Goal: Task Accomplishment & Management: Manage account settings

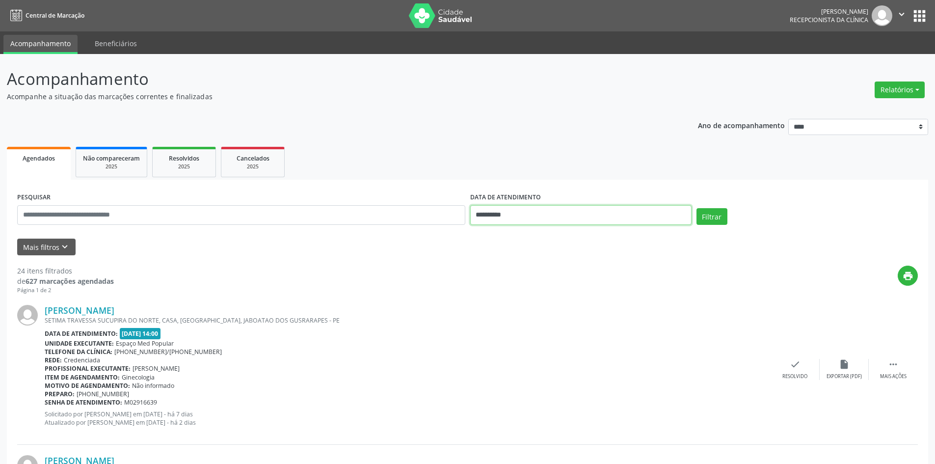
click at [530, 219] on input "**********" at bounding box center [580, 215] width 221 height 20
click at [568, 290] on span "11" at bounding box center [567, 285] width 19 height 19
type input "**********"
click at [568, 290] on span "11" at bounding box center [567, 285] width 19 height 19
click at [713, 223] on button "Filtrar" at bounding box center [712, 216] width 31 height 17
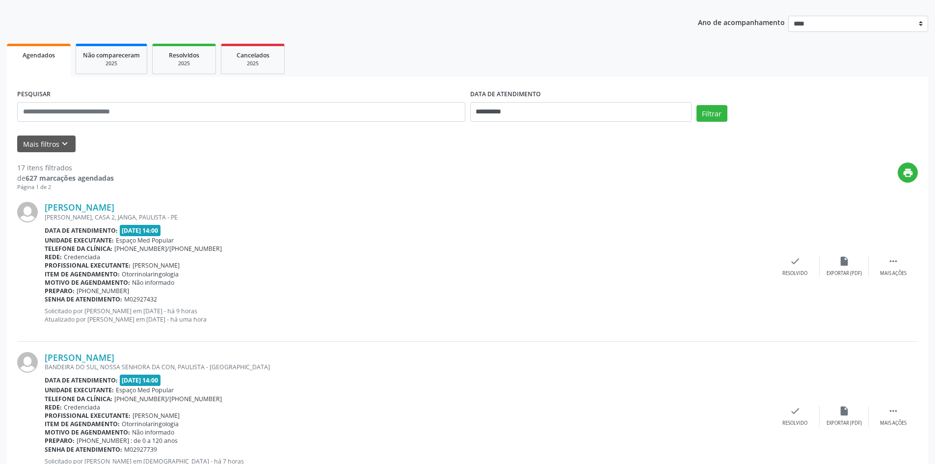
scroll to position [147, 0]
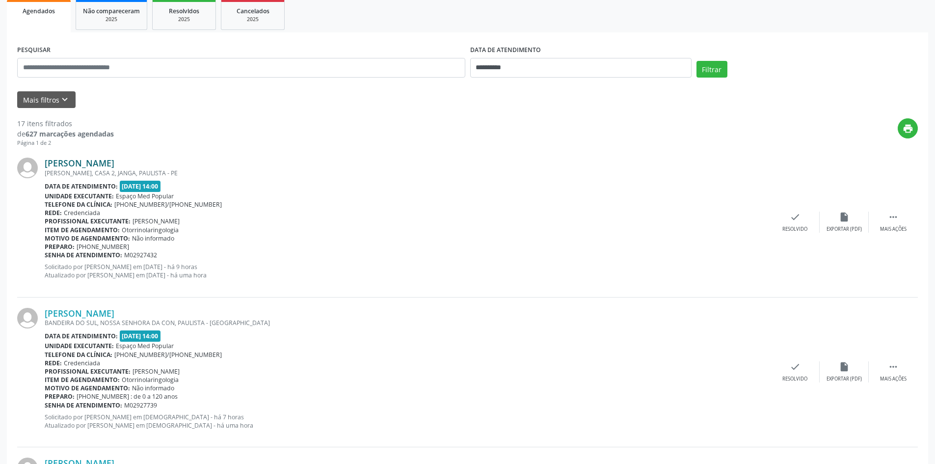
click at [114, 162] on link "[PERSON_NAME]" at bounding box center [80, 163] width 70 height 11
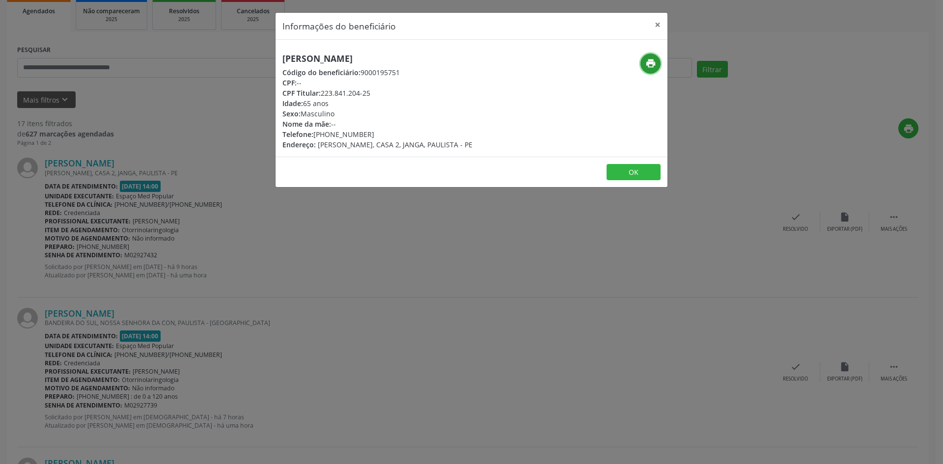
click at [647, 66] on icon "print" at bounding box center [650, 63] width 11 height 11
drag, startPoint x: 414, startPoint y: 59, endPoint x: 279, endPoint y: 63, distance: 134.6
click at [279, 63] on div "Jorge Luiz Barros de Lira Código do beneficiário: 9000195751 CPF: -- CPF Titula…" at bounding box center [405, 102] width 261 height 96
copy h5 "[PERSON_NAME]"
click at [314, 207] on div "Informações do beneficiário × Jorge Luiz Barros de Lira Código do beneficiário:…" at bounding box center [471, 232] width 943 height 464
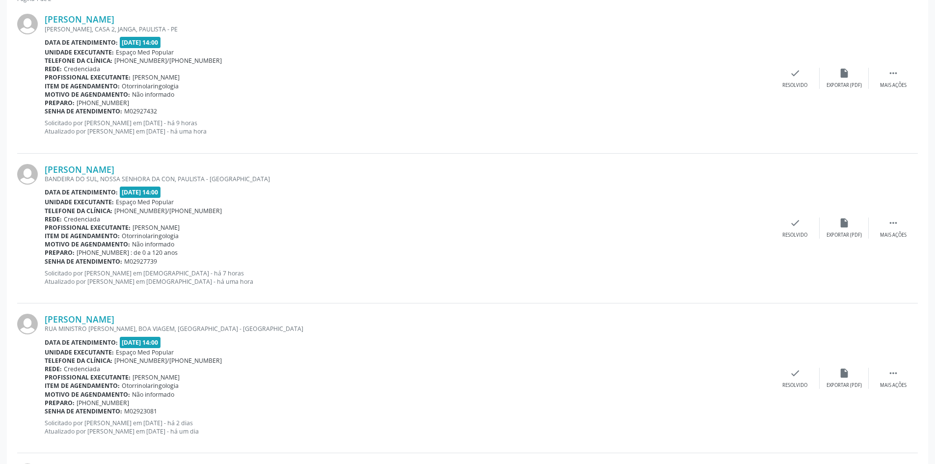
scroll to position [295, 0]
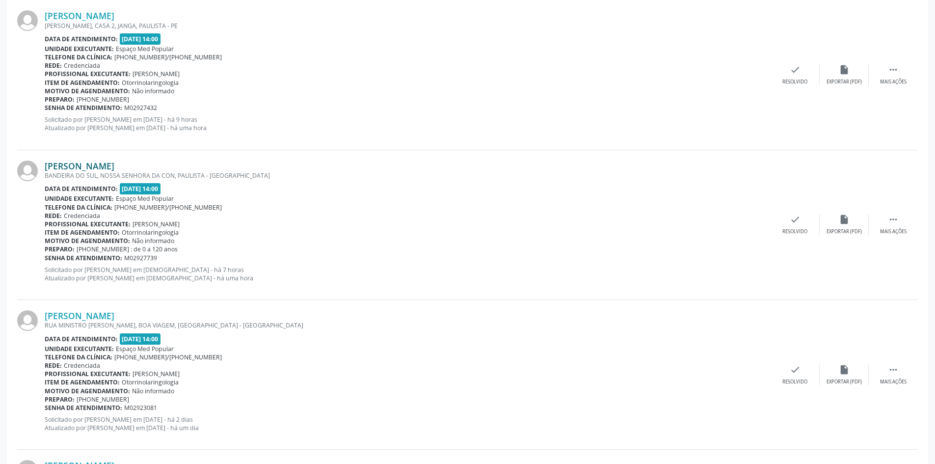
click at [114, 170] on link "[PERSON_NAME]" at bounding box center [80, 166] width 70 height 11
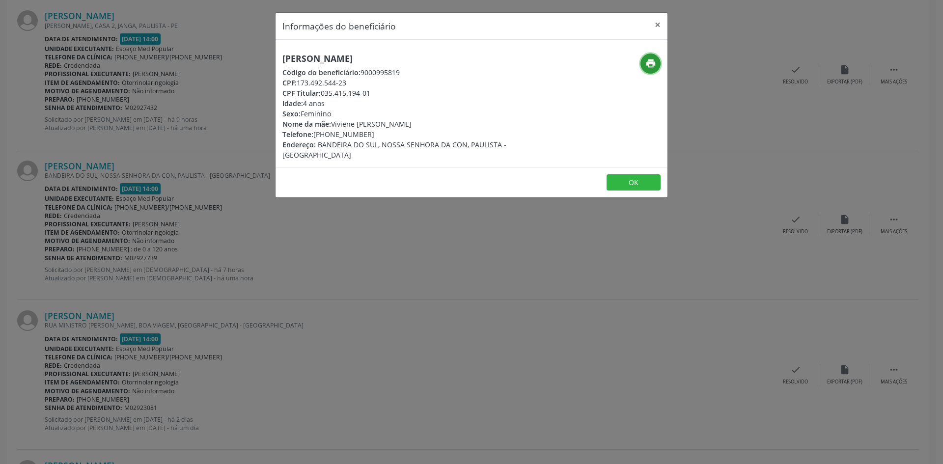
click at [646, 61] on icon "print" at bounding box center [650, 63] width 11 height 11
click at [154, 288] on div "Informações do beneficiário × Ayla Lopes de Santana Código do beneficiário: 900…" at bounding box center [471, 232] width 943 height 464
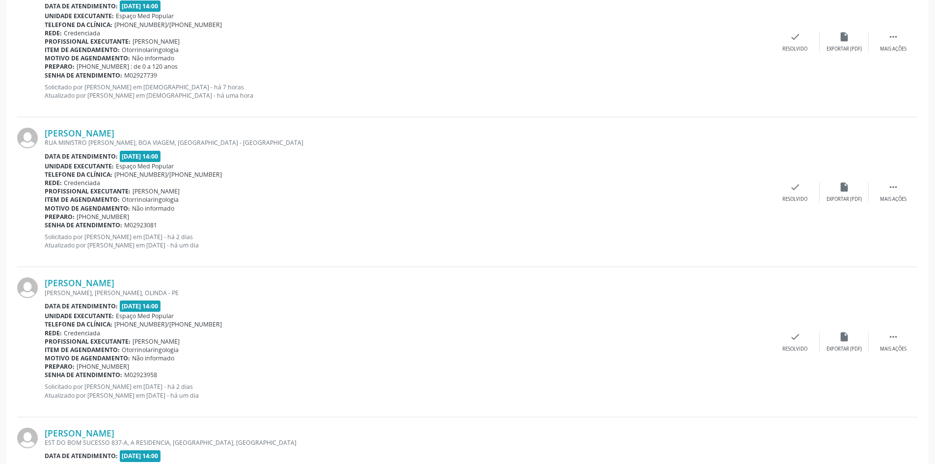
scroll to position [491, 0]
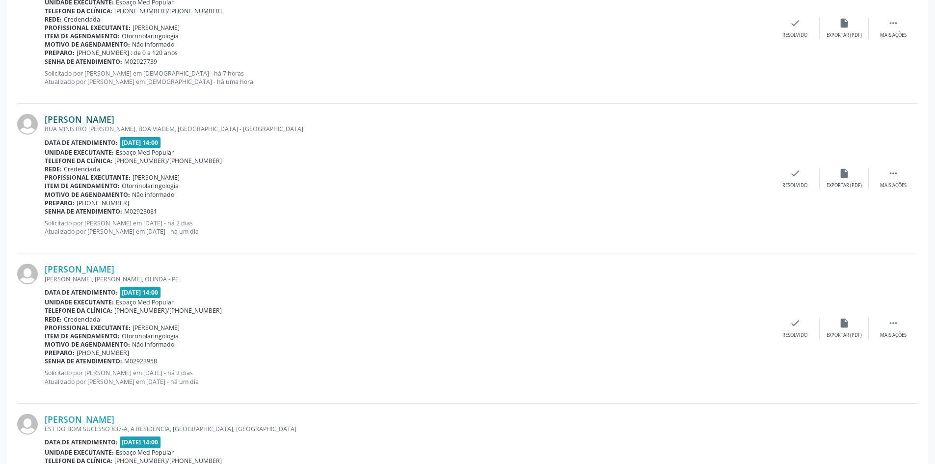
click at [114, 118] on link "[PERSON_NAME]" at bounding box center [80, 119] width 70 height 11
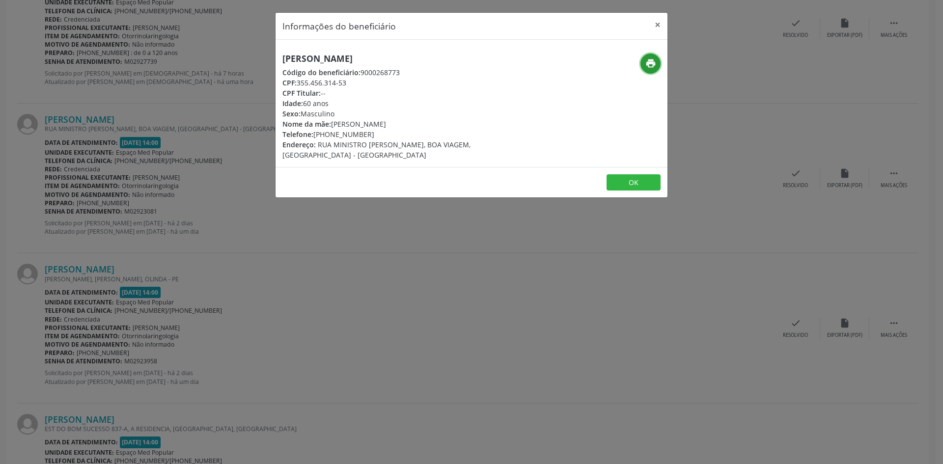
click at [651, 63] on icon "print" at bounding box center [650, 63] width 11 height 11
click at [260, 280] on div "Informações do beneficiário × Adalberto Teles Marques Código do beneficiário: 9…" at bounding box center [471, 232] width 943 height 464
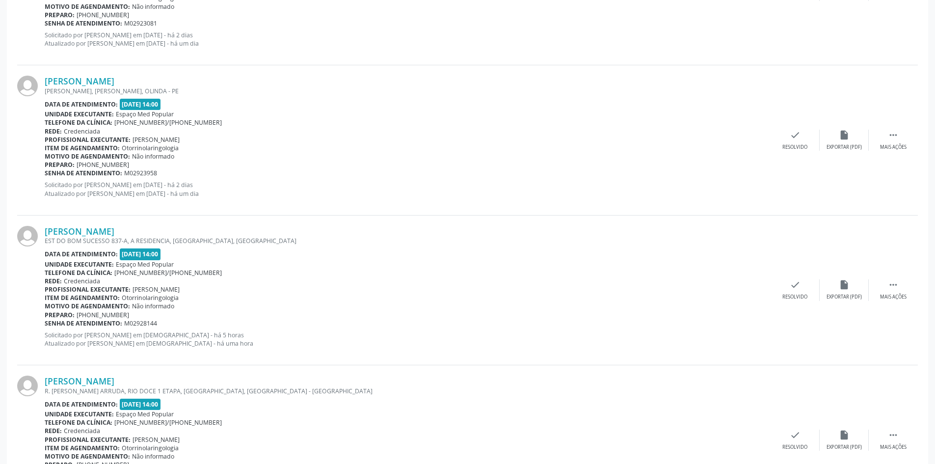
scroll to position [687, 0]
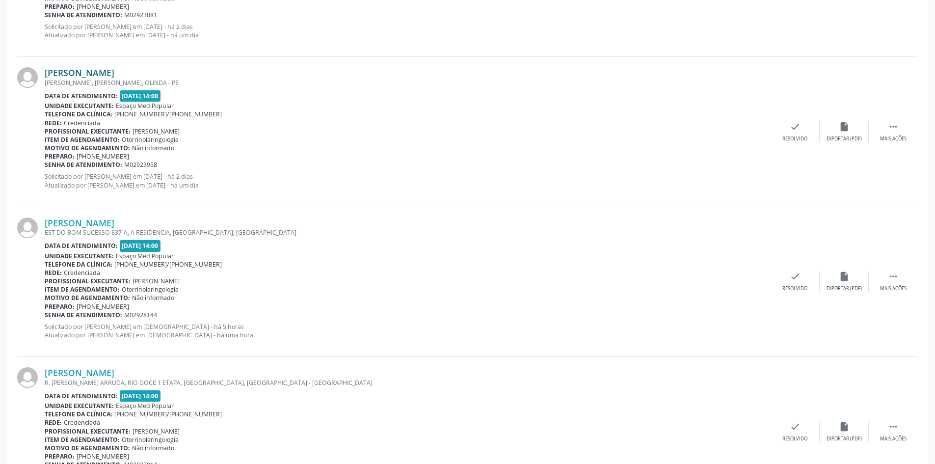
click at [114, 69] on link "[PERSON_NAME]" at bounding box center [80, 72] width 70 height 11
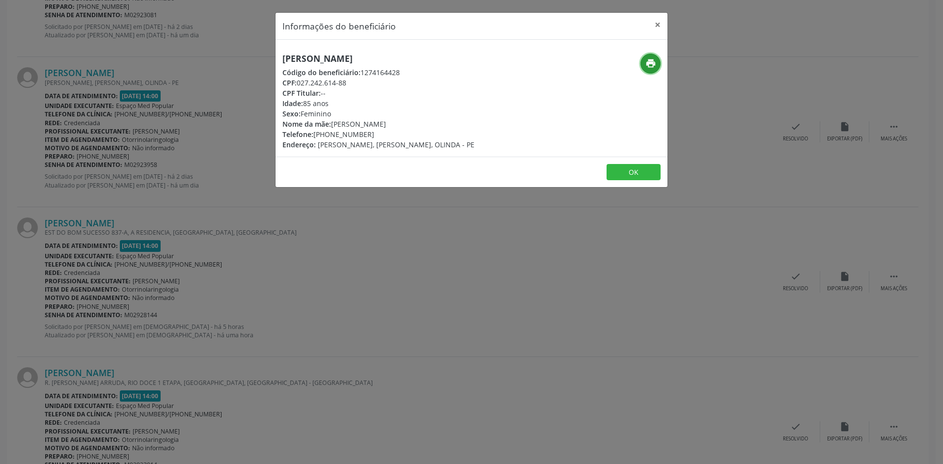
click at [652, 57] on button "print" at bounding box center [650, 64] width 20 height 20
click at [310, 235] on div "Informações do beneficiário × Rene Gomes da Silva Código do beneficiário: 12741…" at bounding box center [471, 232] width 943 height 464
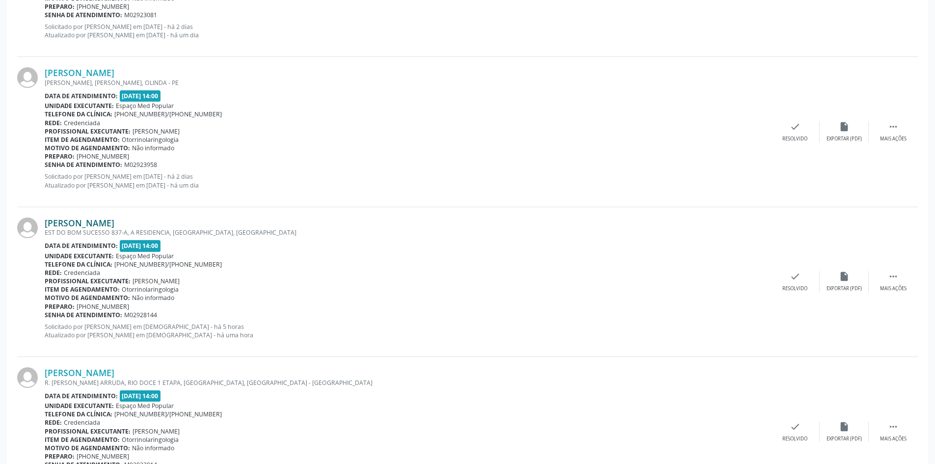
click at [114, 224] on link "[PERSON_NAME]" at bounding box center [80, 222] width 70 height 11
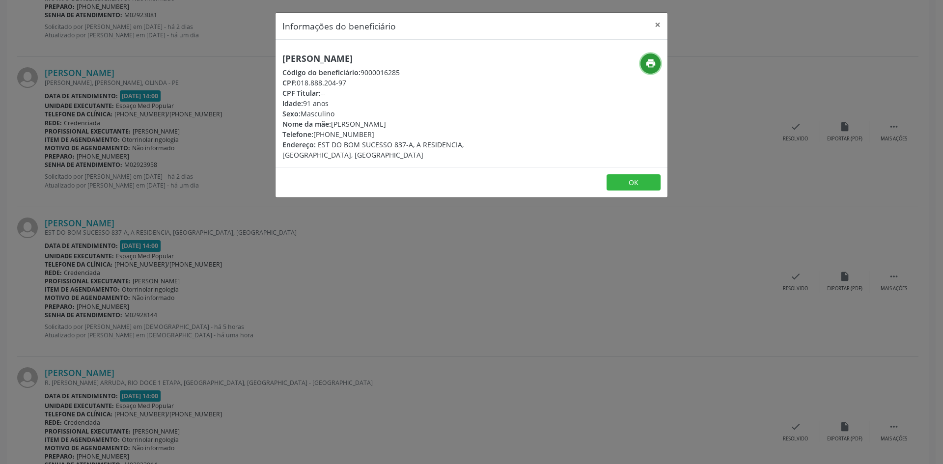
click at [648, 63] on icon "print" at bounding box center [650, 63] width 11 height 11
click at [328, 241] on div "Informações do beneficiário × Benedito Barbosa de Moraes Código do beneficiário…" at bounding box center [471, 232] width 943 height 464
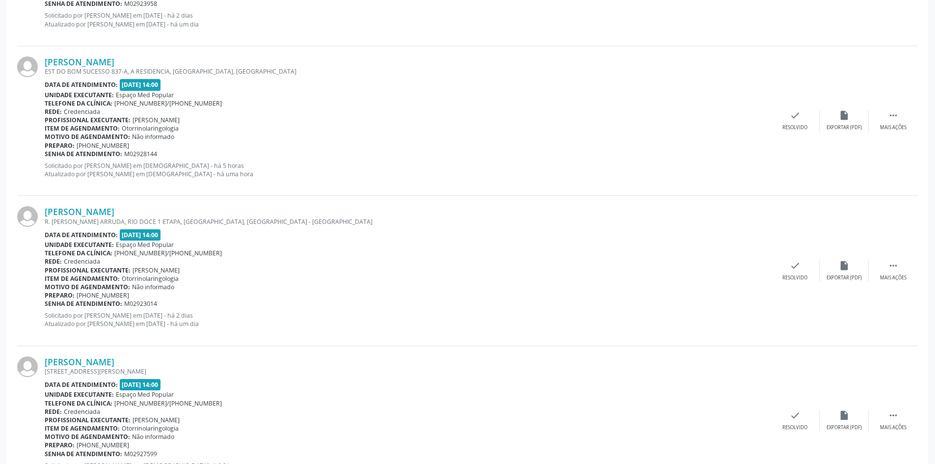
scroll to position [933, 0]
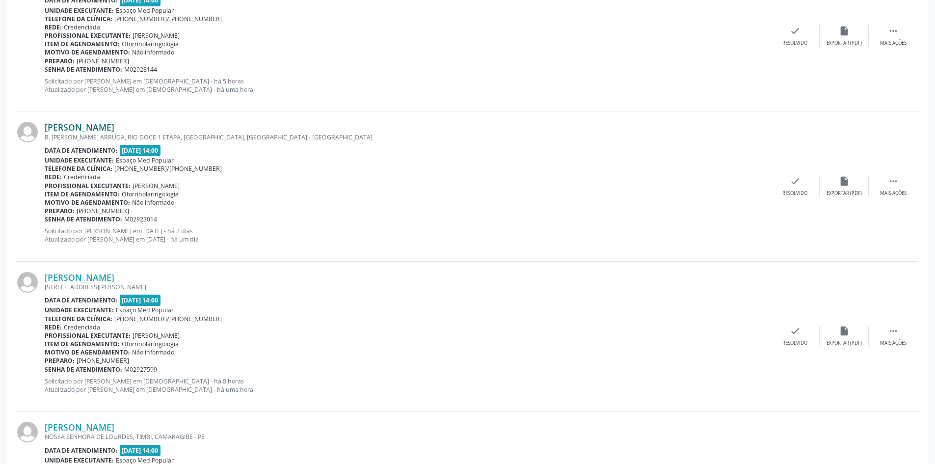
click at [101, 126] on link "[PERSON_NAME]" at bounding box center [80, 127] width 70 height 11
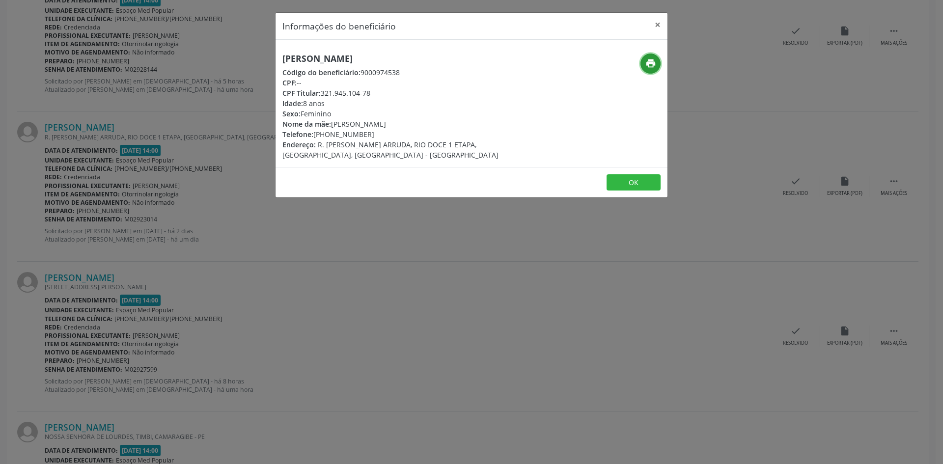
click at [645, 68] on icon "print" at bounding box center [650, 63] width 11 height 11
click at [234, 273] on div "Informações do beneficiário × Maria Isis da Silva Melo Código do beneficiário: …" at bounding box center [471, 232] width 943 height 464
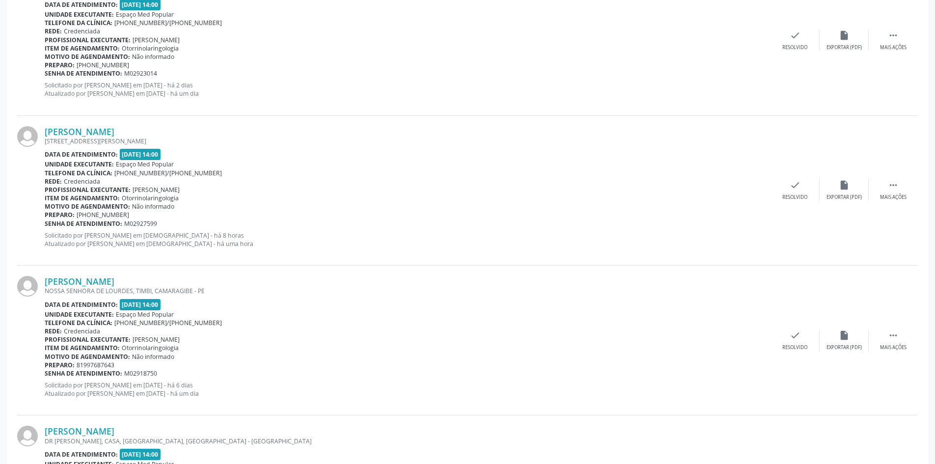
scroll to position [1129, 0]
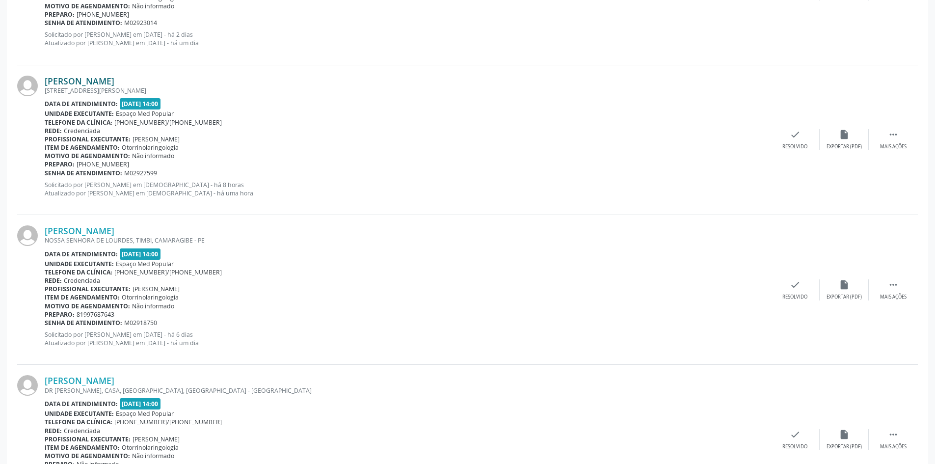
click at [90, 79] on link "[PERSON_NAME]" at bounding box center [80, 81] width 70 height 11
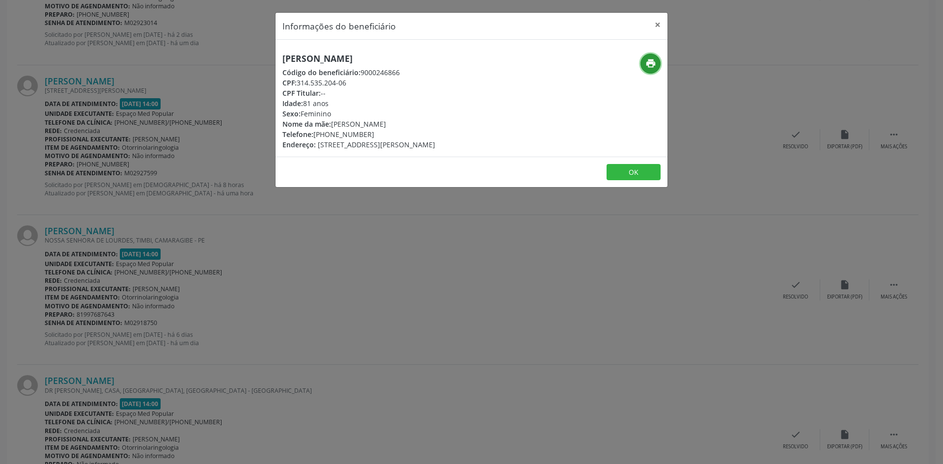
click at [657, 61] on button "print" at bounding box center [650, 64] width 20 height 20
click at [234, 338] on div "Informações do beneficiário × Angela Maria de Vasconcelos Código do beneficiári…" at bounding box center [471, 232] width 943 height 464
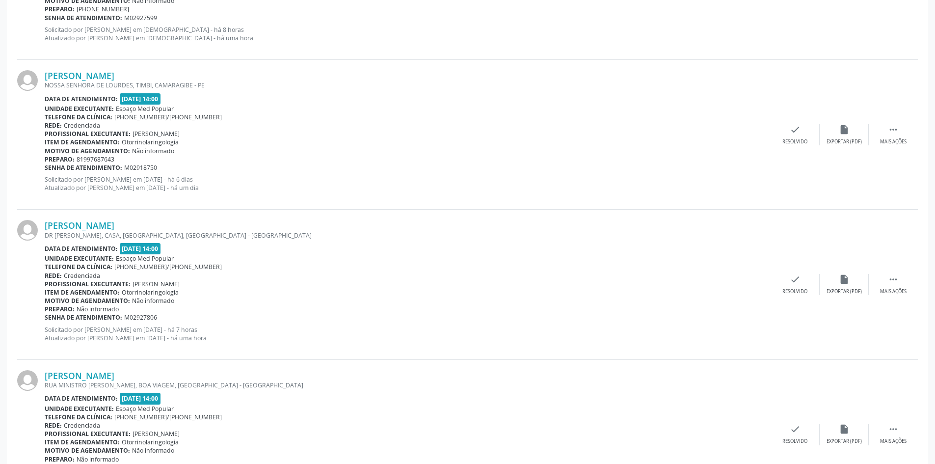
scroll to position [1326, 0]
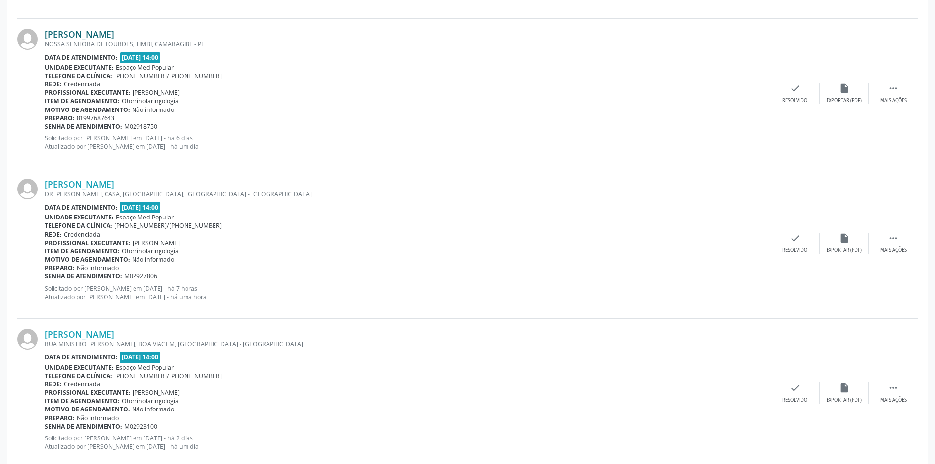
click at [104, 35] on link "[PERSON_NAME]" at bounding box center [80, 34] width 70 height 11
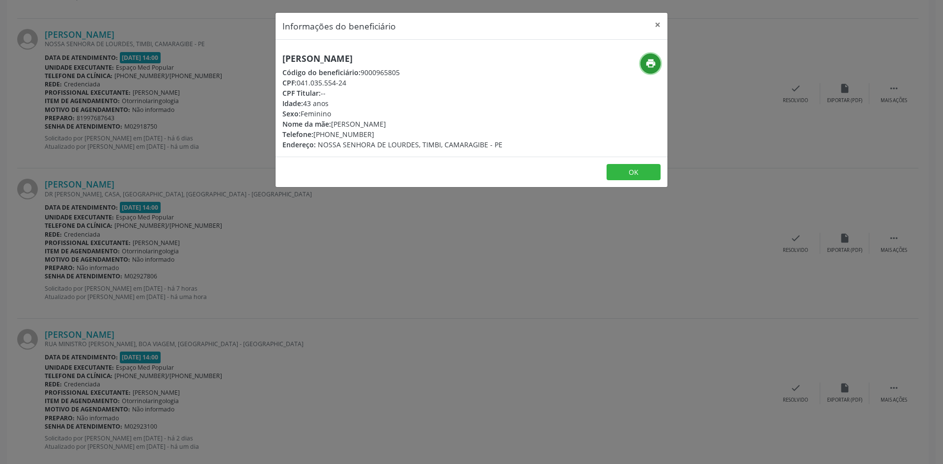
click at [653, 61] on icon "print" at bounding box center [650, 63] width 11 height 11
click at [220, 257] on div "Informações do beneficiário × Elaine Viviane da Silva Código do beneficiário: 9…" at bounding box center [471, 232] width 943 height 464
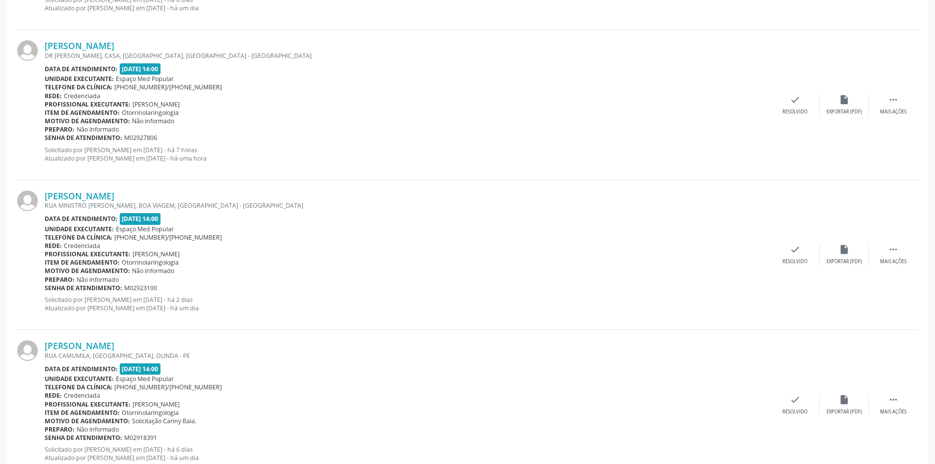
scroll to position [1473, 0]
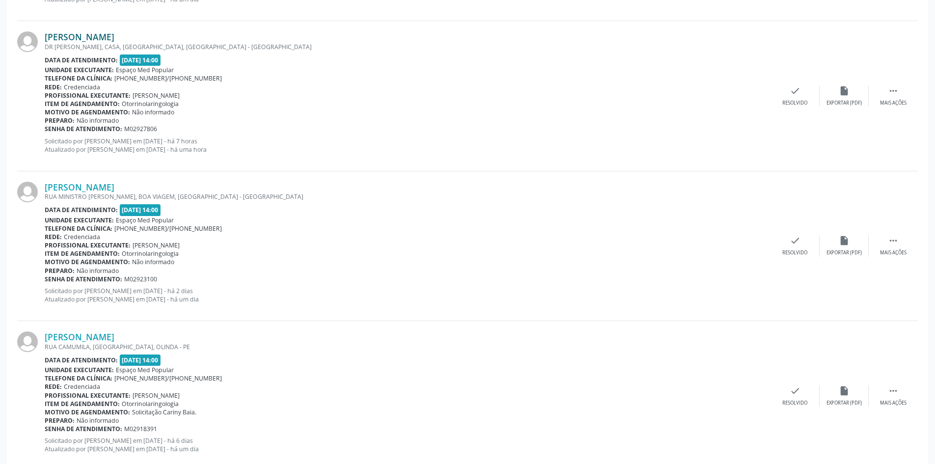
click at [96, 39] on link "Davino Luiz Mariano" at bounding box center [80, 36] width 70 height 11
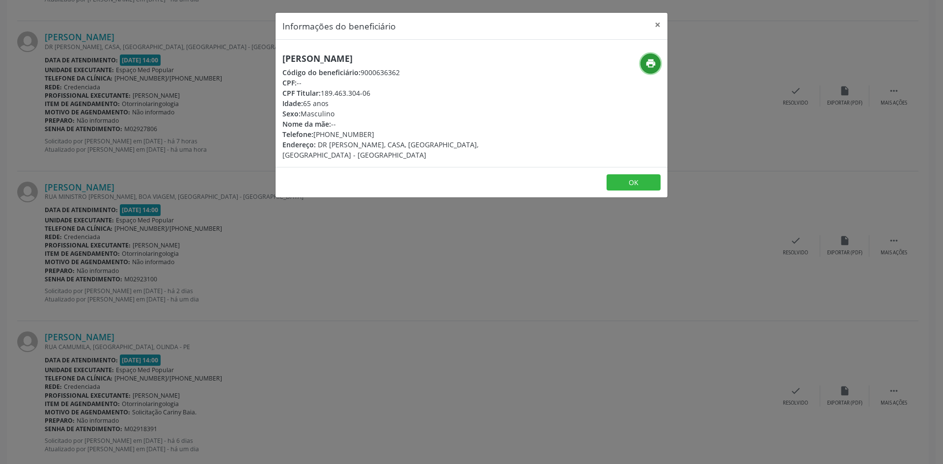
click at [659, 66] on button "print" at bounding box center [650, 64] width 20 height 20
click at [243, 308] on div "Informações do beneficiário × Davino Luiz Mariano Código do beneficiário: 90006…" at bounding box center [471, 232] width 943 height 464
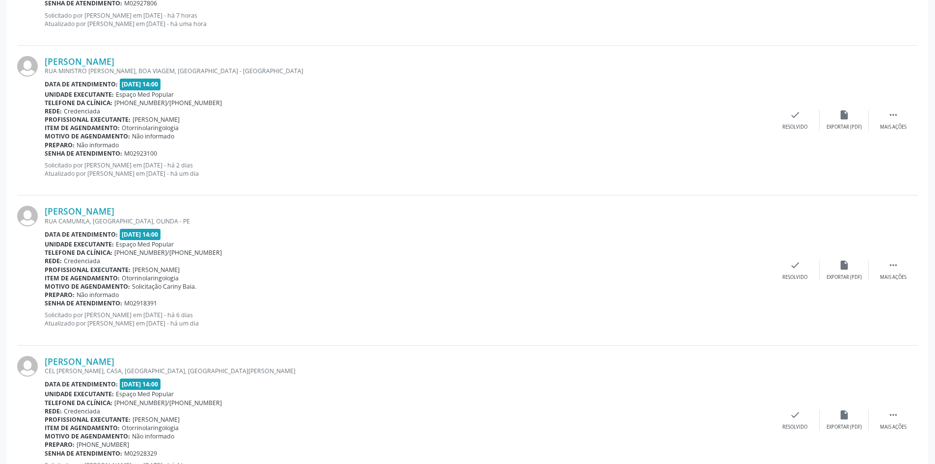
scroll to position [1620, 0]
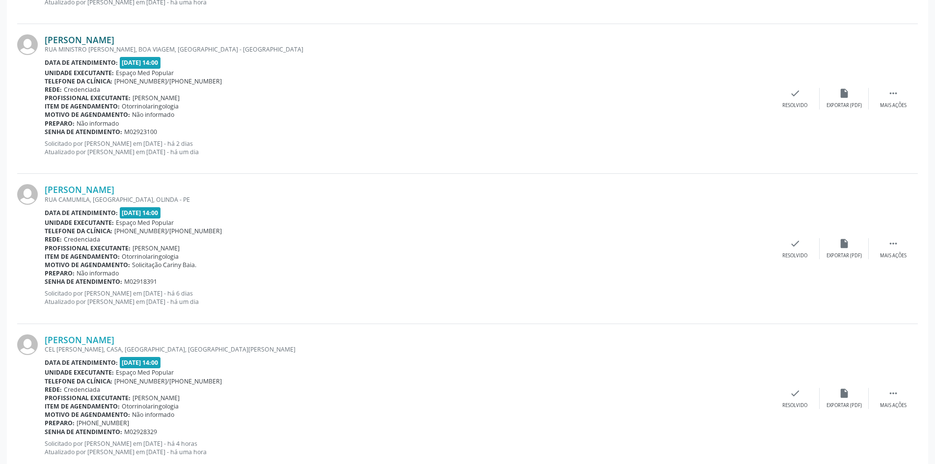
click at [114, 39] on link "[PERSON_NAME]" at bounding box center [80, 39] width 70 height 11
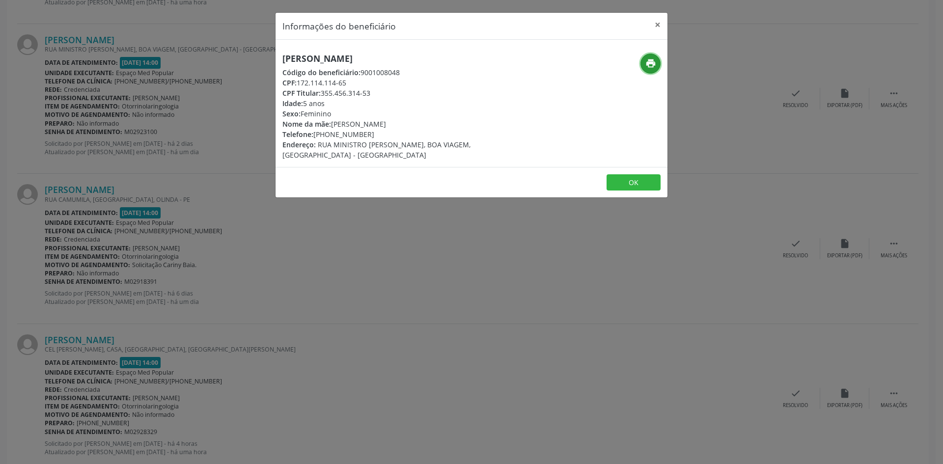
click at [643, 66] on button "print" at bounding box center [650, 64] width 20 height 20
click at [284, 256] on div "Informações do beneficiário × Laura Valentina Oliveira Marques Código do benefi…" at bounding box center [471, 232] width 943 height 464
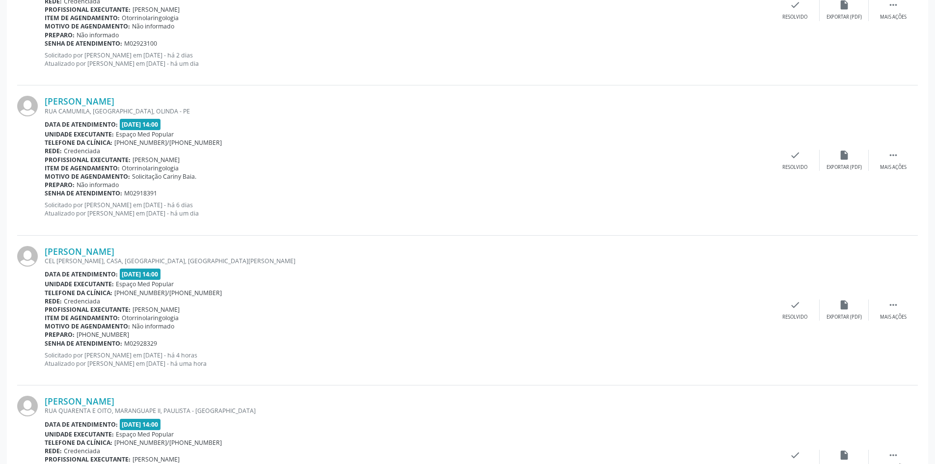
scroll to position [1718, 0]
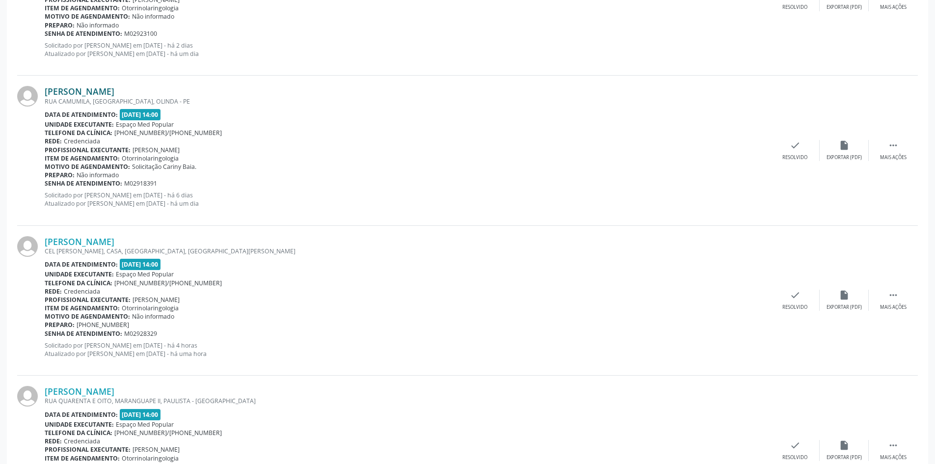
click at [114, 89] on link "[PERSON_NAME]" at bounding box center [80, 91] width 70 height 11
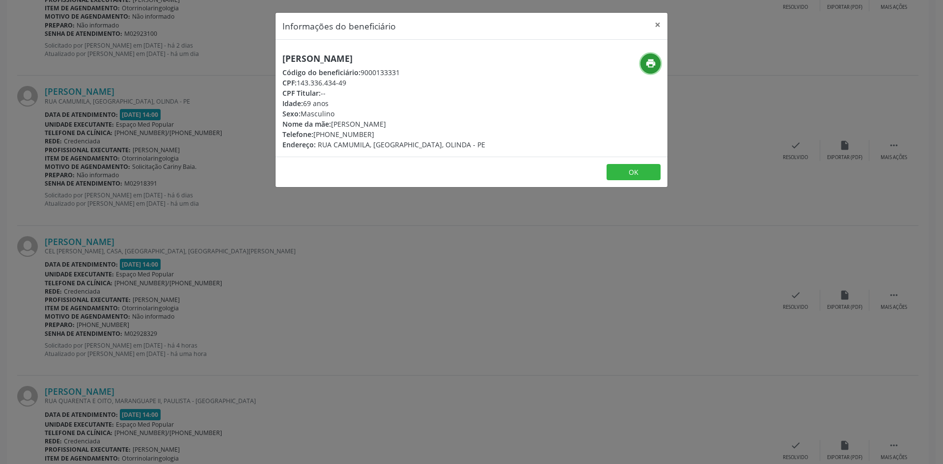
click at [654, 65] on icon "print" at bounding box center [650, 63] width 11 height 11
click at [244, 275] on div "Informações do beneficiário × Romualdo Batista de Sales Código do beneficiário:…" at bounding box center [471, 232] width 943 height 464
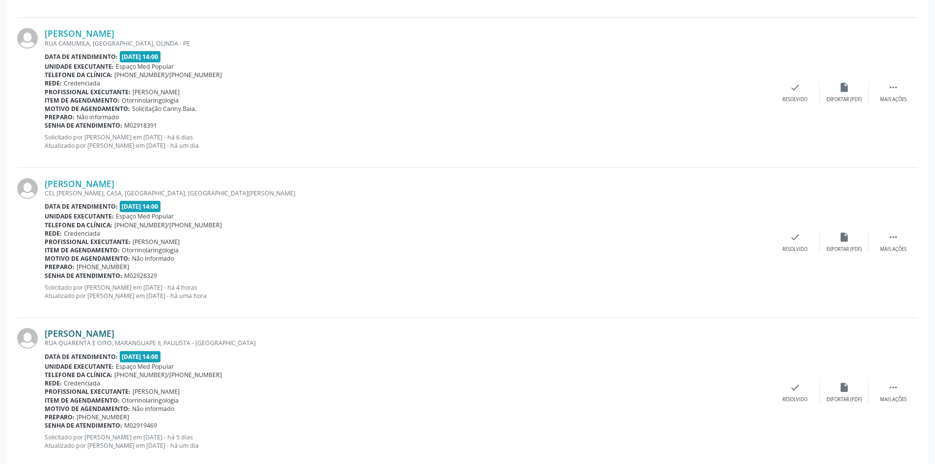
scroll to position [1866, 0]
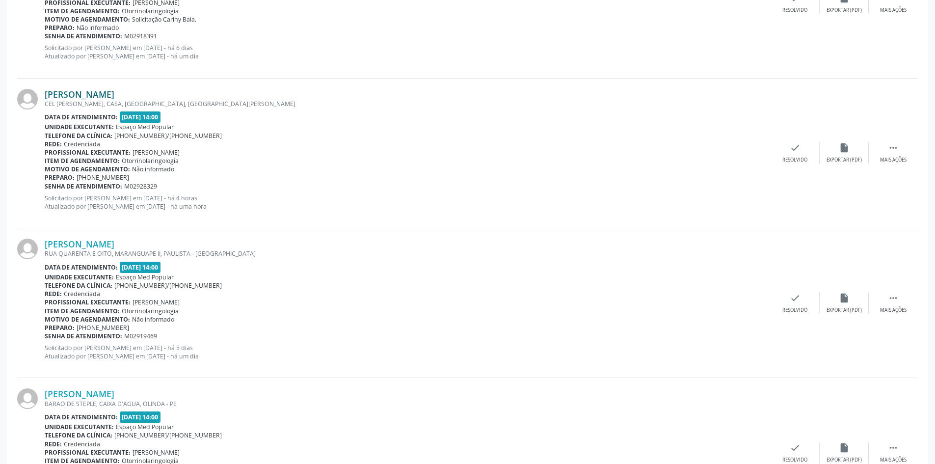
click at [78, 92] on link "[PERSON_NAME]" at bounding box center [80, 94] width 70 height 11
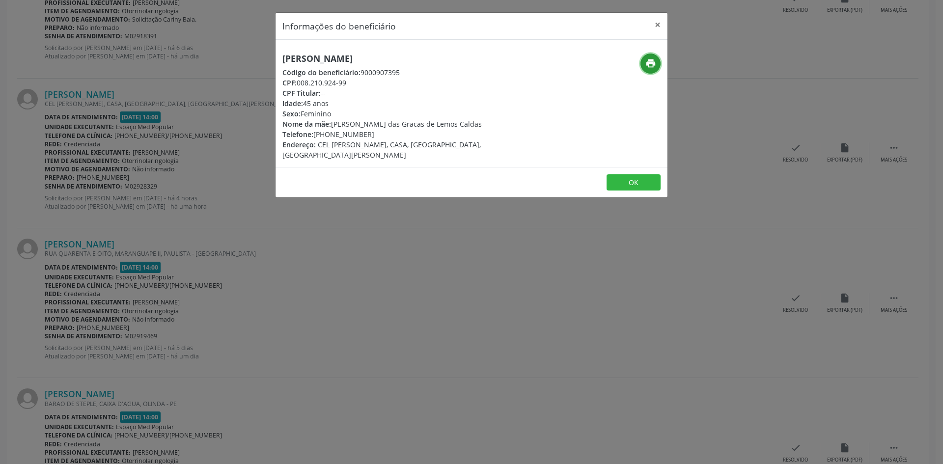
click at [655, 63] on icon "print" at bounding box center [650, 63] width 11 height 11
click at [259, 308] on div "Informações do beneficiário × Lygia Caldas de Oliveira Código do beneficiário: …" at bounding box center [471, 232] width 943 height 464
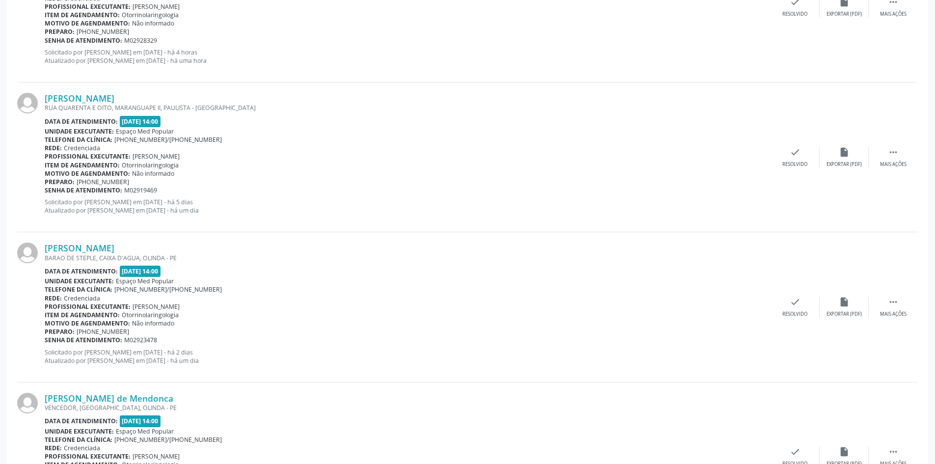
scroll to position [2013, 0]
click at [110, 96] on link "[PERSON_NAME]" at bounding box center [80, 96] width 70 height 11
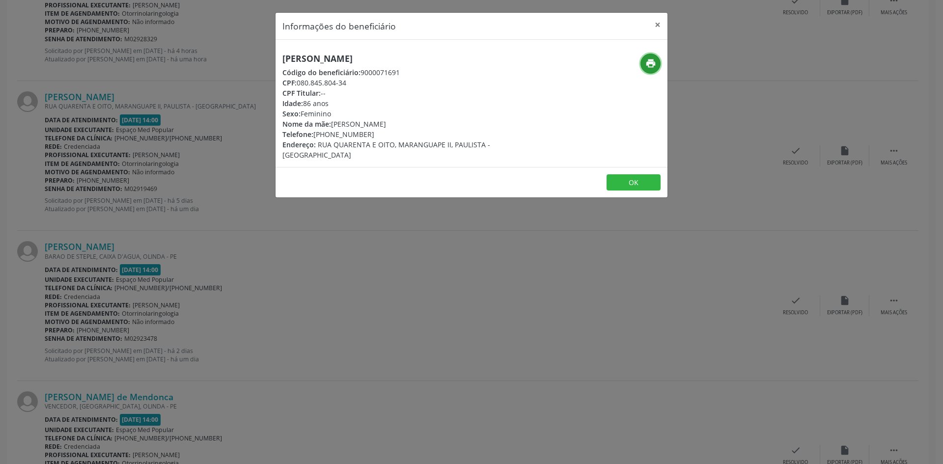
click at [646, 63] on icon "print" at bounding box center [650, 63] width 11 height 11
click at [242, 234] on div "Informações do beneficiário × Amelia Barreto de Souza Código do beneficiário: 9…" at bounding box center [471, 232] width 943 height 464
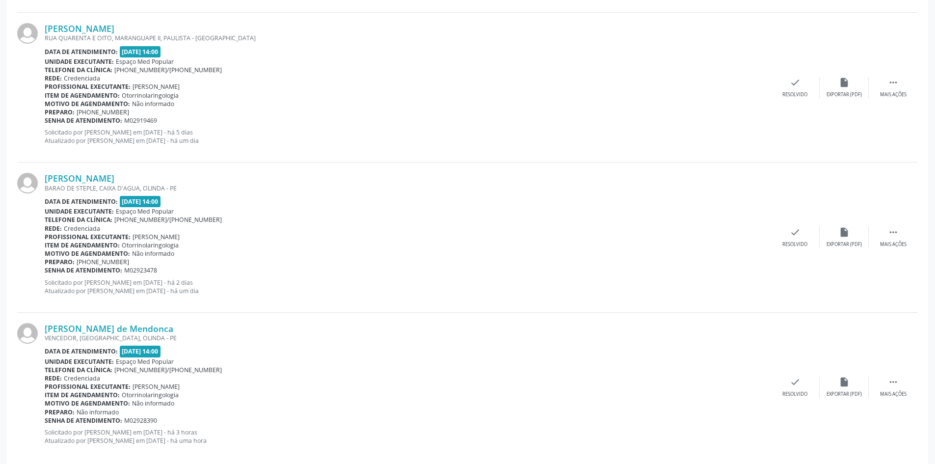
scroll to position [2111, 0]
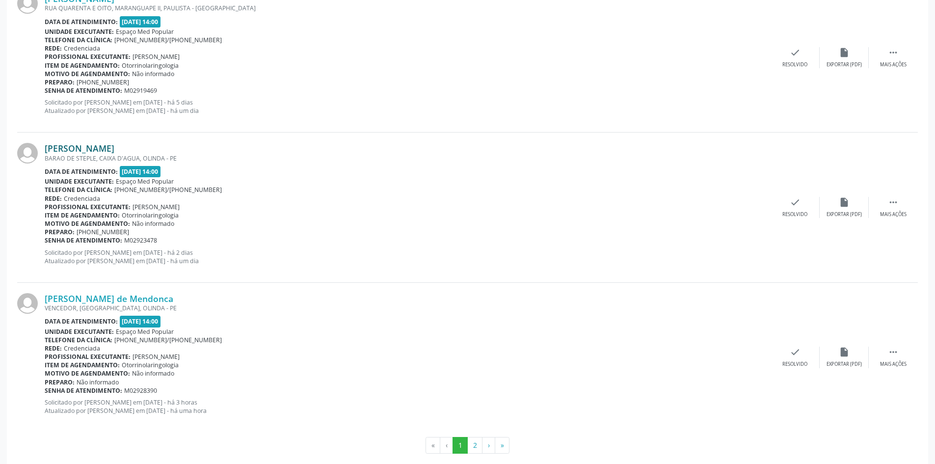
click at [114, 148] on link "[PERSON_NAME]" at bounding box center [80, 148] width 70 height 11
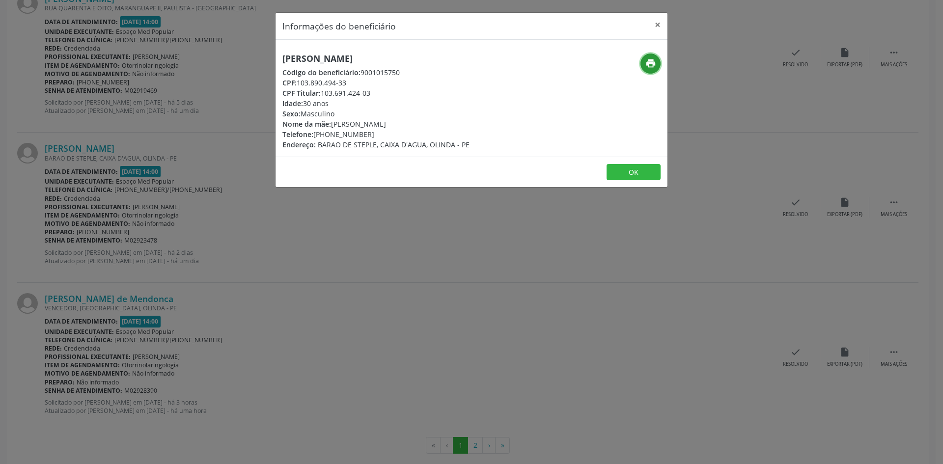
click at [643, 61] on button "print" at bounding box center [650, 64] width 20 height 20
click at [177, 304] on div "Informações do beneficiário × Douglas de Almeida Marinheiro Código do beneficiá…" at bounding box center [471, 232] width 943 height 464
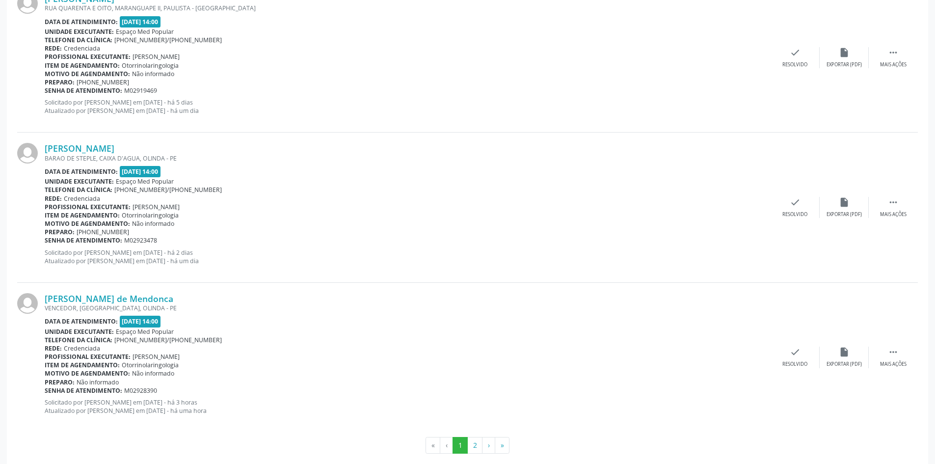
scroll to position [2125, 0]
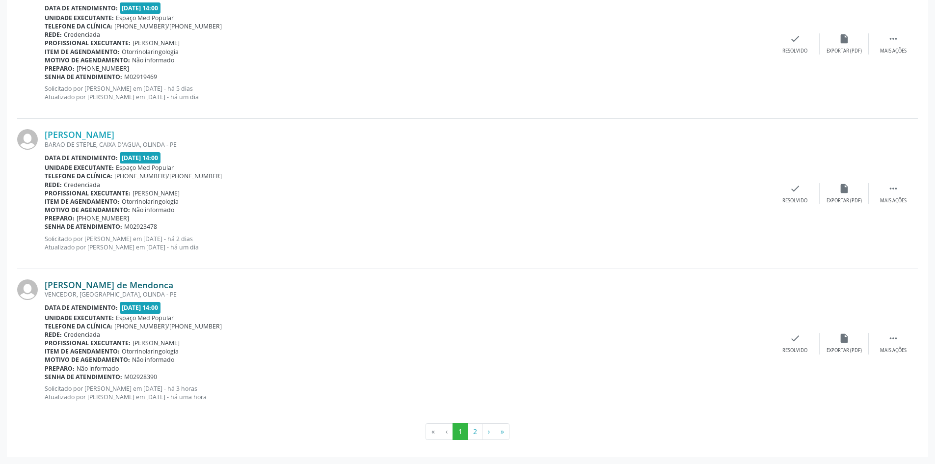
click at [97, 285] on link "[PERSON_NAME] de Mendonca" at bounding box center [109, 284] width 129 height 11
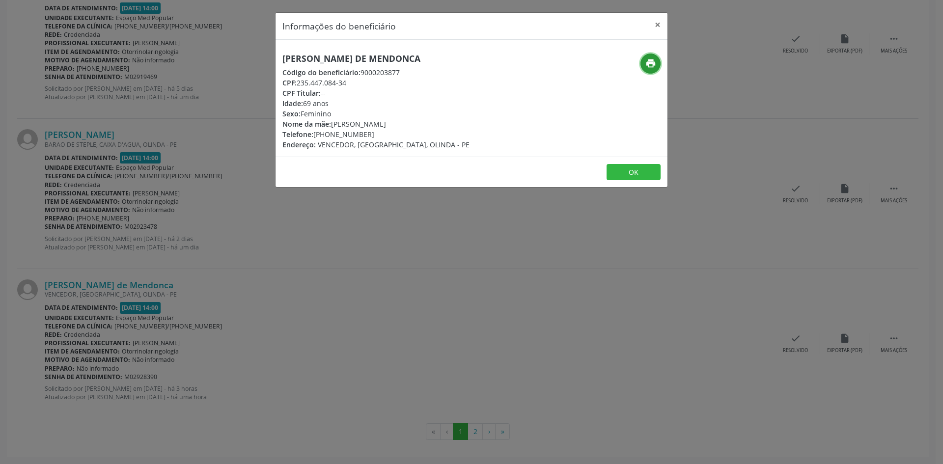
click at [654, 64] on icon "print" at bounding box center [650, 63] width 11 height 11
click at [262, 239] on div "Informações do beneficiário × Tilza Tenorio de Mendonca Código do beneficiário:…" at bounding box center [471, 232] width 943 height 464
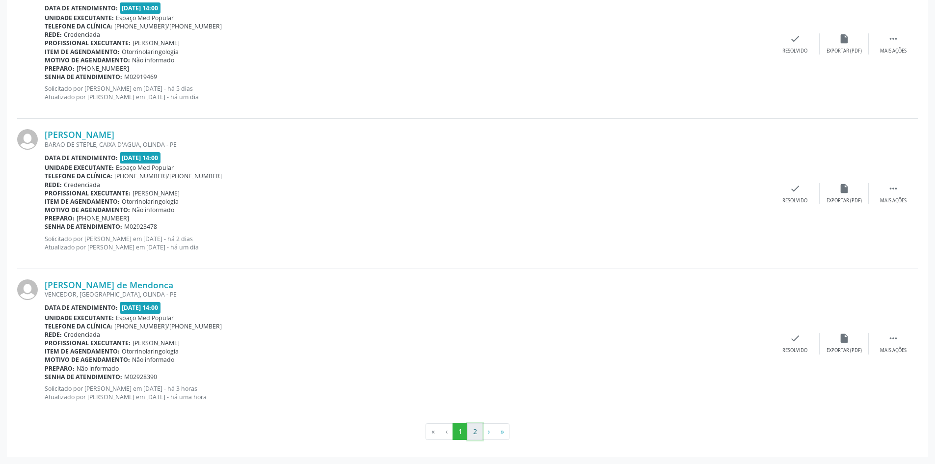
click at [473, 428] on button "2" at bounding box center [474, 431] width 15 height 17
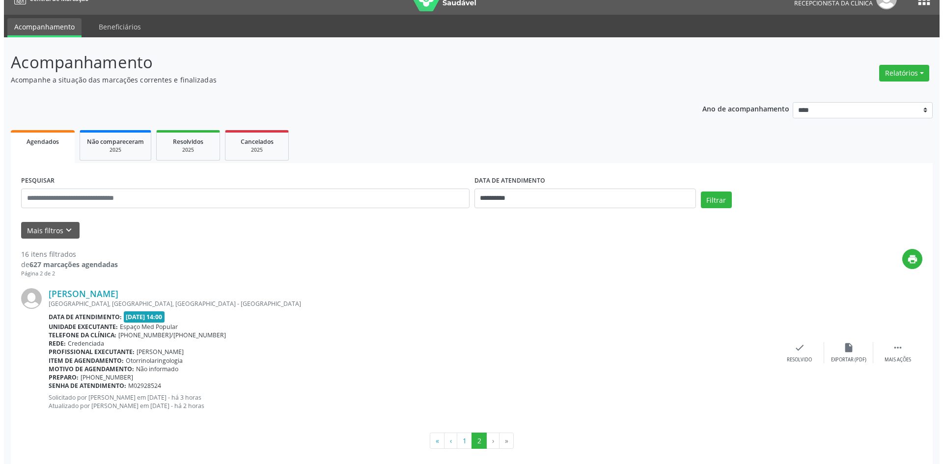
scroll to position [26, 0]
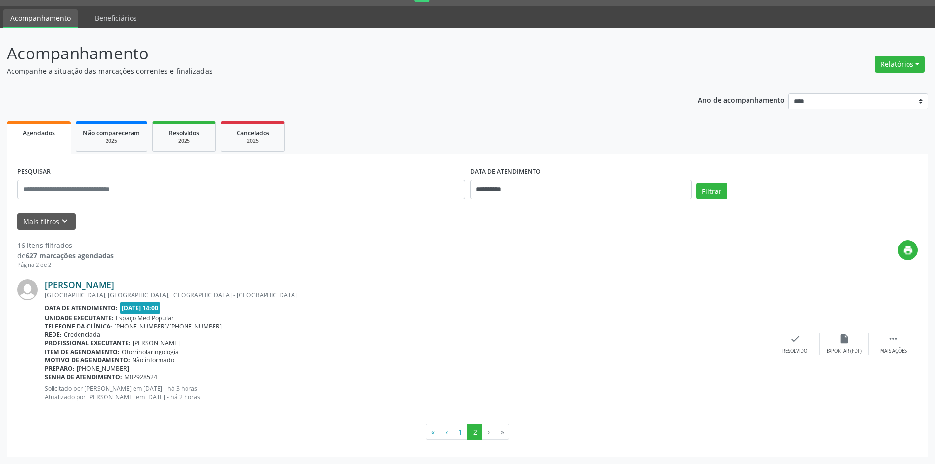
click at [114, 285] on link "Lania Ferreira da Silva" at bounding box center [80, 284] width 70 height 11
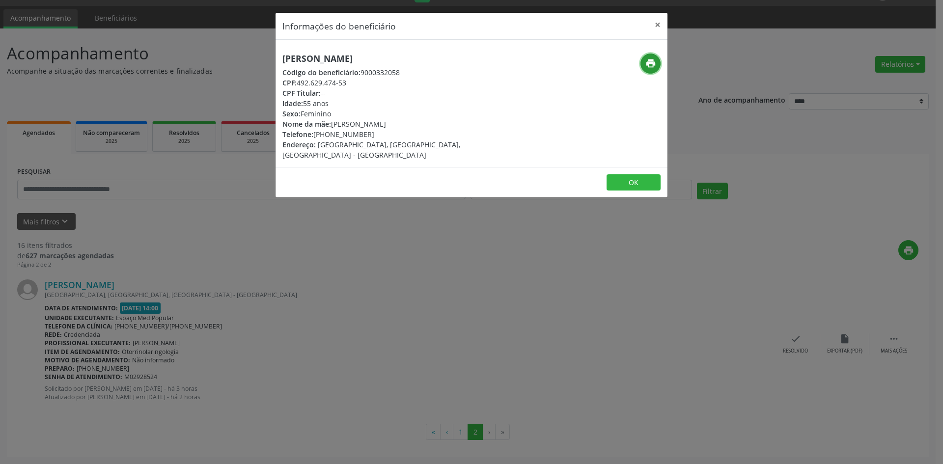
click at [644, 62] on button "print" at bounding box center [650, 64] width 20 height 20
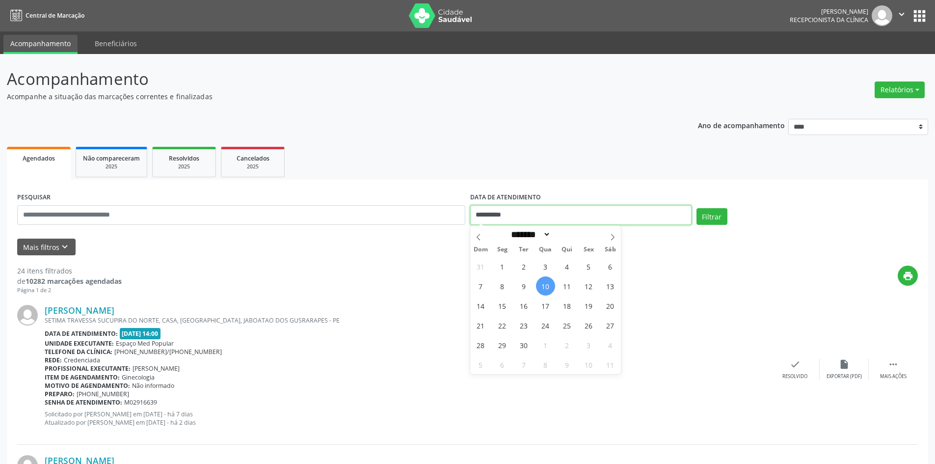
click at [547, 211] on input "**********" at bounding box center [580, 215] width 221 height 20
click at [570, 288] on span "11" at bounding box center [567, 285] width 19 height 19
type input "**********"
click at [570, 288] on span "11" at bounding box center [567, 285] width 19 height 19
click at [721, 220] on button "Filtrar" at bounding box center [712, 216] width 31 height 17
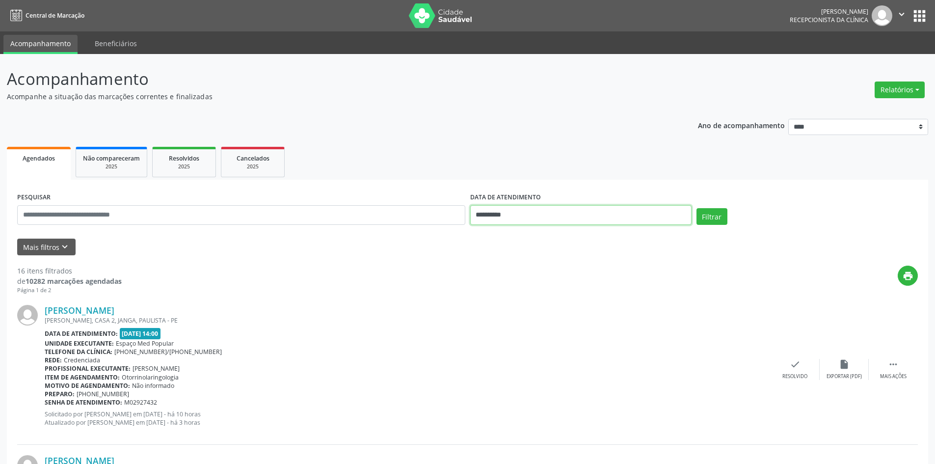
click at [549, 210] on input "**********" at bounding box center [580, 215] width 221 height 20
click at [546, 285] on span "10" at bounding box center [545, 285] width 19 height 19
type input "**********"
click at [546, 285] on span "10" at bounding box center [545, 285] width 19 height 19
click at [702, 214] on button "Filtrar" at bounding box center [712, 216] width 31 height 17
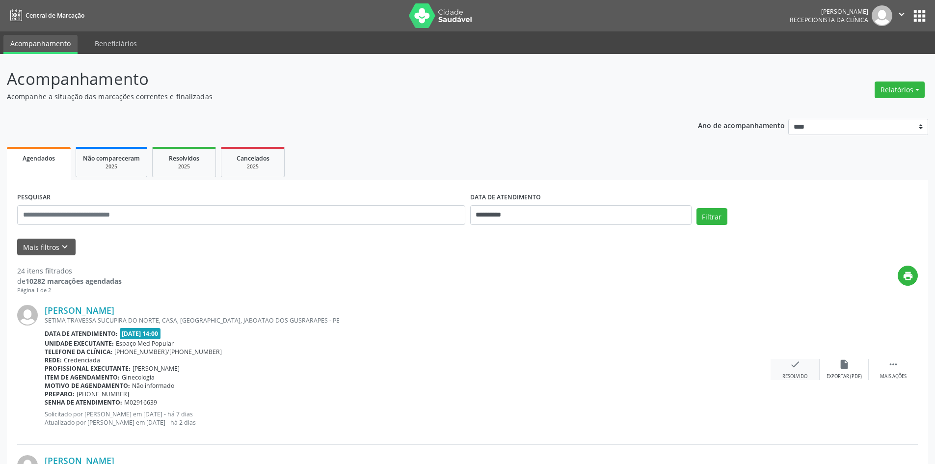
click at [791, 367] on icon "check" at bounding box center [795, 364] width 11 height 11
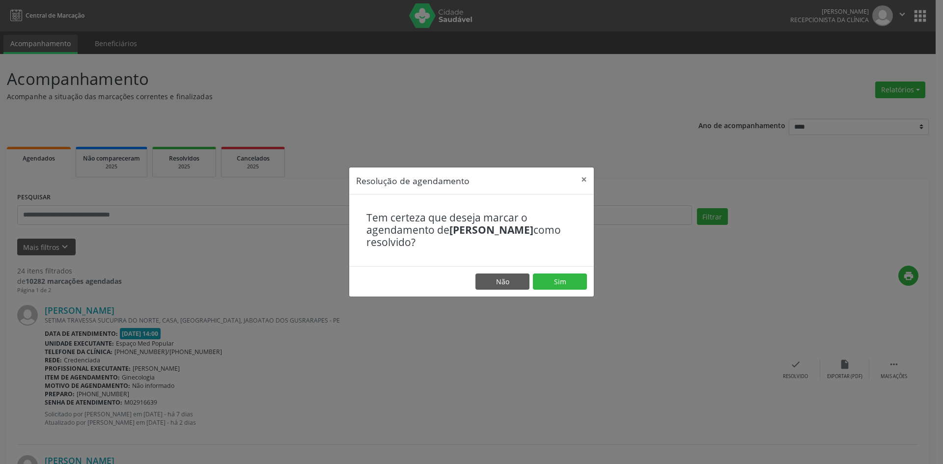
click at [549, 271] on footer "Não Sim" at bounding box center [471, 281] width 244 height 31
click at [549, 281] on button "Sim" at bounding box center [560, 281] width 54 height 17
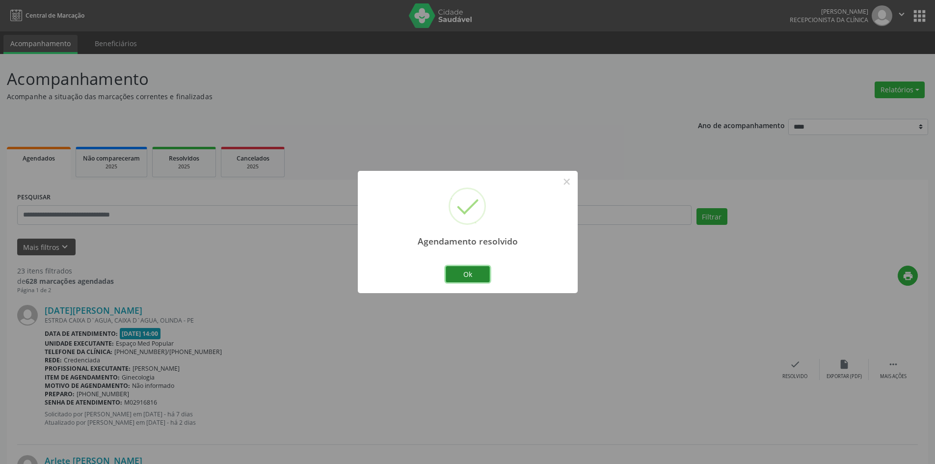
click at [471, 275] on button "Ok" at bounding box center [468, 274] width 44 height 17
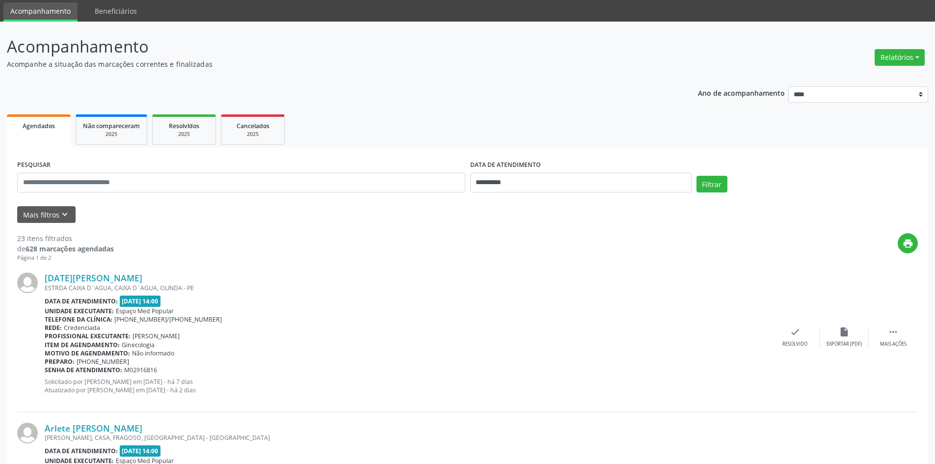
scroll to position [49, 0]
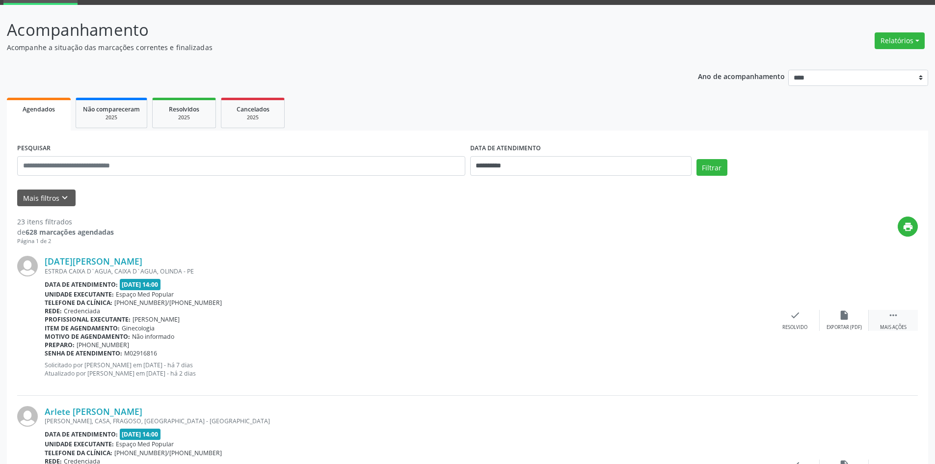
click at [896, 318] on icon "" at bounding box center [893, 315] width 11 height 11
click at [838, 322] on div "alarm_off Não compareceu" at bounding box center [844, 320] width 49 height 21
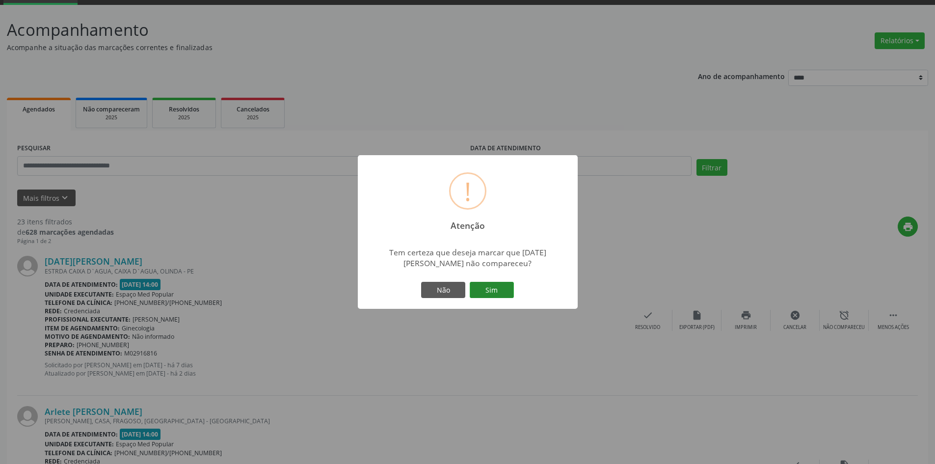
click at [483, 285] on button "Sim" at bounding box center [492, 290] width 44 height 17
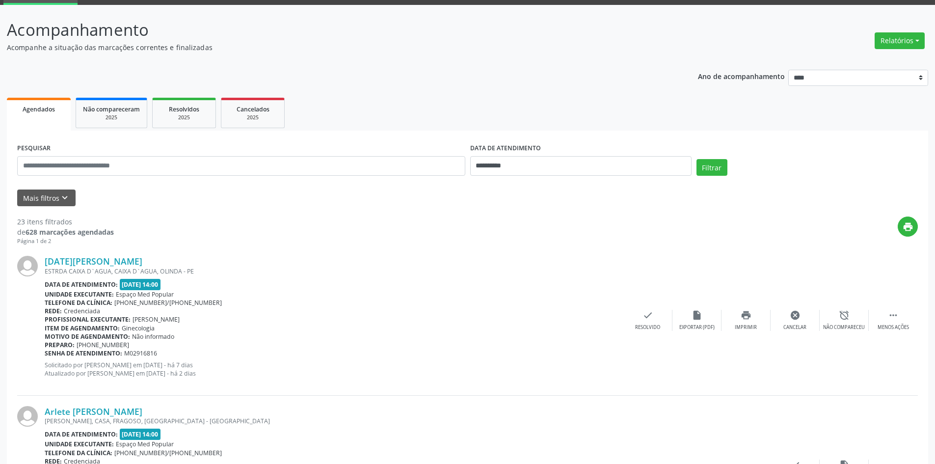
scroll to position [0, 0]
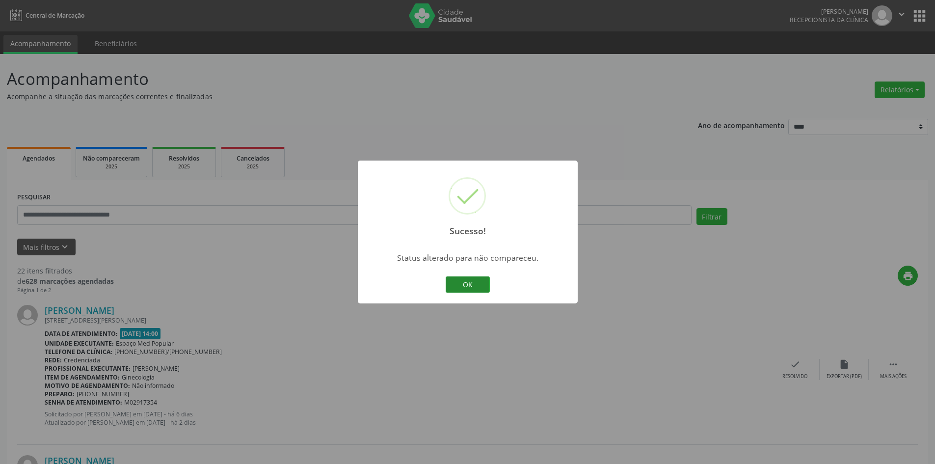
click at [486, 285] on button "OK" at bounding box center [468, 284] width 44 height 17
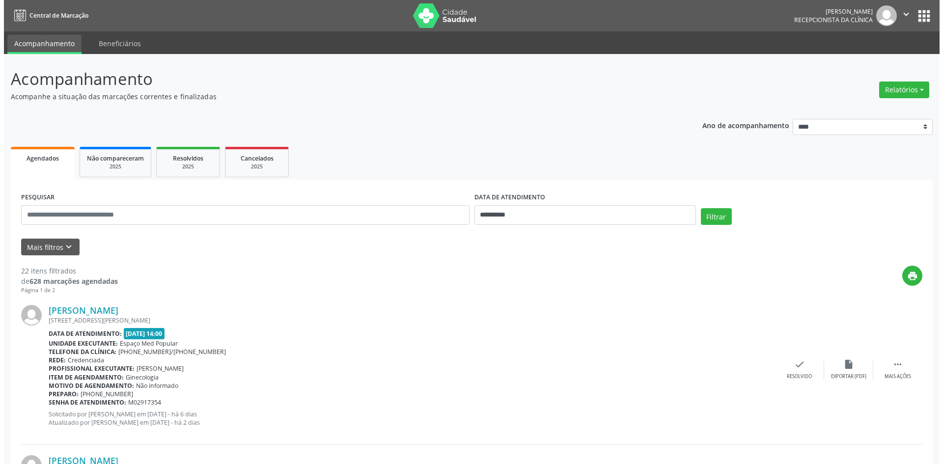
scroll to position [49, 0]
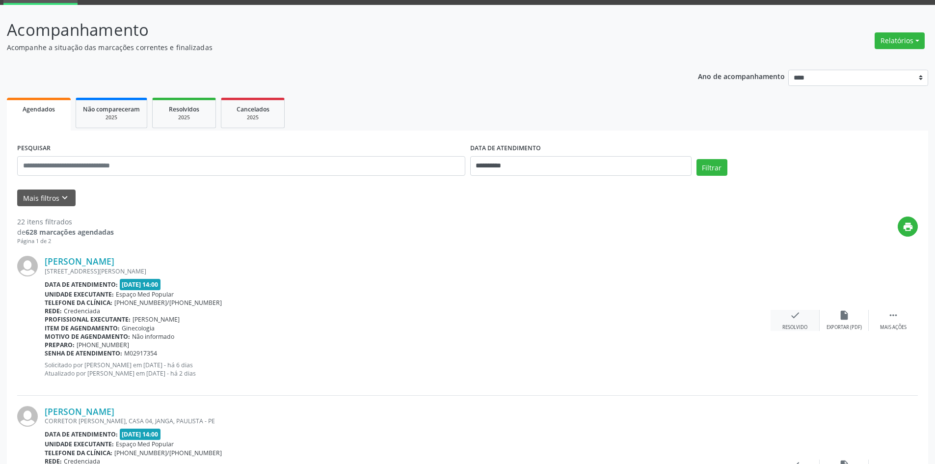
click at [796, 323] on div "check Resolvido" at bounding box center [795, 320] width 49 height 21
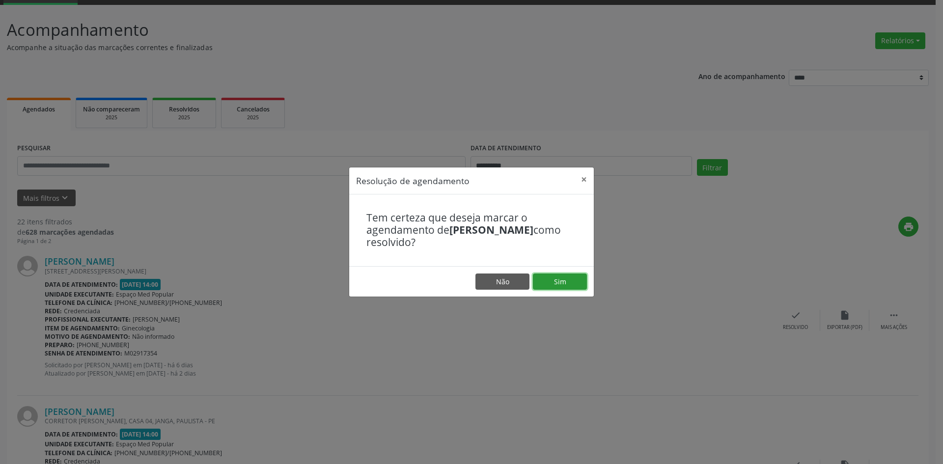
click at [552, 280] on button "Sim" at bounding box center [560, 281] width 54 height 17
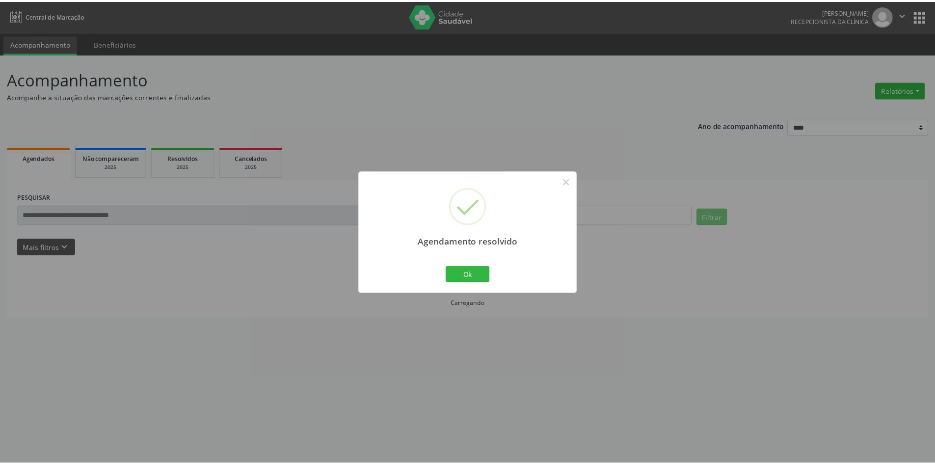
scroll to position [0, 0]
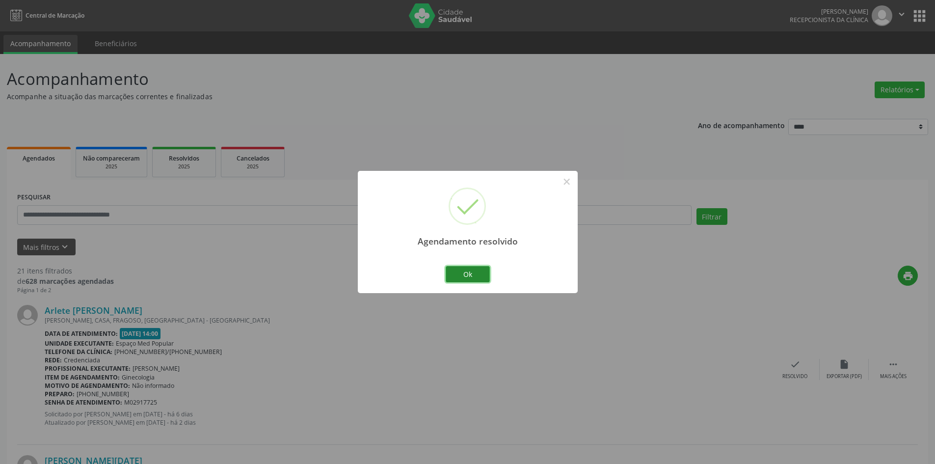
click at [474, 273] on button "Ok" at bounding box center [468, 274] width 44 height 17
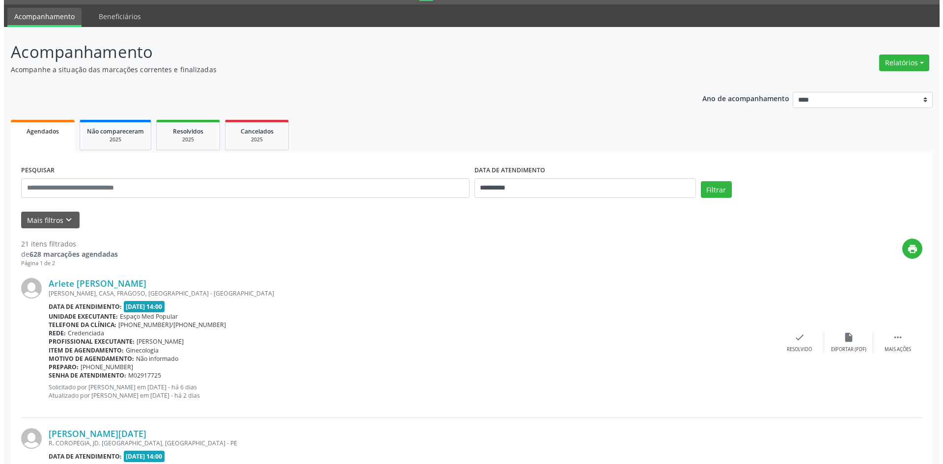
scroll to position [49, 0]
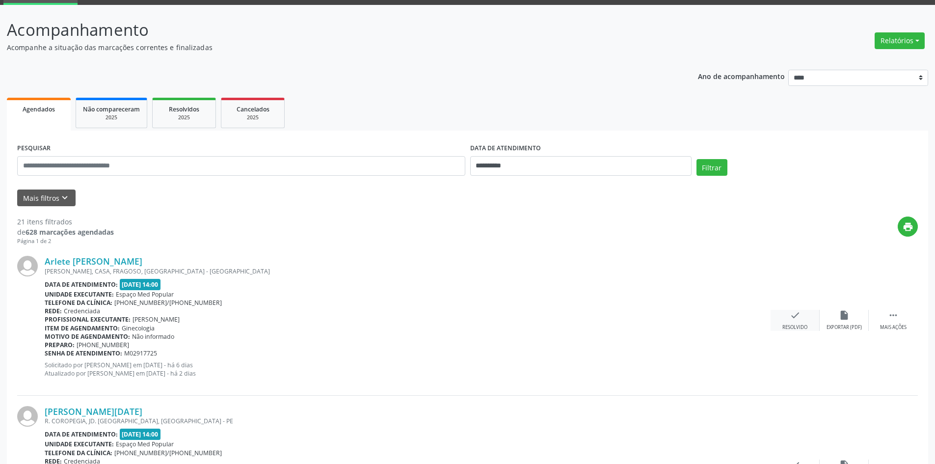
click at [795, 322] on div "check Resolvido" at bounding box center [795, 320] width 49 height 21
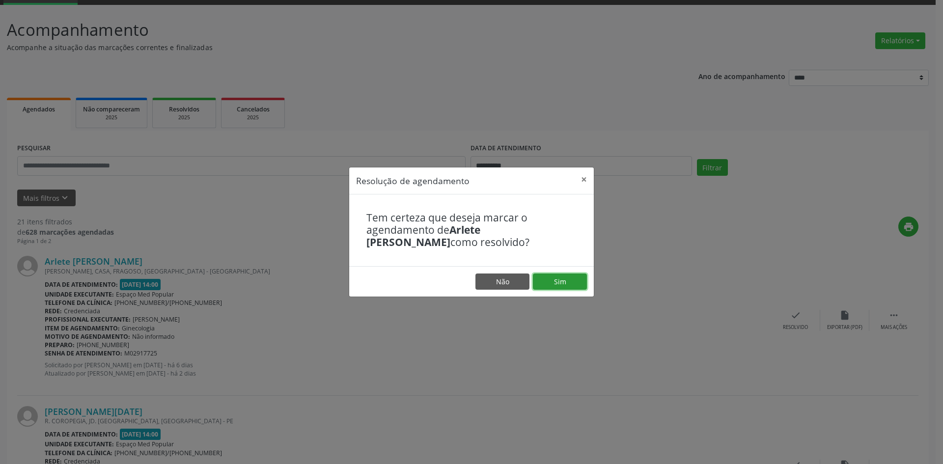
click at [561, 273] on button "Sim" at bounding box center [560, 281] width 54 height 17
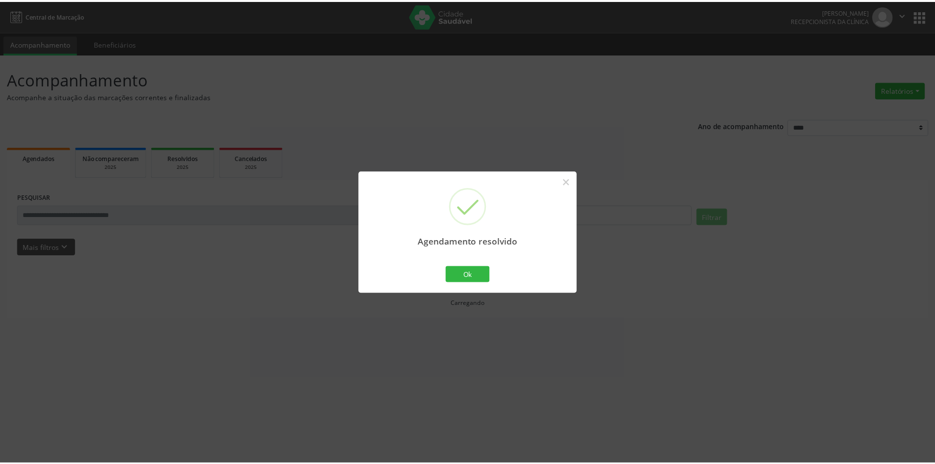
scroll to position [0, 0]
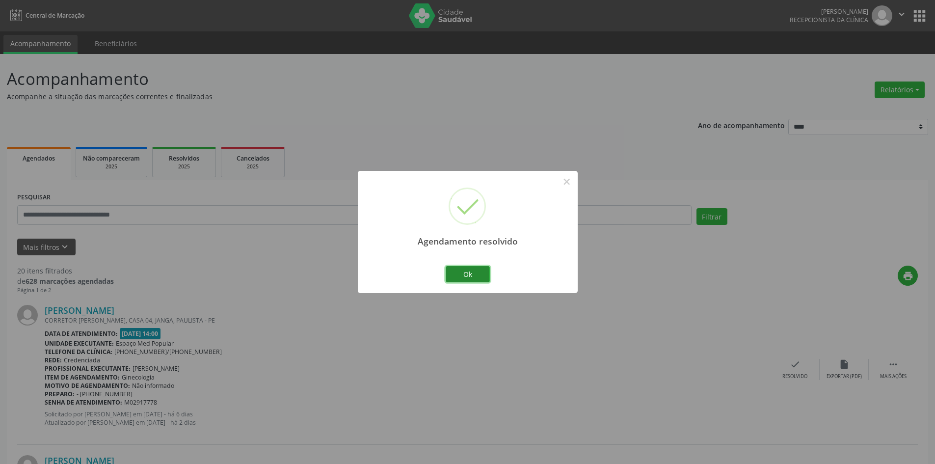
click at [453, 275] on button "Ok" at bounding box center [468, 274] width 44 height 17
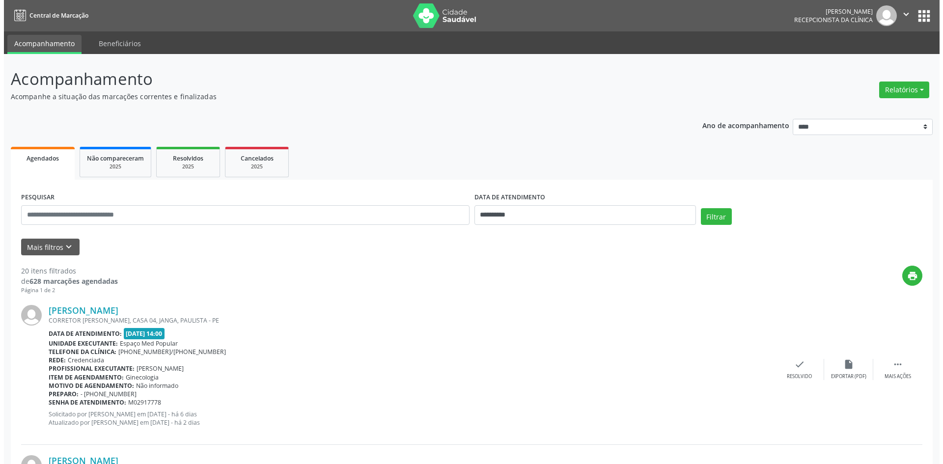
scroll to position [49, 0]
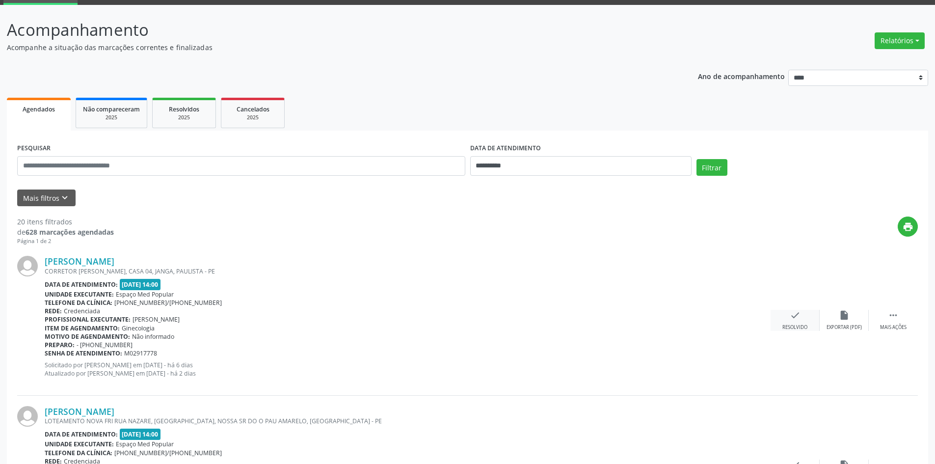
click at [808, 321] on div "check Resolvido" at bounding box center [795, 320] width 49 height 21
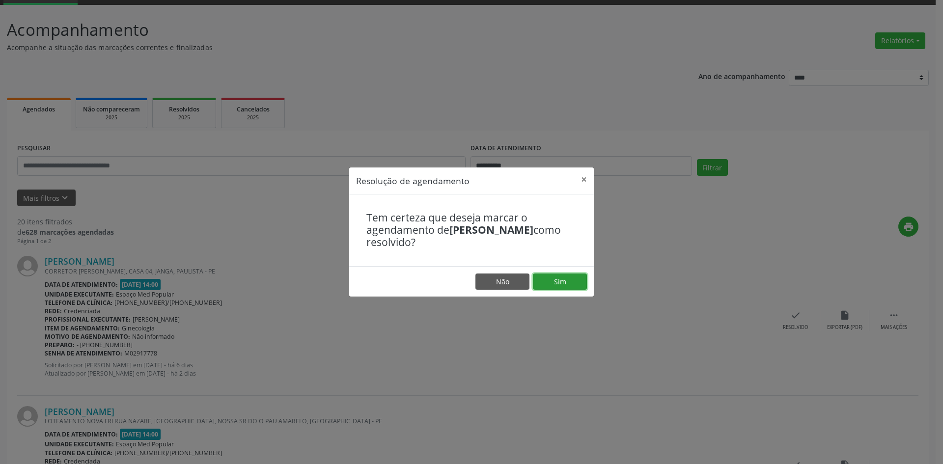
click at [547, 281] on button "Sim" at bounding box center [560, 281] width 54 height 17
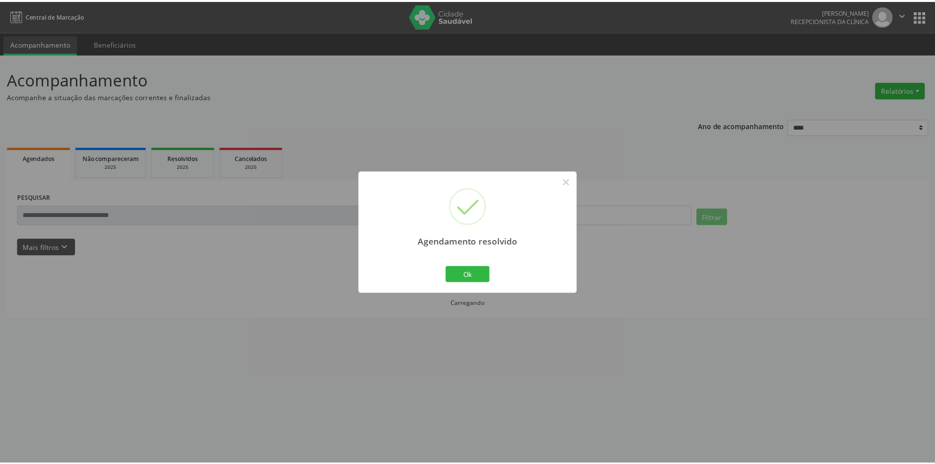
scroll to position [0, 0]
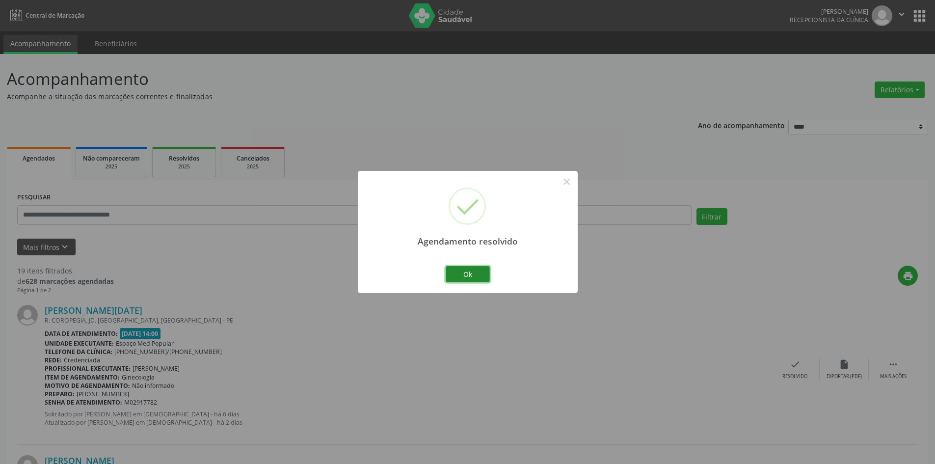
click at [473, 275] on button "Ok" at bounding box center [468, 274] width 44 height 17
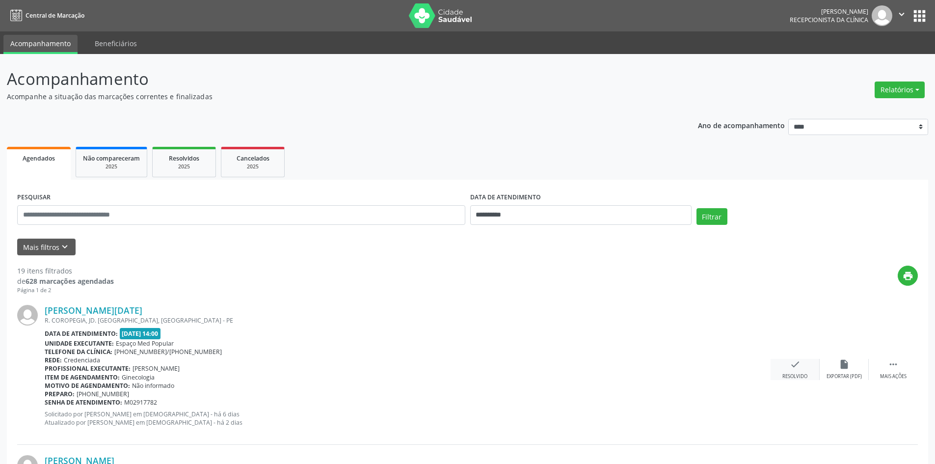
click at [795, 363] on icon "check" at bounding box center [795, 364] width 11 height 11
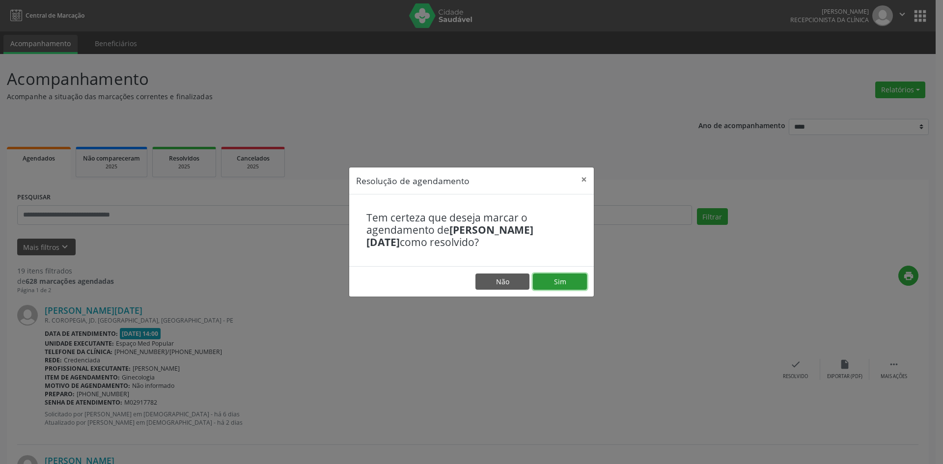
click at [569, 278] on button "Sim" at bounding box center [560, 281] width 54 height 17
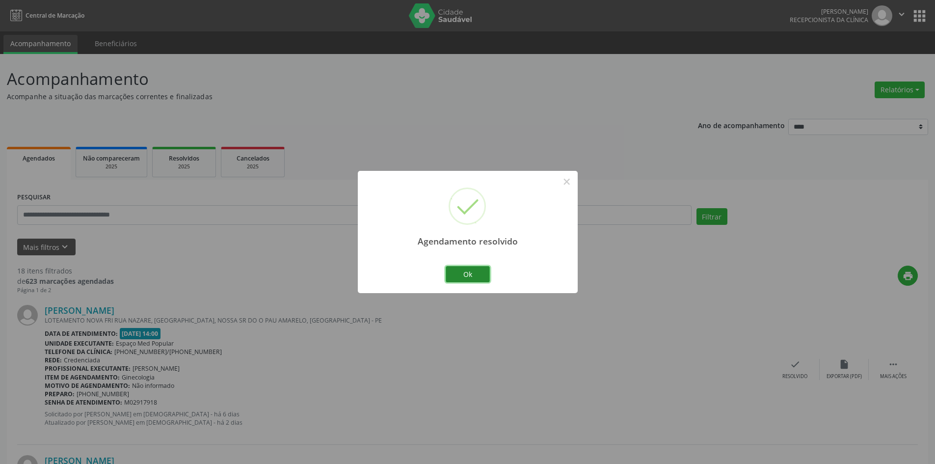
click at [455, 274] on button "Ok" at bounding box center [468, 274] width 44 height 17
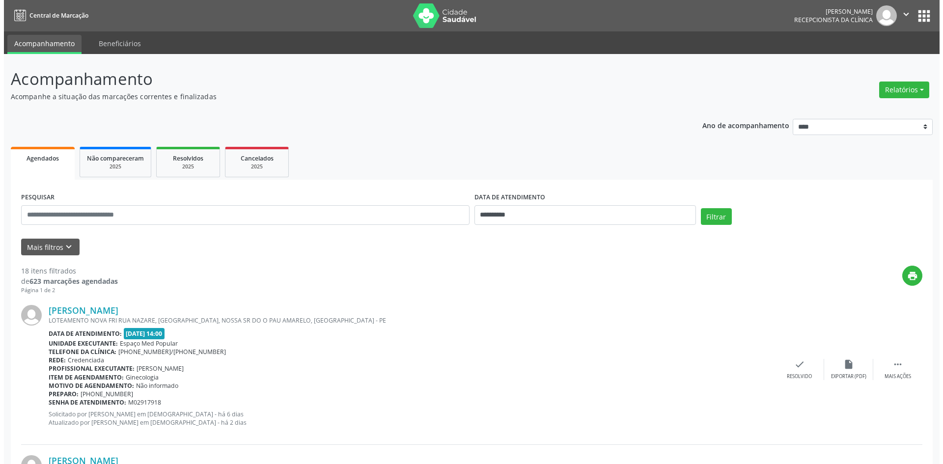
scroll to position [49, 0]
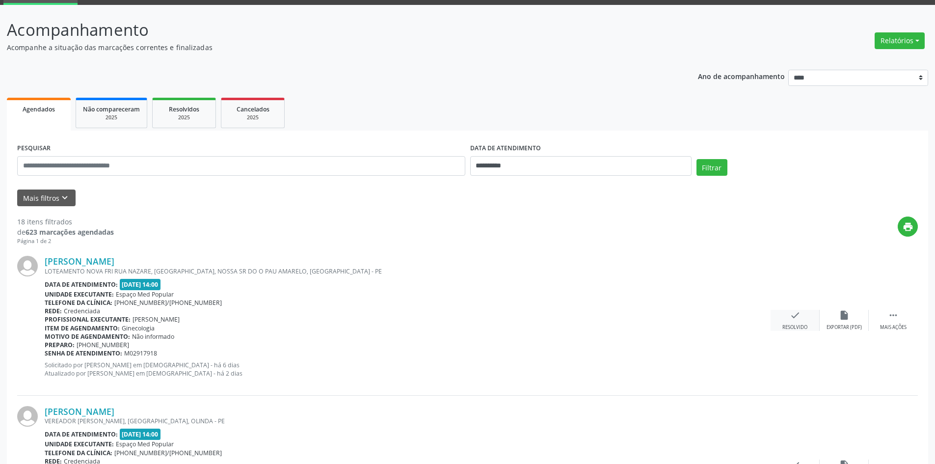
click at [793, 320] on icon "check" at bounding box center [795, 315] width 11 height 11
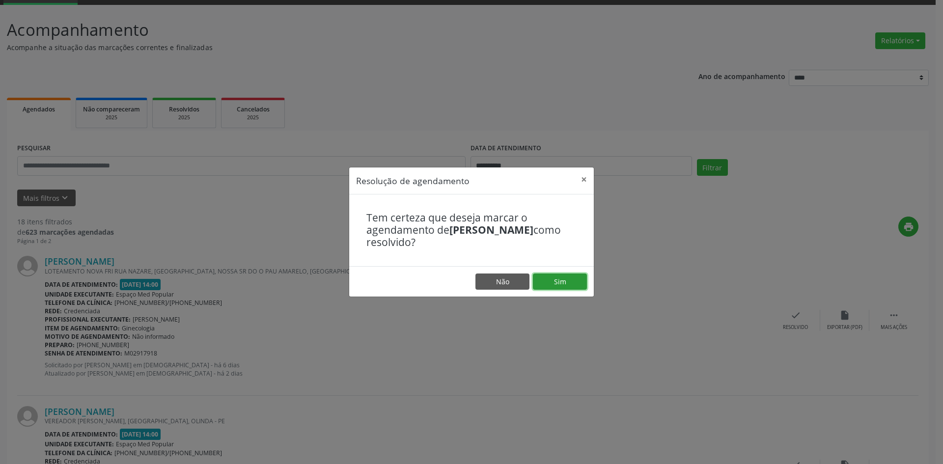
click at [557, 279] on button "Sim" at bounding box center [560, 281] width 54 height 17
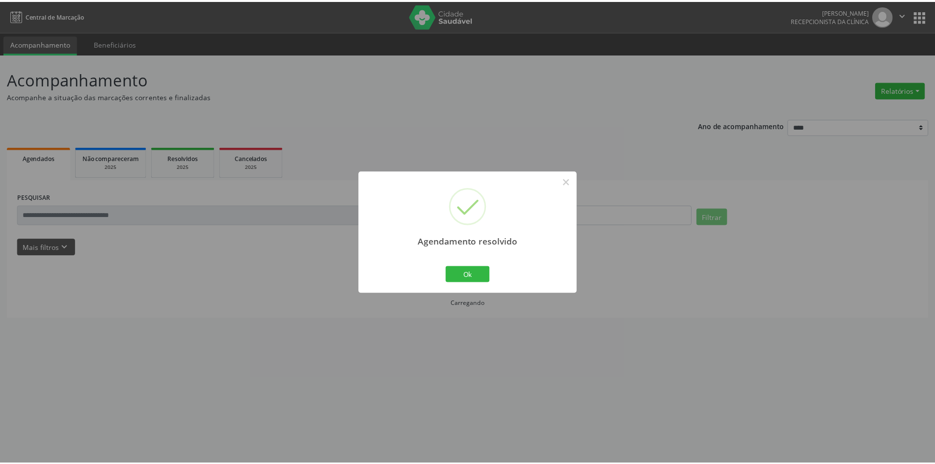
scroll to position [0, 0]
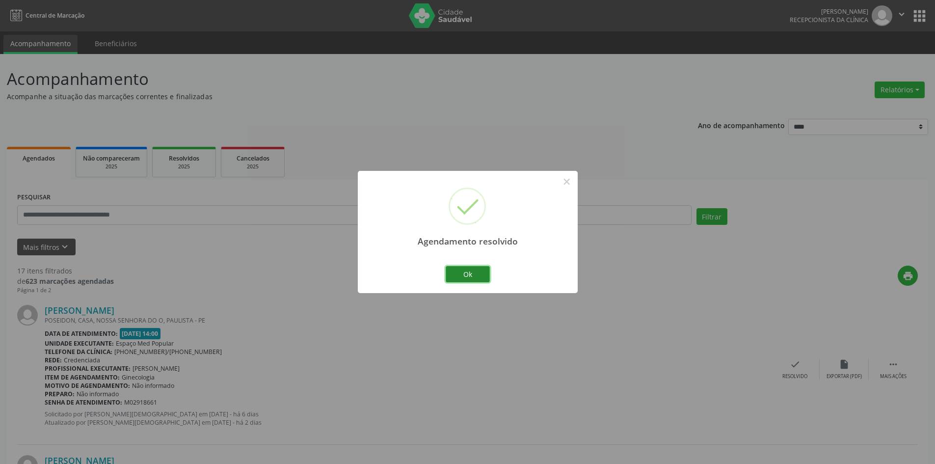
click at [463, 278] on button "Ok" at bounding box center [468, 274] width 44 height 17
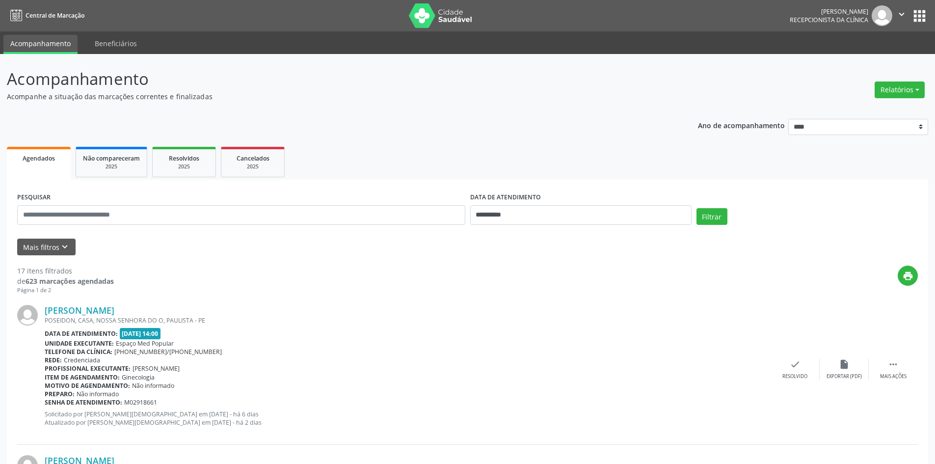
scroll to position [49, 0]
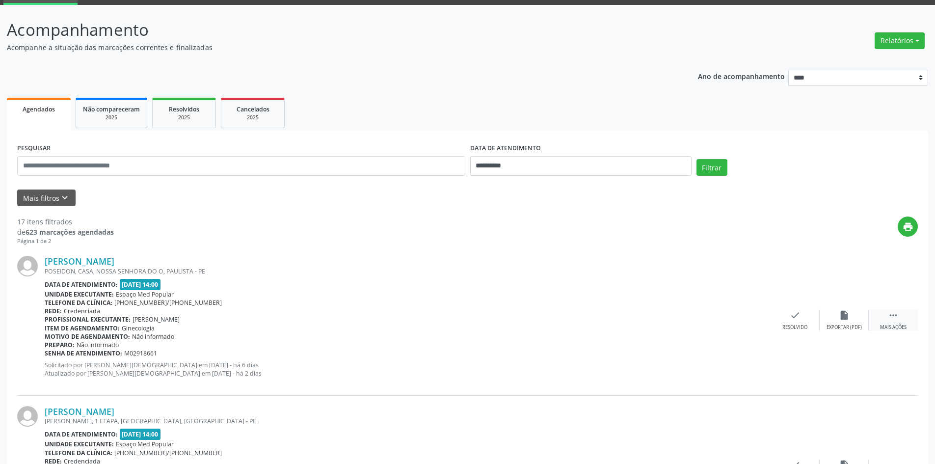
click at [884, 320] on div " Mais ações" at bounding box center [893, 320] width 49 height 21
click at [845, 323] on div "alarm_off Não compareceu" at bounding box center [844, 320] width 49 height 21
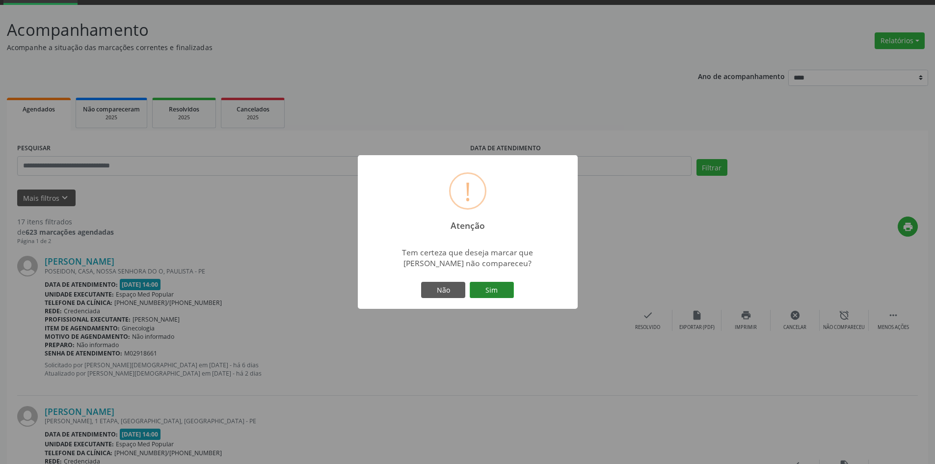
click at [504, 289] on button "Sim" at bounding box center [492, 290] width 44 height 17
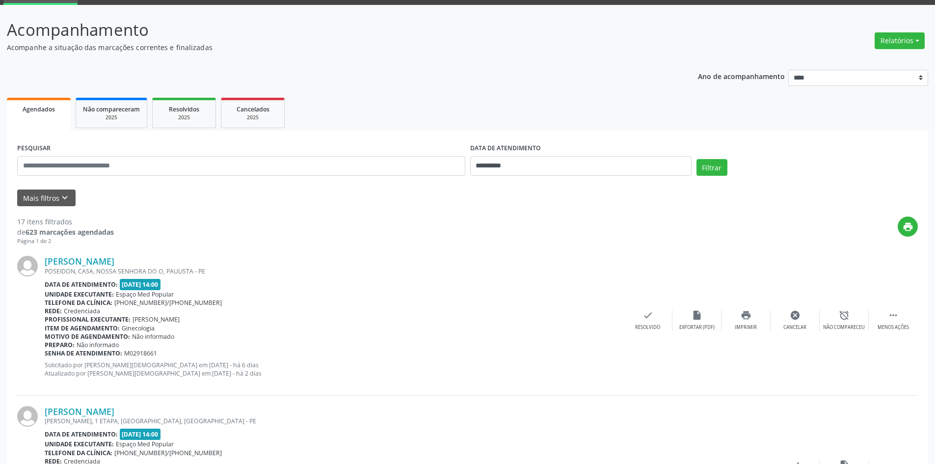
scroll to position [0, 0]
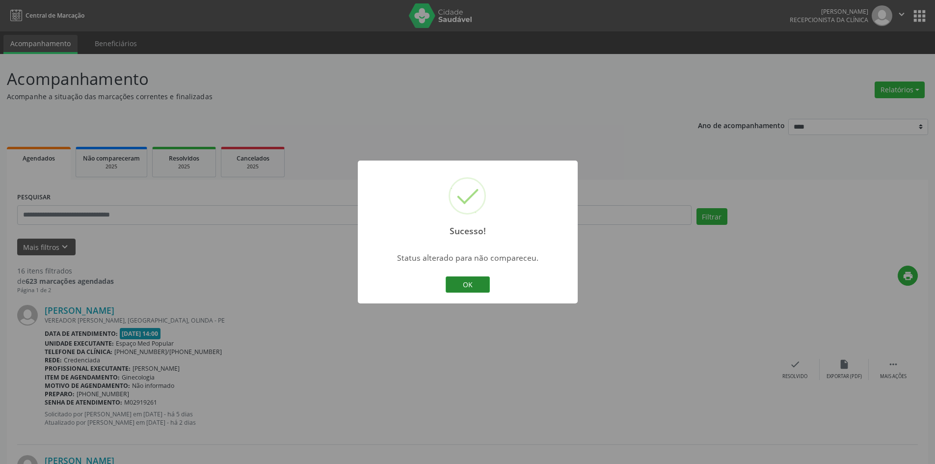
click at [469, 286] on button "OK" at bounding box center [468, 284] width 44 height 17
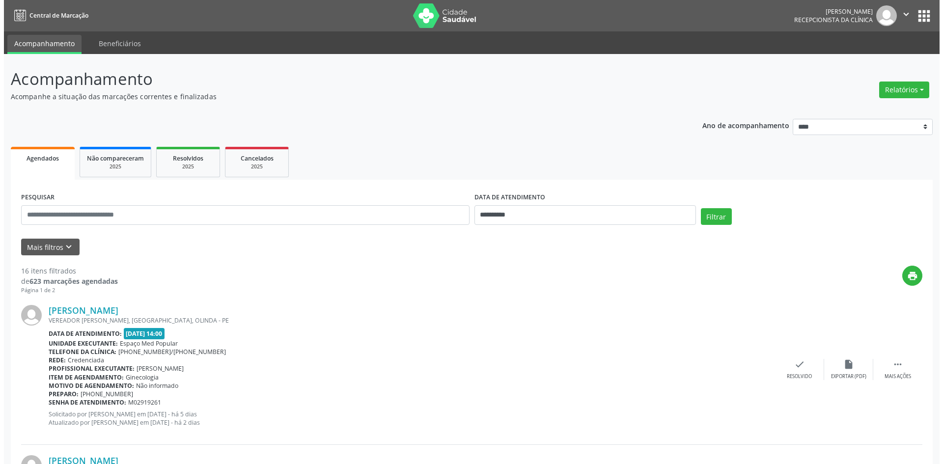
scroll to position [49, 0]
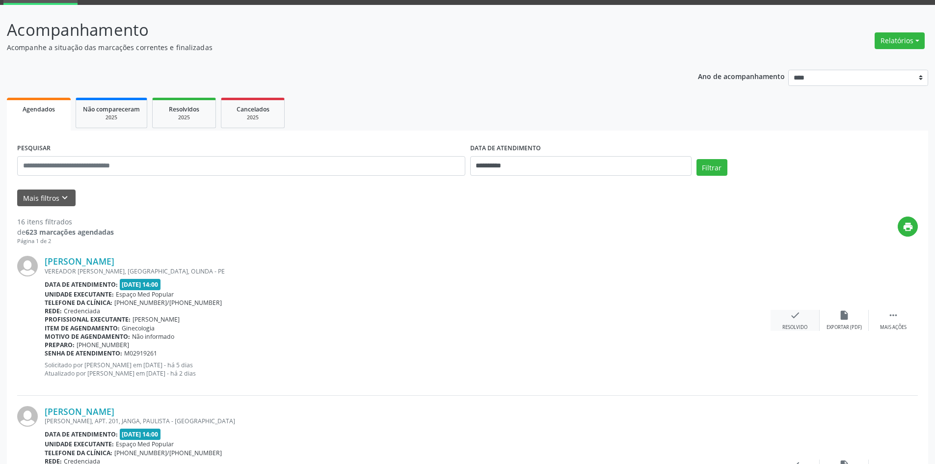
click at [793, 325] on div "Resolvido" at bounding box center [795, 327] width 25 height 7
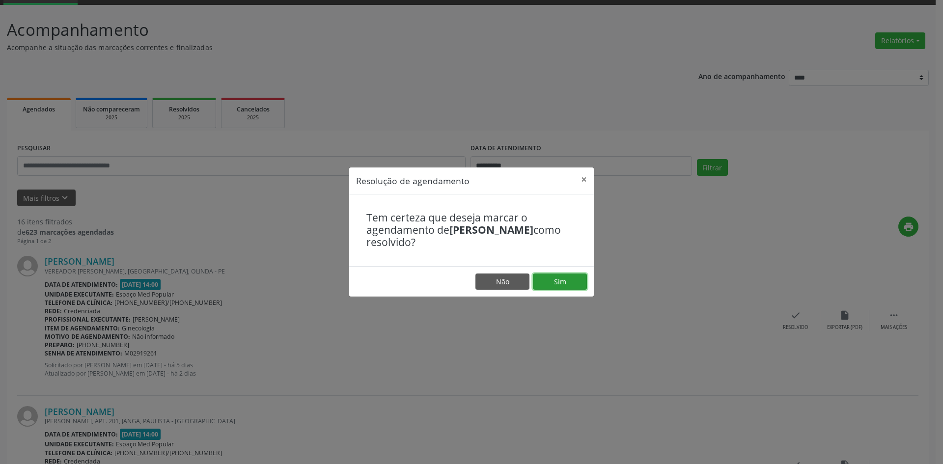
click at [544, 275] on button "Sim" at bounding box center [560, 281] width 54 height 17
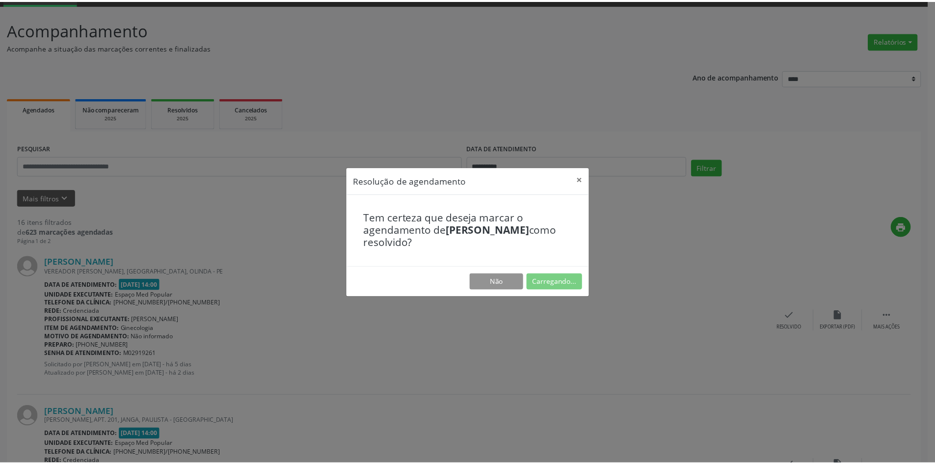
scroll to position [0, 0]
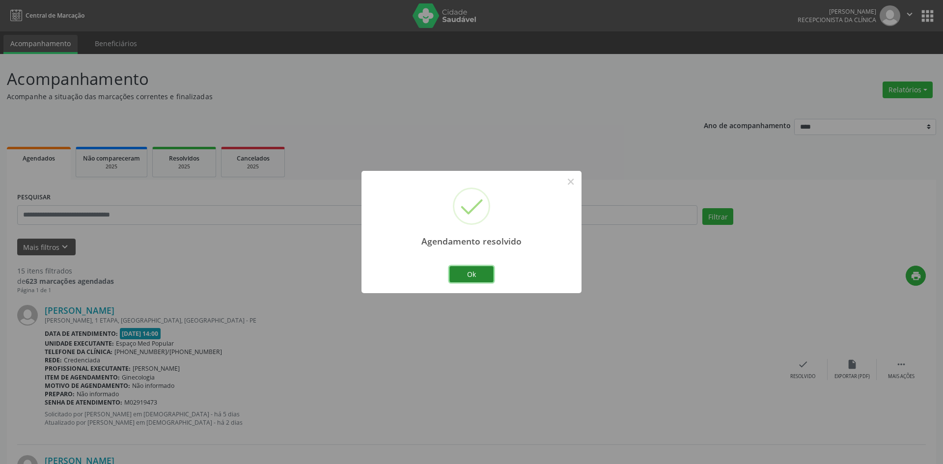
click at [458, 276] on button "Ok" at bounding box center [471, 274] width 44 height 17
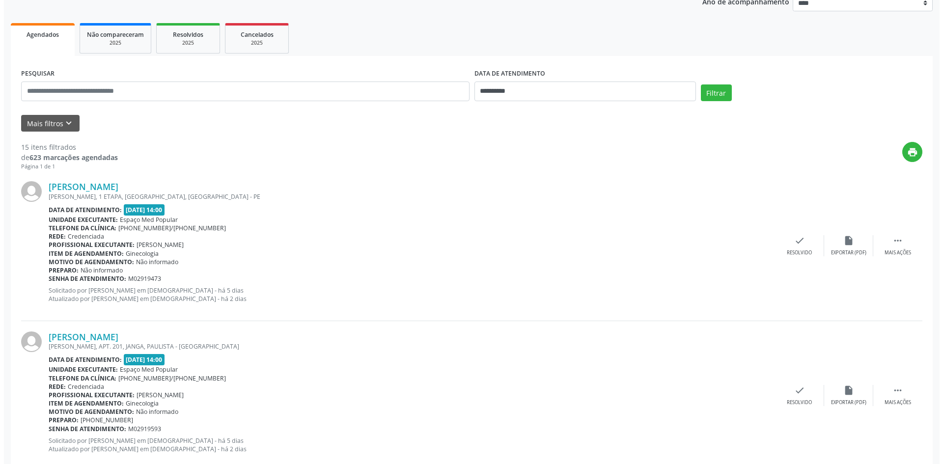
scroll to position [147, 0]
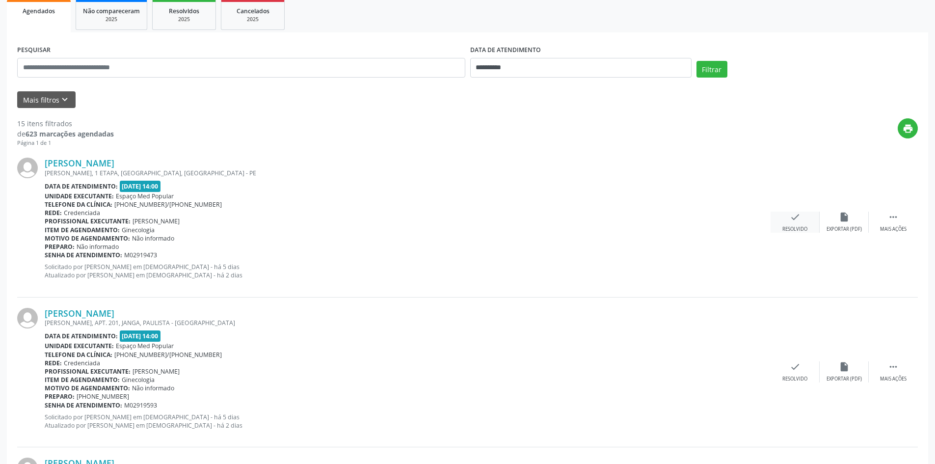
click at [806, 225] on div "check Resolvido" at bounding box center [795, 222] width 49 height 21
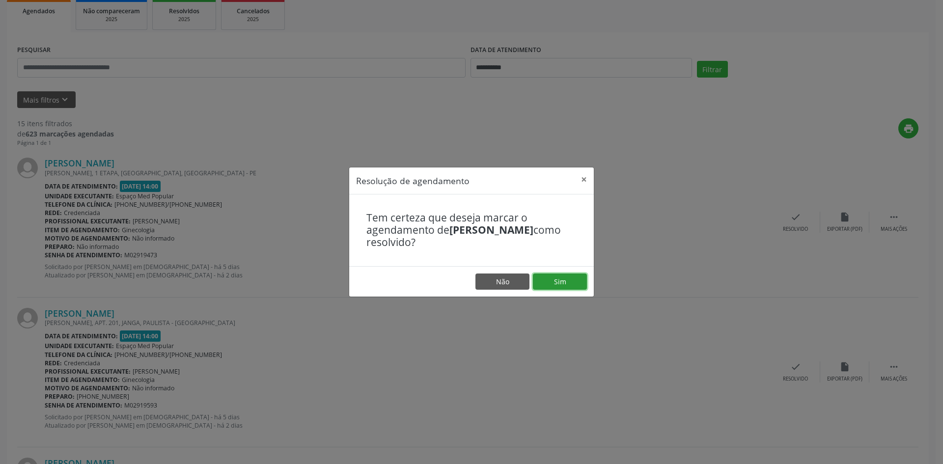
click at [570, 278] on button "Sim" at bounding box center [560, 281] width 54 height 17
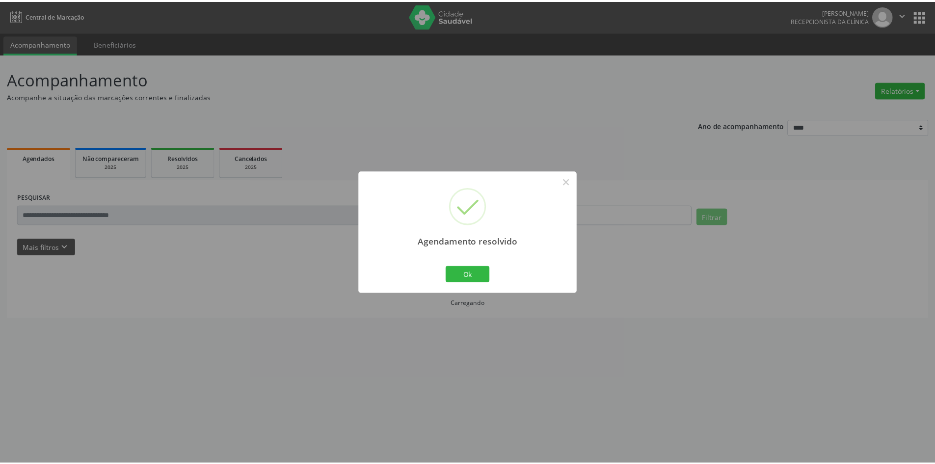
scroll to position [0, 0]
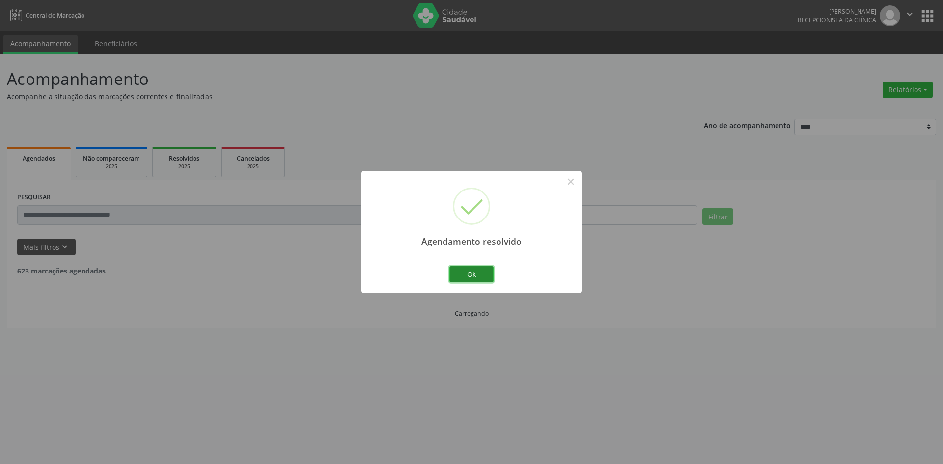
click at [458, 275] on button "Ok" at bounding box center [471, 274] width 44 height 17
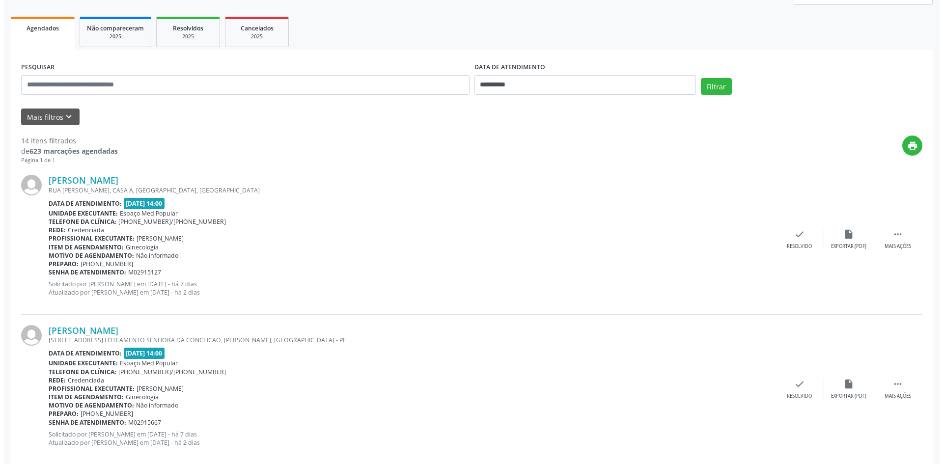
scroll to position [147, 0]
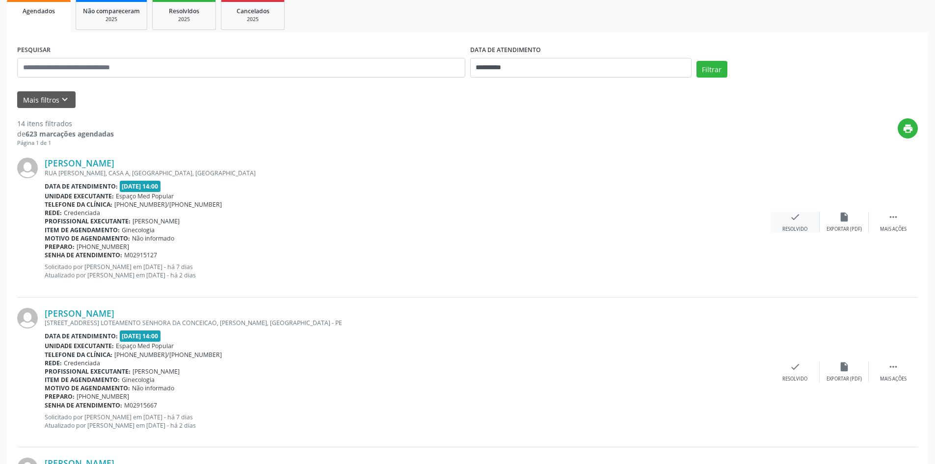
click at [802, 227] on div "Resolvido" at bounding box center [795, 229] width 25 height 7
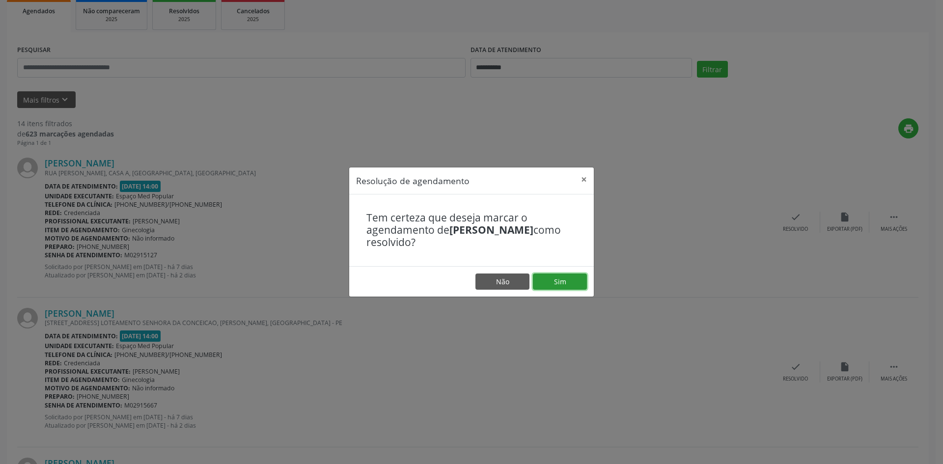
click at [567, 280] on button "Sim" at bounding box center [560, 281] width 54 height 17
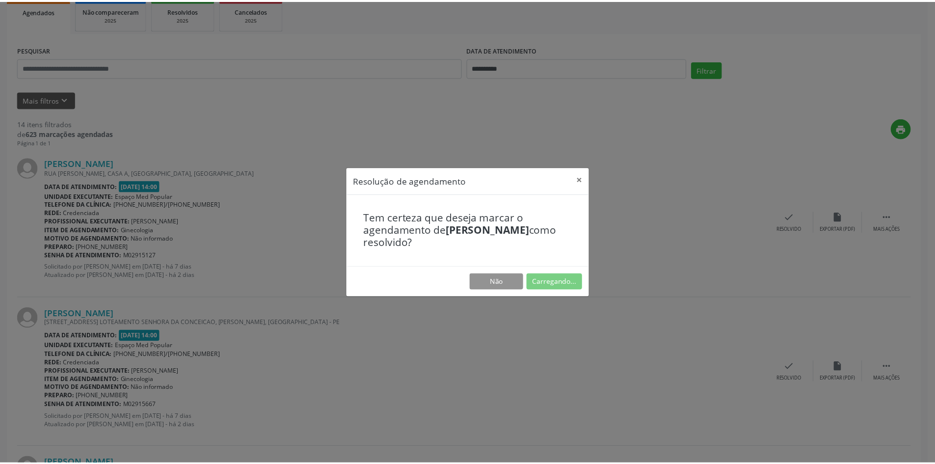
scroll to position [0, 0]
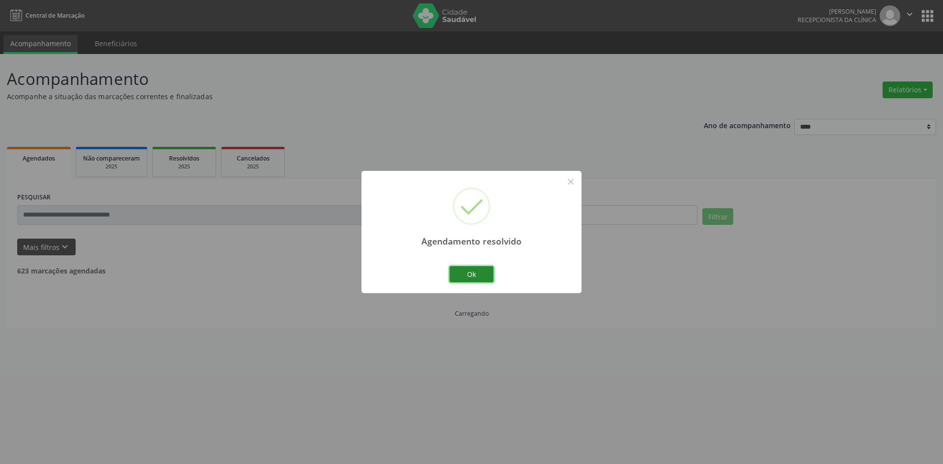
click at [486, 267] on button "Ok" at bounding box center [471, 274] width 44 height 17
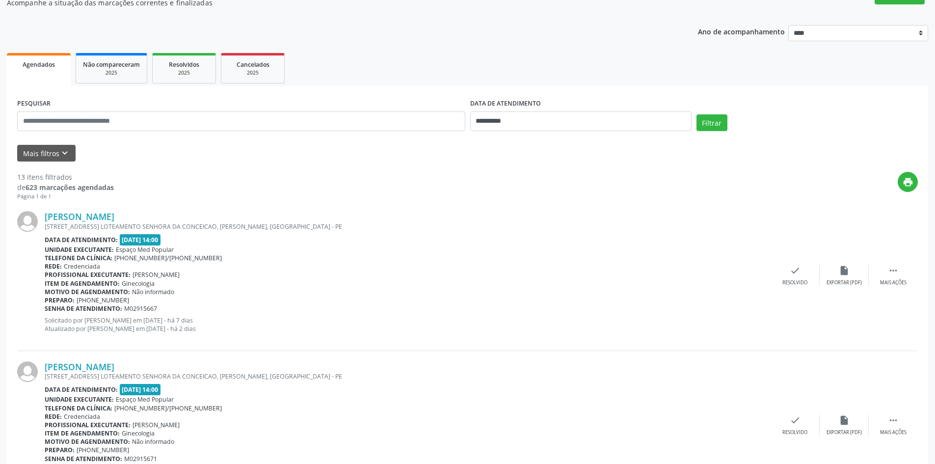
scroll to position [98, 0]
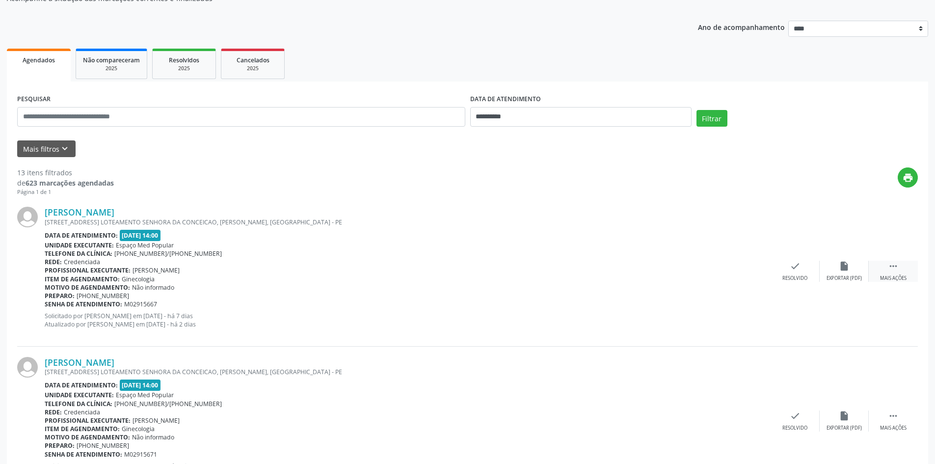
click at [873, 270] on div " Mais ações" at bounding box center [893, 271] width 49 height 21
click at [833, 274] on div "alarm_off Não compareceu" at bounding box center [844, 271] width 49 height 21
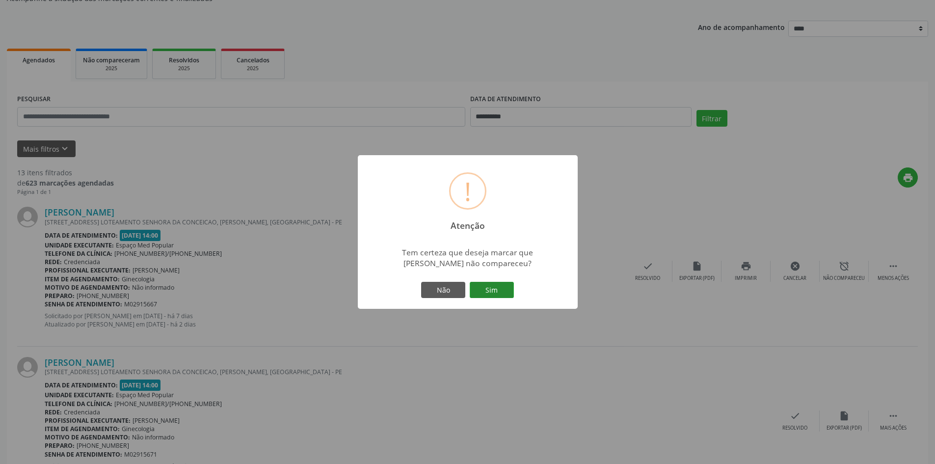
click at [500, 291] on button "Sim" at bounding box center [492, 290] width 44 height 17
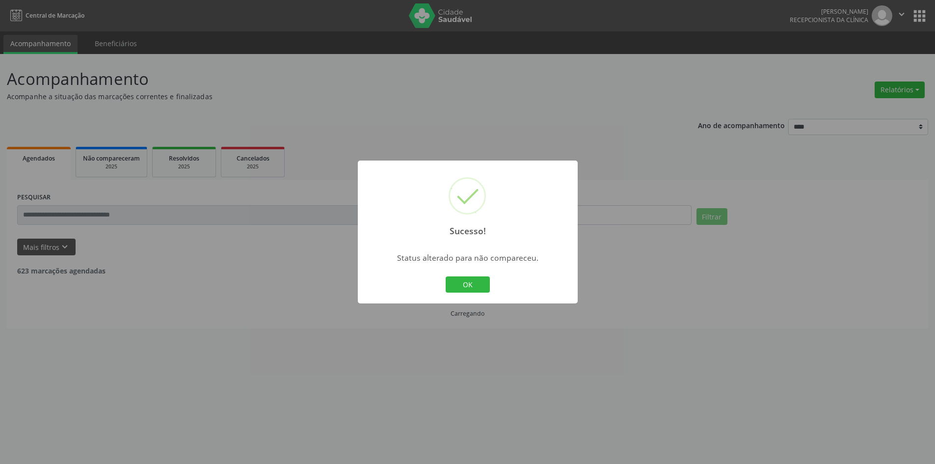
scroll to position [0, 0]
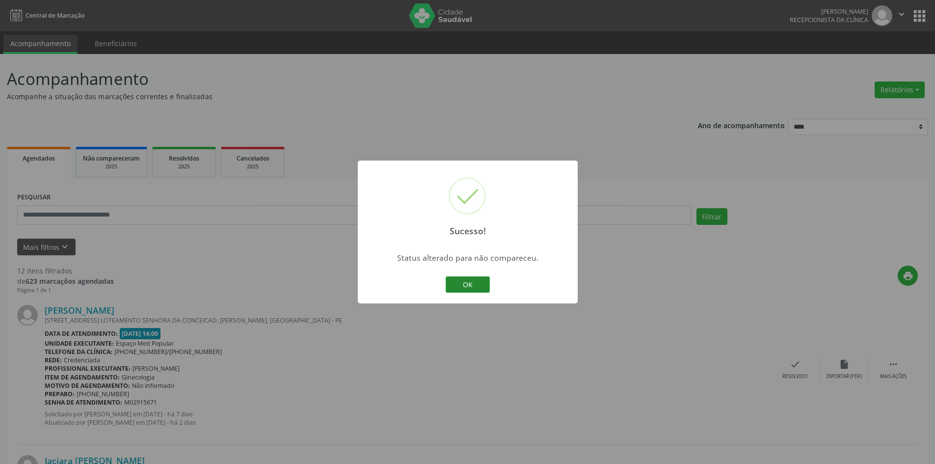
click at [465, 277] on button "OK" at bounding box center [468, 284] width 44 height 17
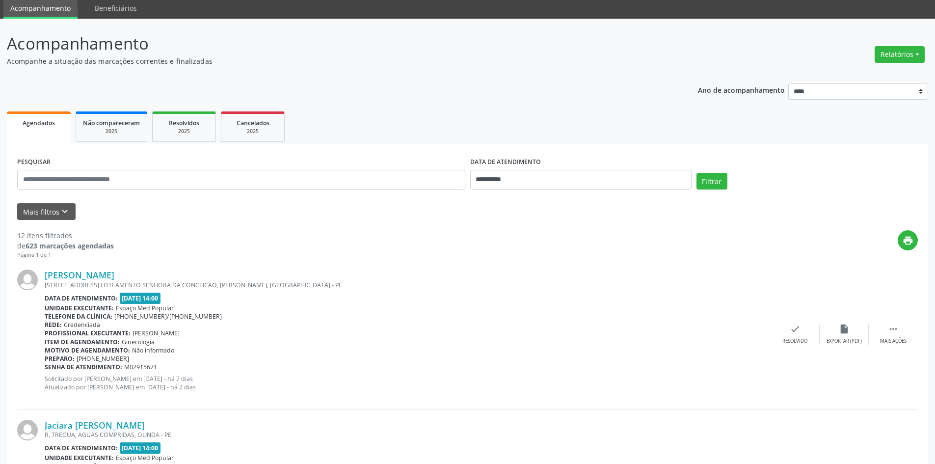
scroll to position [49, 0]
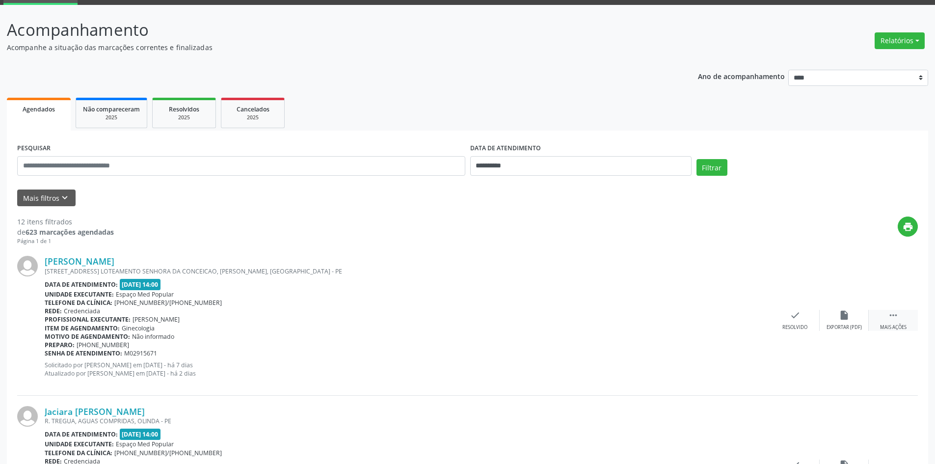
click at [886, 318] on div " Mais ações" at bounding box center [893, 320] width 49 height 21
click at [850, 323] on div "alarm_off Não compareceu" at bounding box center [844, 320] width 49 height 21
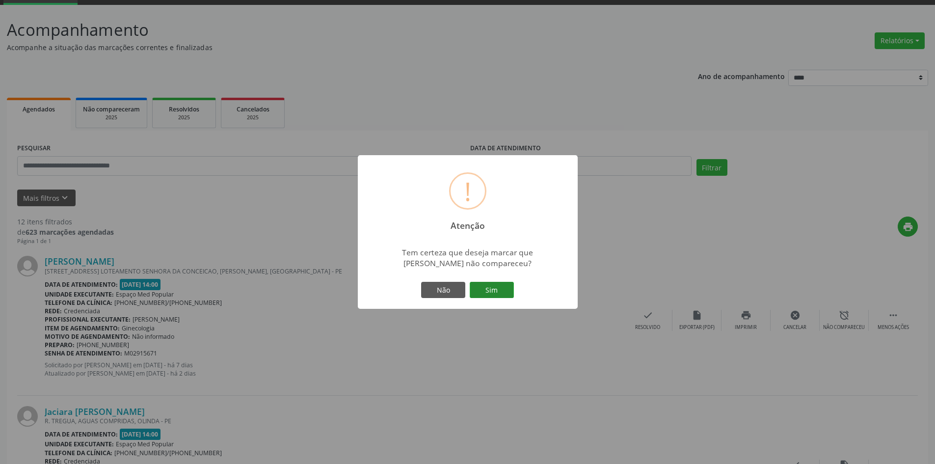
click at [500, 284] on button "Sim" at bounding box center [492, 290] width 44 height 17
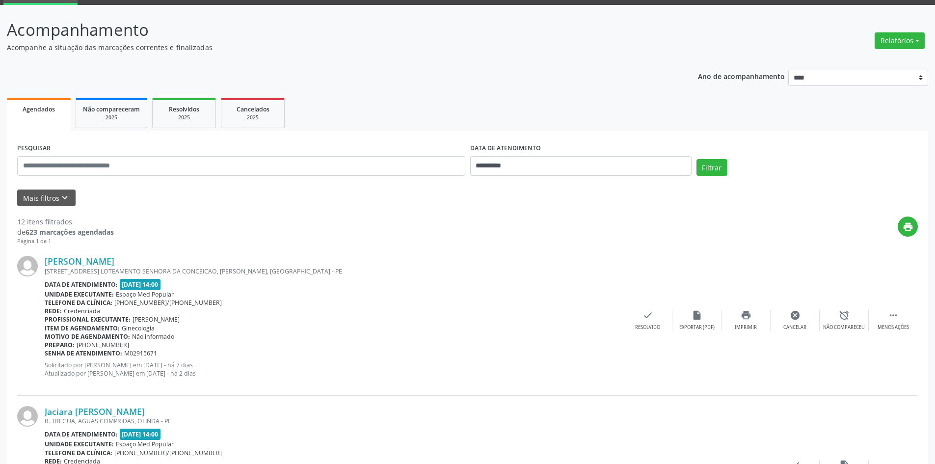
scroll to position [0, 0]
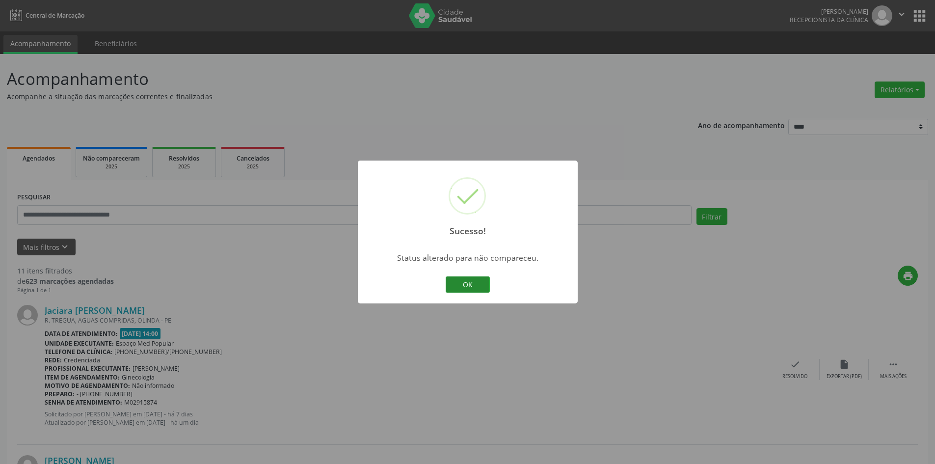
click at [452, 281] on button "OK" at bounding box center [468, 284] width 44 height 17
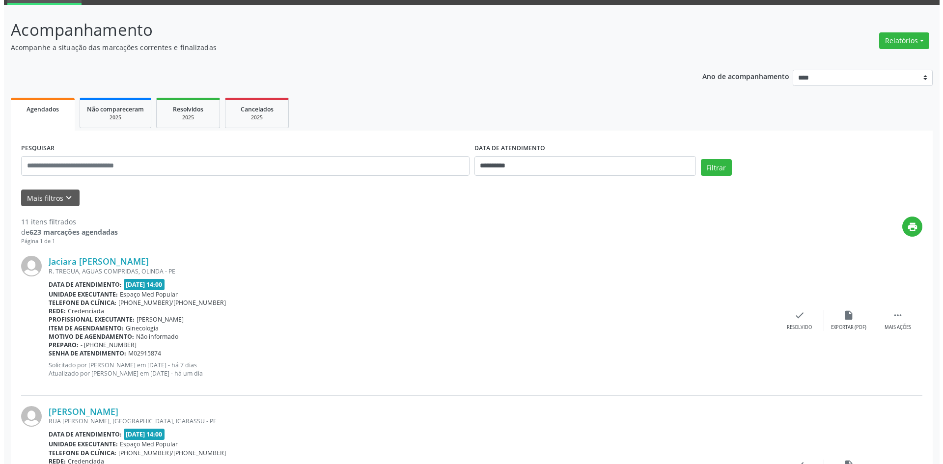
scroll to position [98, 0]
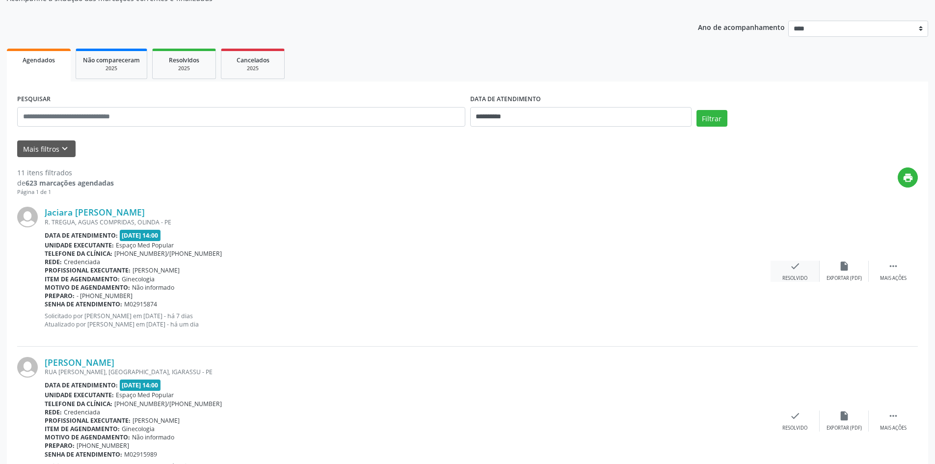
click at [786, 268] on div "check Resolvido" at bounding box center [795, 271] width 49 height 21
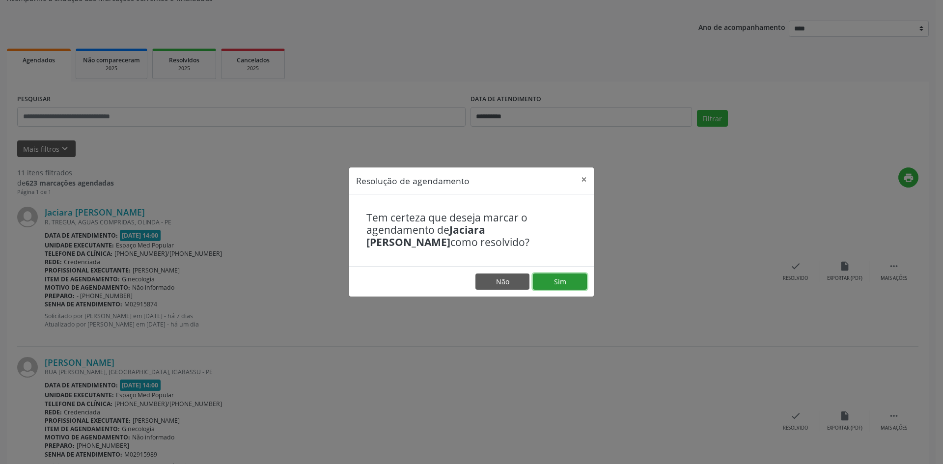
click at [568, 278] on button "Sim" at bounding box center [560, 281] width 54 height 17
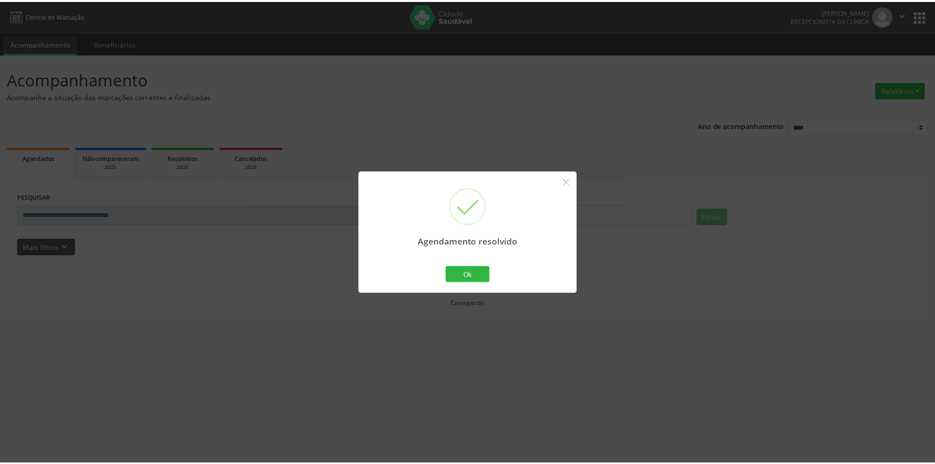
scroll to position [0, 0]
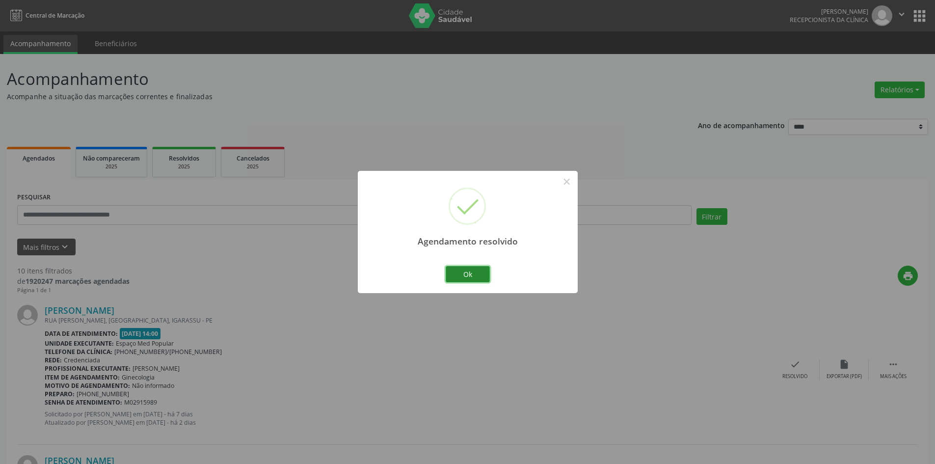
click at [474, 267] on button "Ok" at bounding box center [468, 274] width 44 height 17
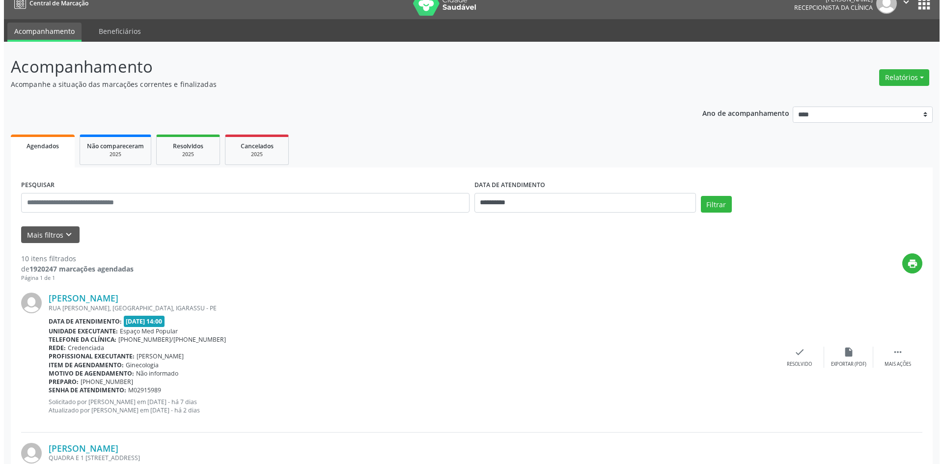
scroll to position [98, 0]
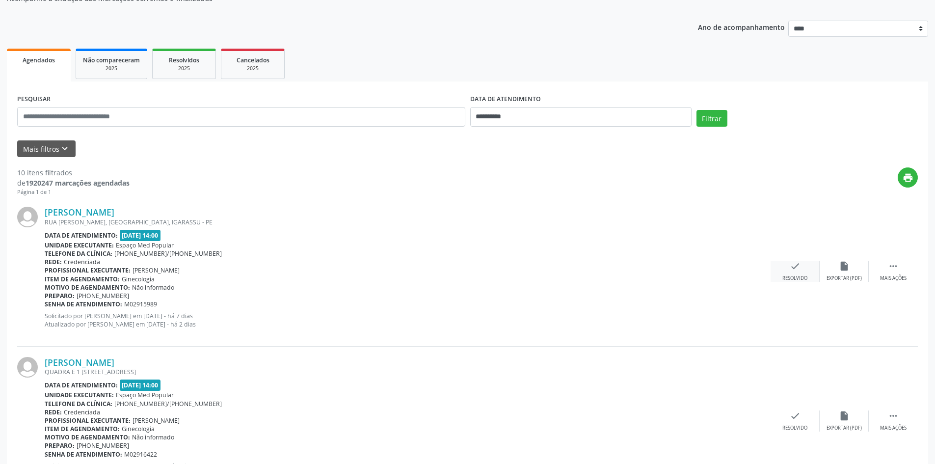
click at [807, 280] on div "Resolvido" at bounding box center [795, 278] width 25 height 7
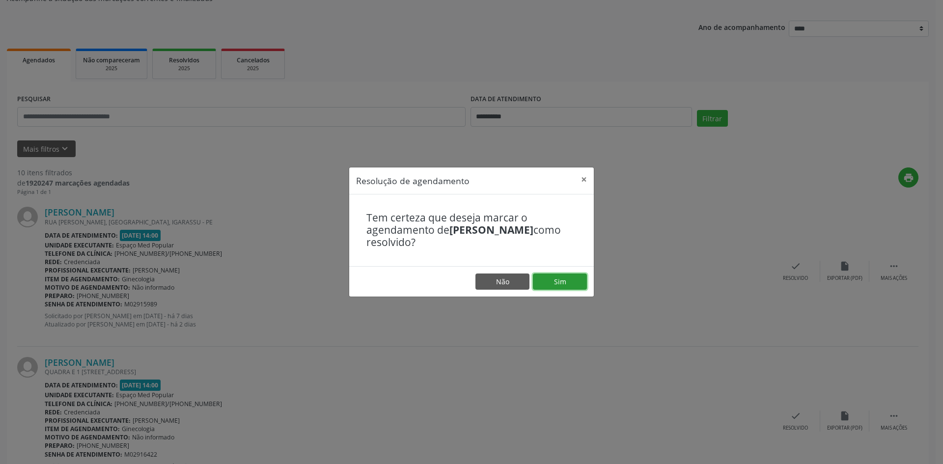
click at [572, 284] on button "Sim" at bounding box center [560, 281] width 54 height 17
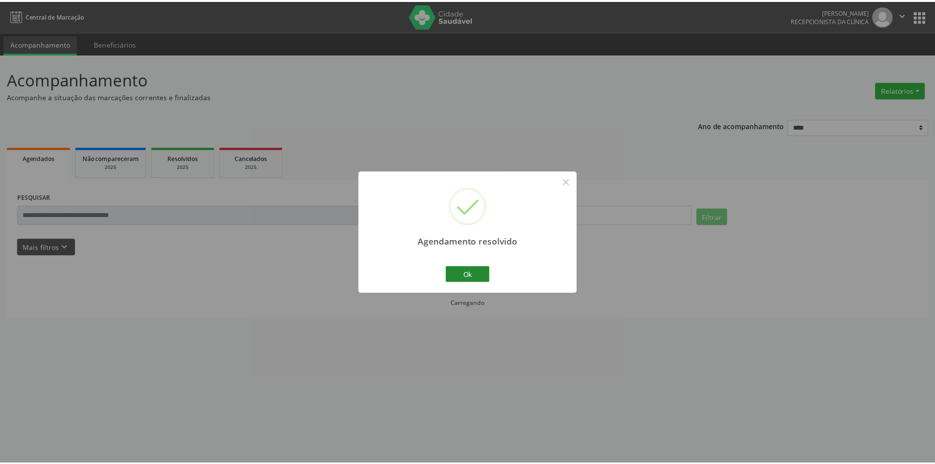
scroll to position [0, 0]
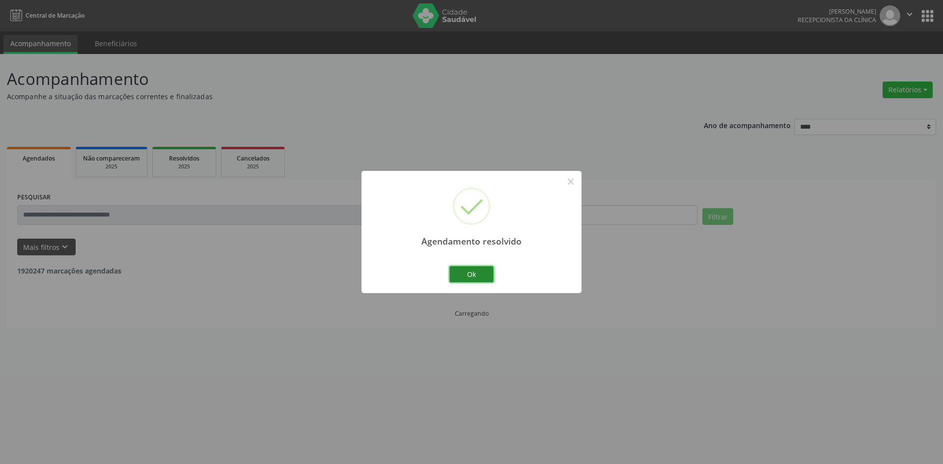
click at [471, 273] on button "Ok" at bounding box center [471, 274] width 44 height 17
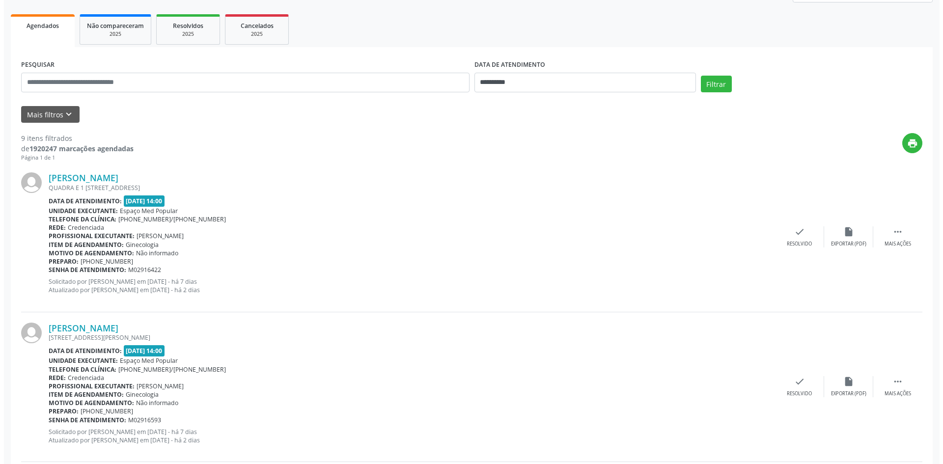
scroll to position [147, 0]
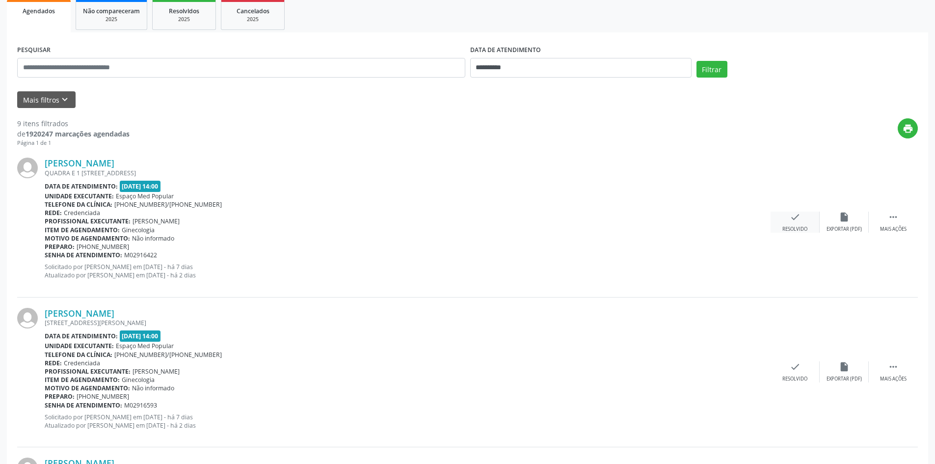
click at [793, 220] on icon "check" at bounding box center [795, 217] width 11 height 11
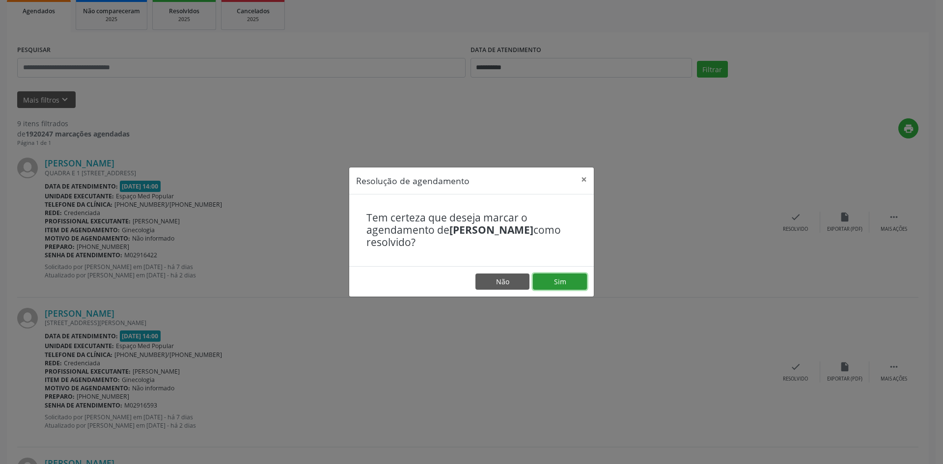
click at [545, 275] on button "Sim" at bounding box center [560, 281] width 54 height 17
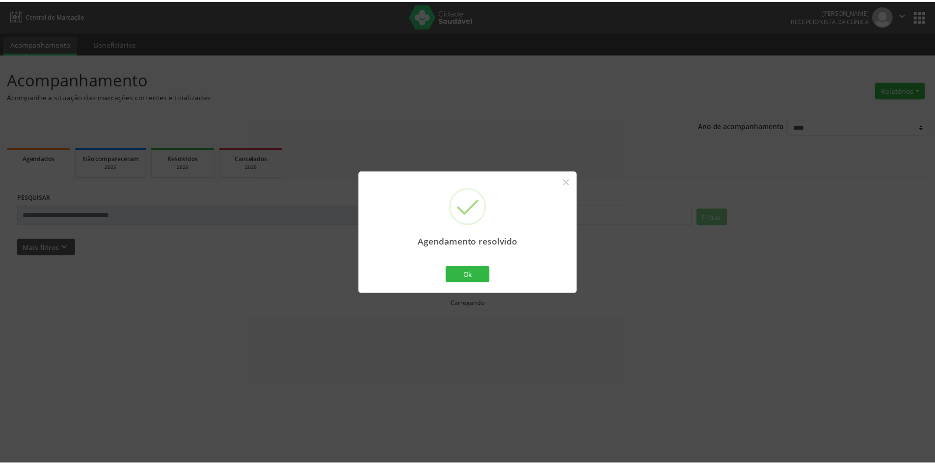
scroll to position [0, 0]
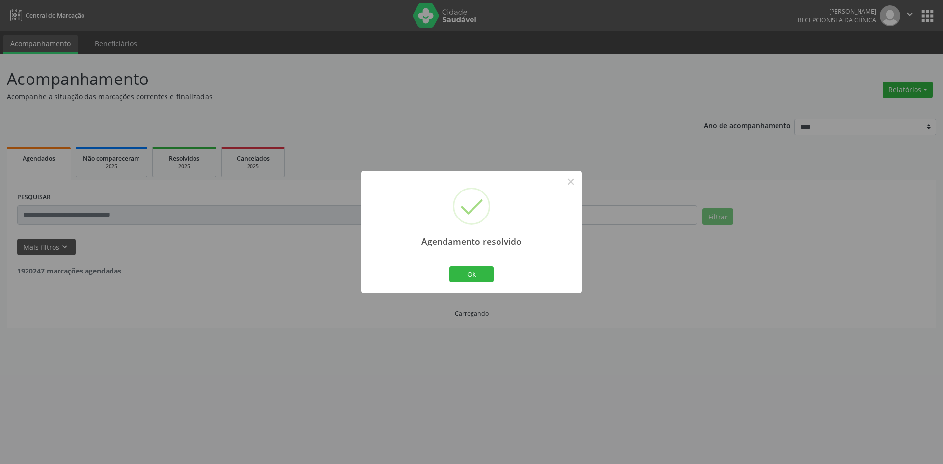
click at [461, 263] on div "Agendamento resolvido × Ok Cancel" at bounding box center [471, 232] width 220 height 122
click at [463, 269] on button "Ok" at bounding box center [471, 274] width 44 height 17
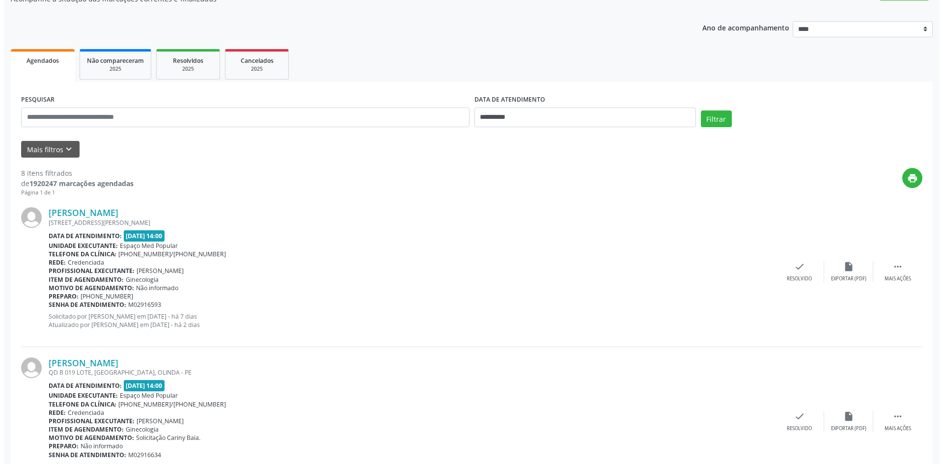
scroll to position [98, 0]
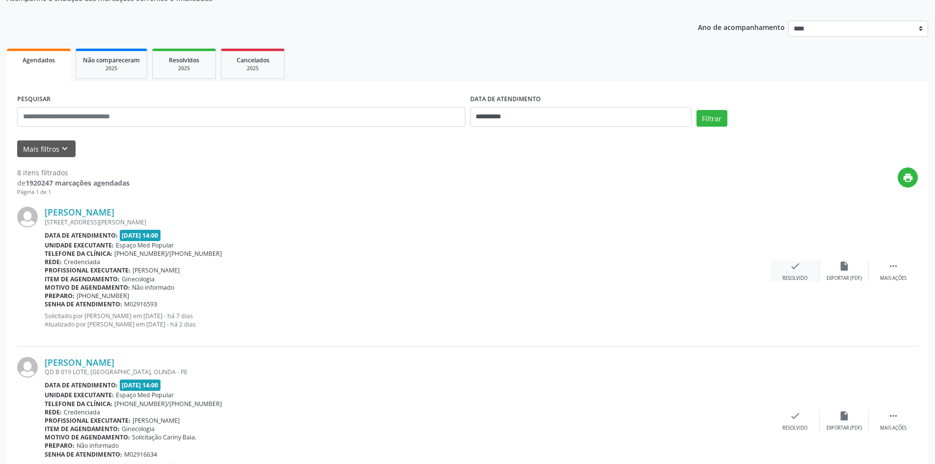
click at [793, 265] on icon "check" at bounding box center [795, 266] width 11 height 11
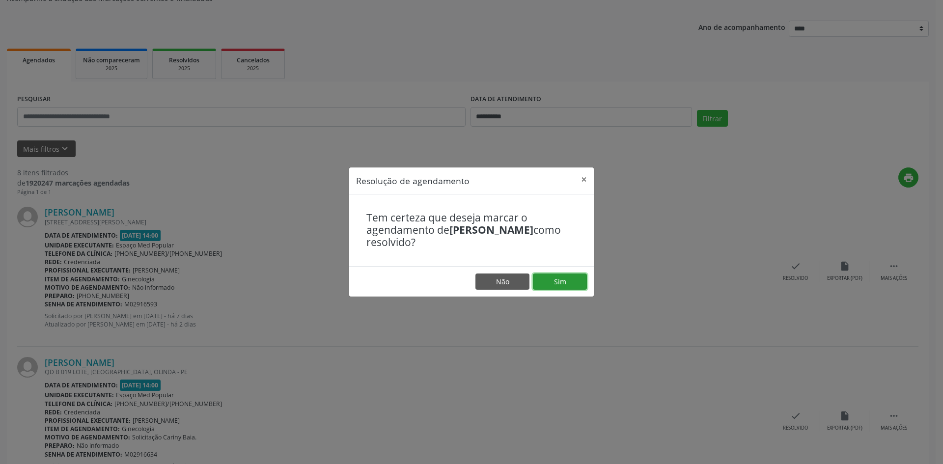
click at [554, 278] on button "Sim" at bounding box center [560, 281] width 54 height 17
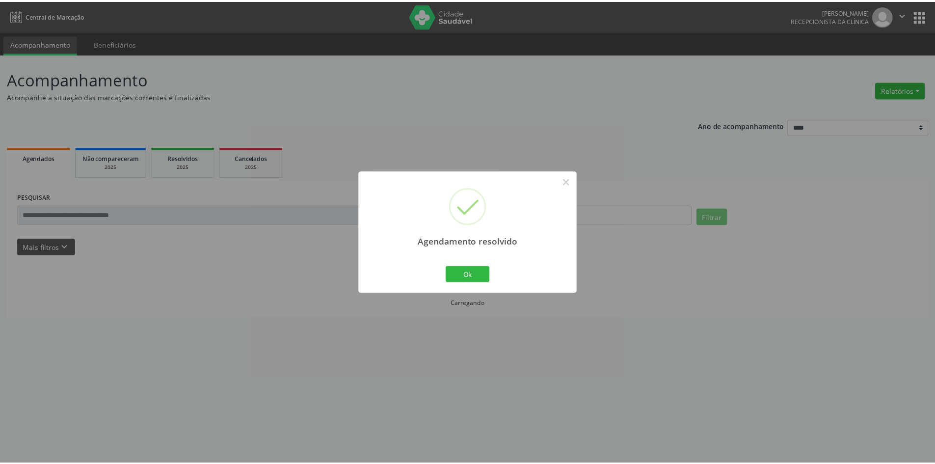
scroll to position [0, 0]
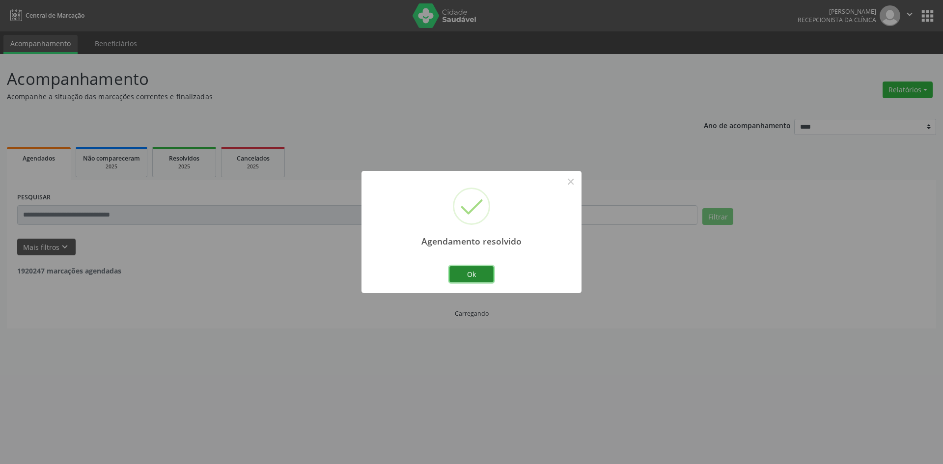
click at [475, 272] on button "Ok" at bounding box center [471, 274] width 44 height 17
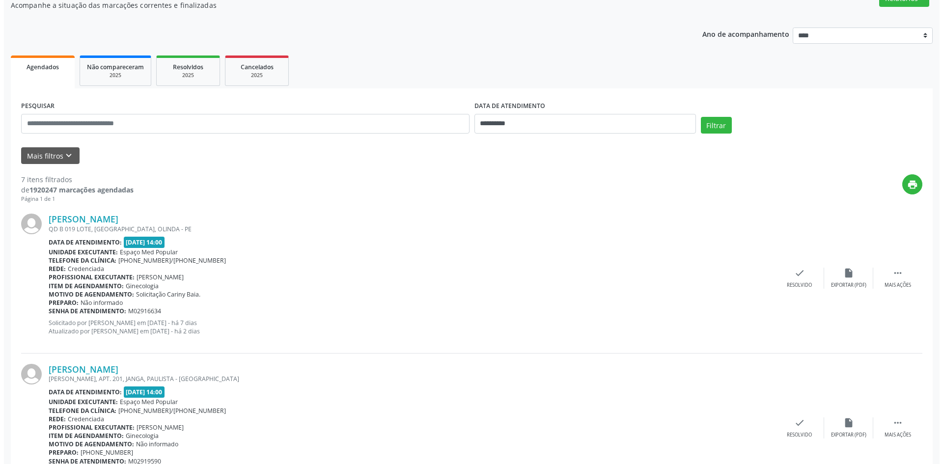
scroll to position [98, 0]
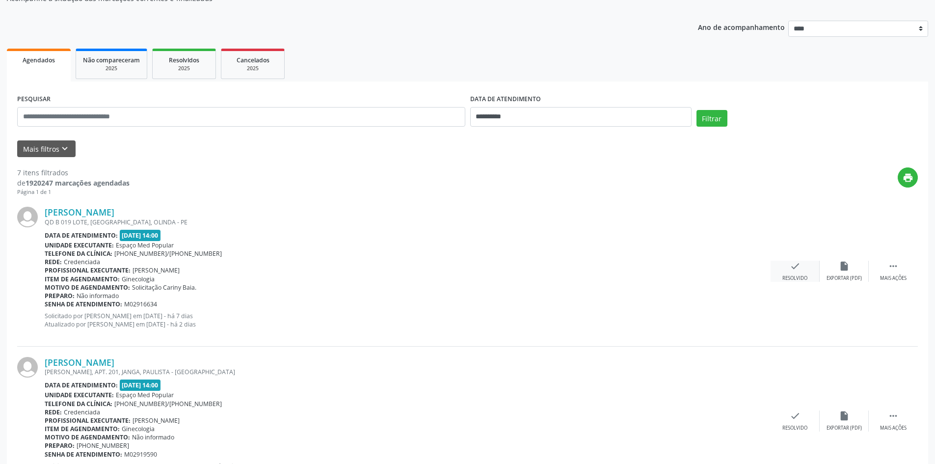
click at [787, 266] on div "check Resolvido" at bounding box center [795, 271] width 49 height 21
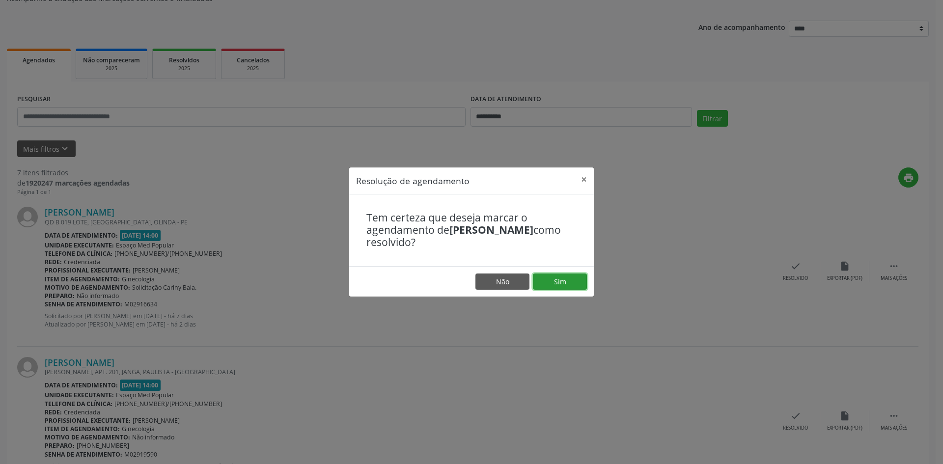
click at [568, 277] on button "Sim" at bounding box center [560, 281] width 54 height 17
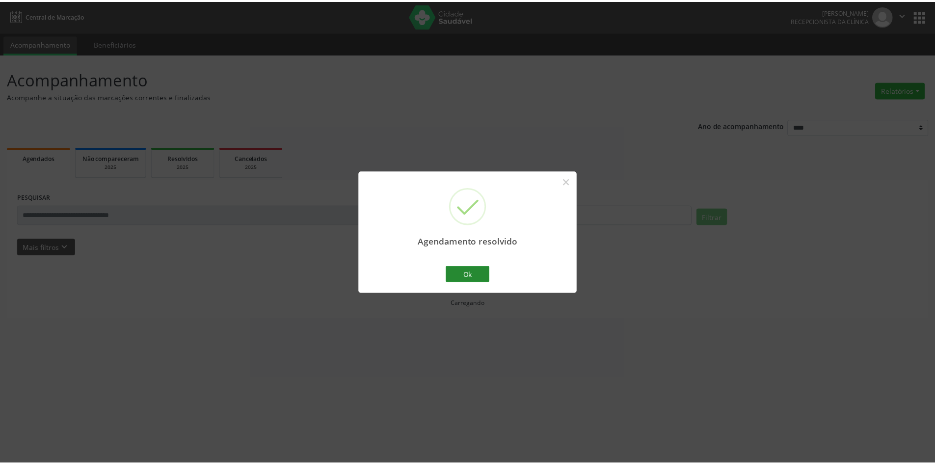
scroll to position [0, 0]
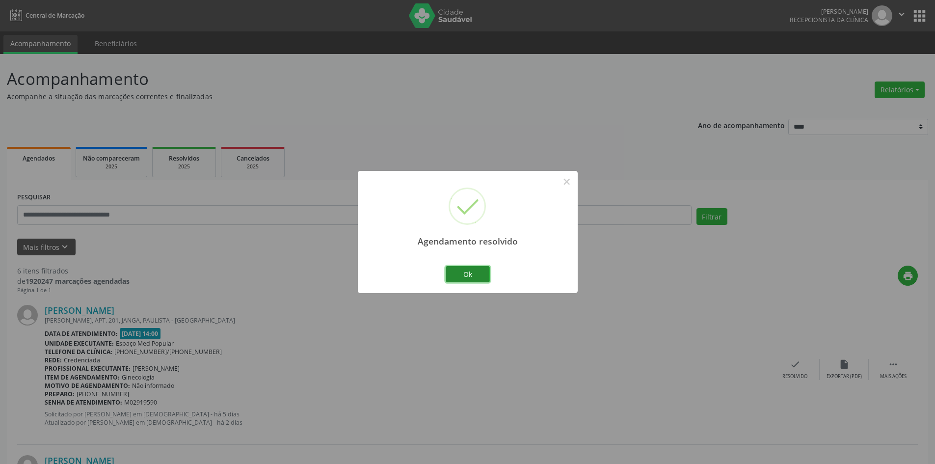
click at [465, 277] on button "Ok" at bounding box center [468, 274] width 44 height 17
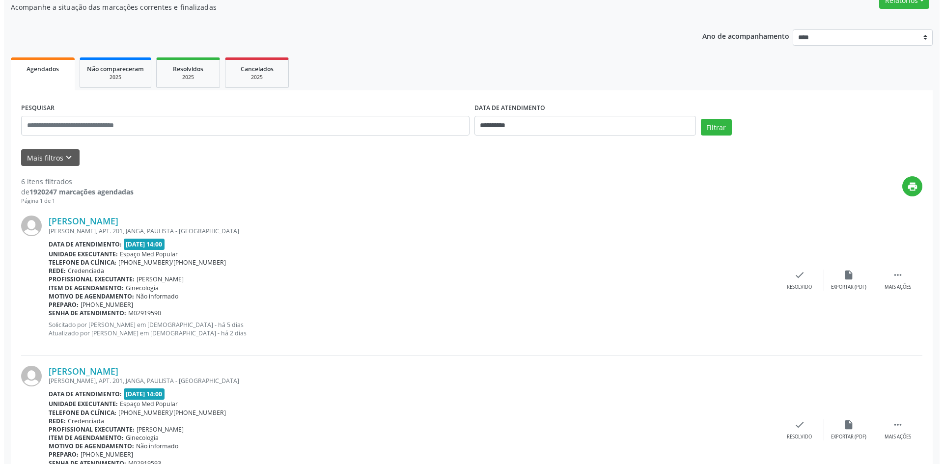
scroll to position [98, 0]
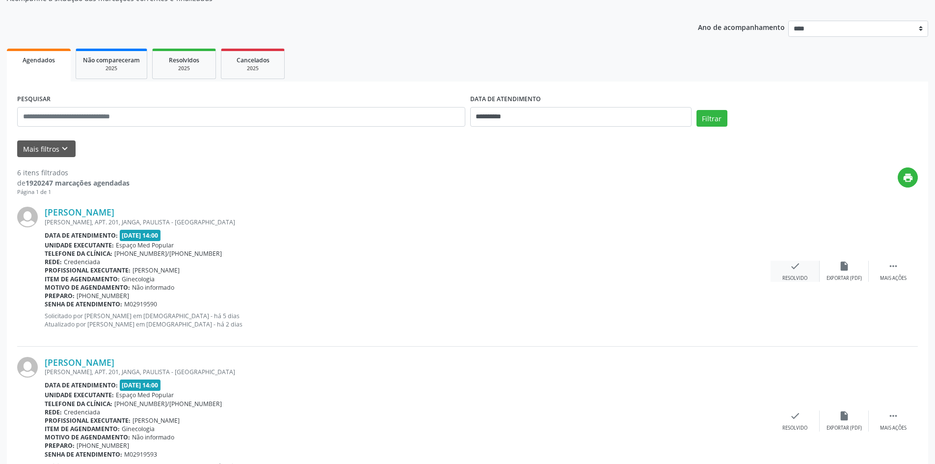
click at [781, 262] on div "check Resolvido" at bounding box center [795, 271] width 49 height 21
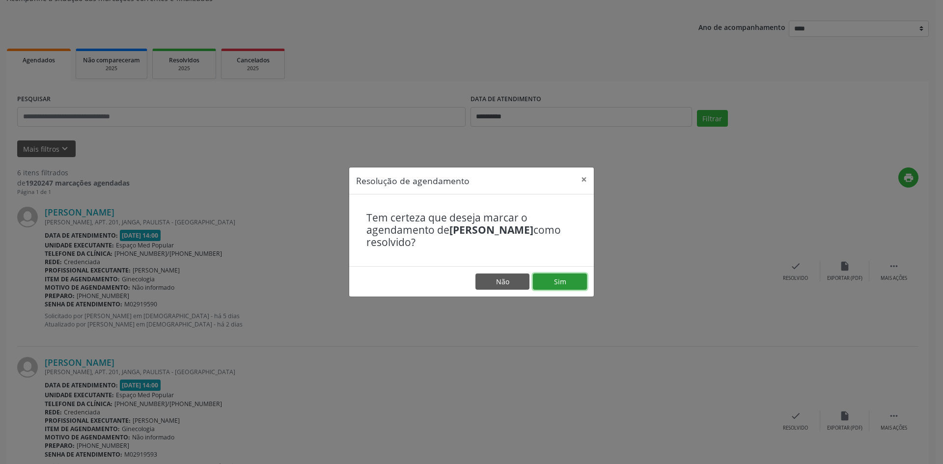
click at [572, 281] on button "Sim" at bounding box center [560, 281] width 54 height 17
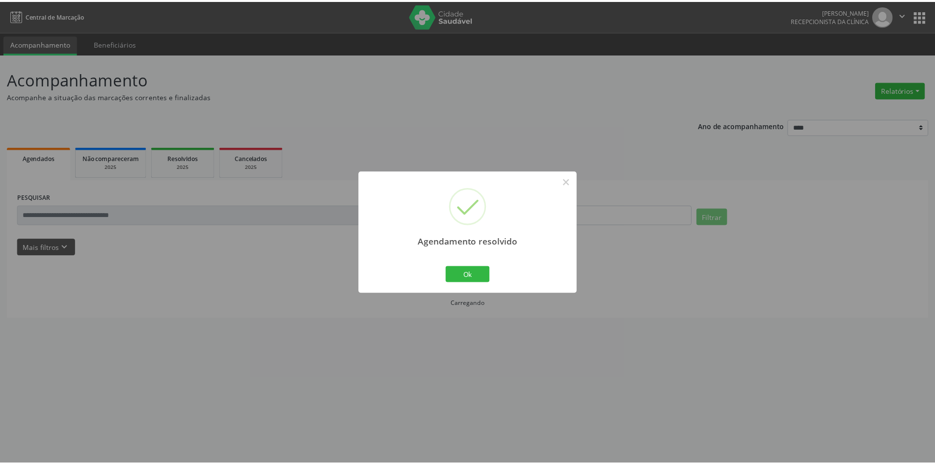
scroll to position [0, 0]
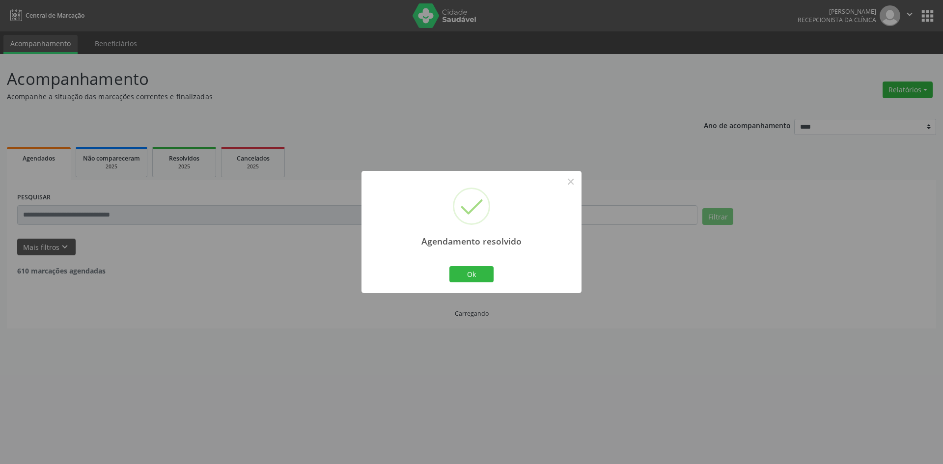
click at [446, 272] on div "Agendamento resolvido × Ok Cancel" at bounding box center [471, 232] width 220 height 122
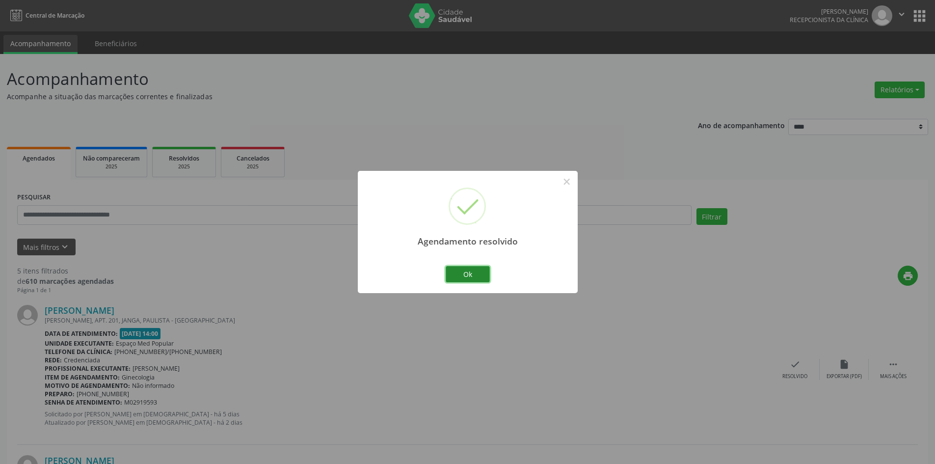
click at [470, 269] on button "Ok" at bounding box center [468, 274] width 44 height 17
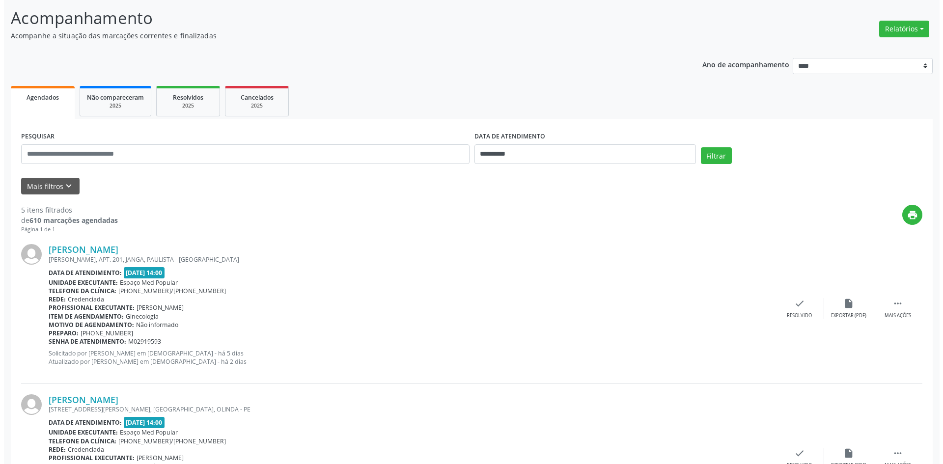
scroll to position [98, 0]
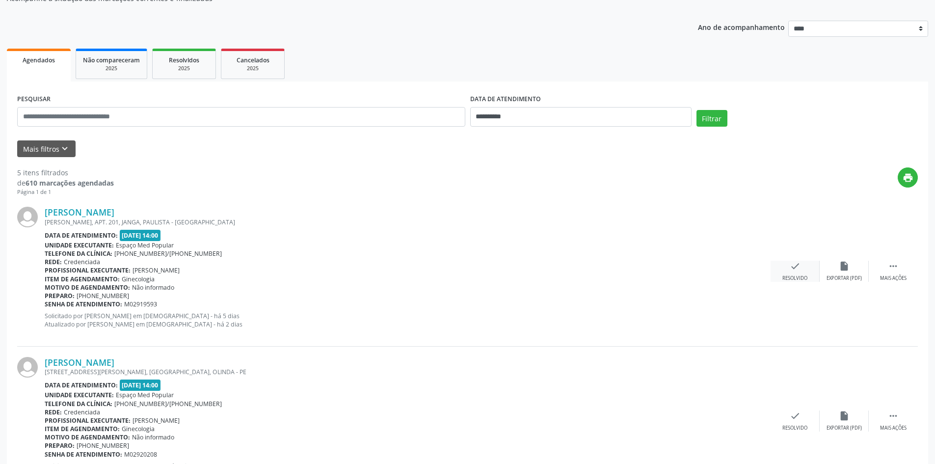
click at [810, 269] on div "check Resolvido" at bounding box center [795, 271] width 49 height 21
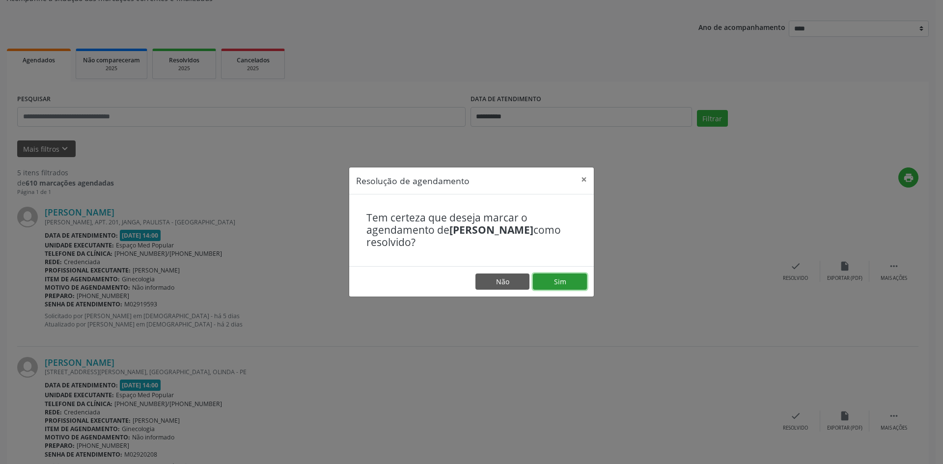
click at [575, 286] on button "Sim" at bounding box center [560, 281] width 54 height 17
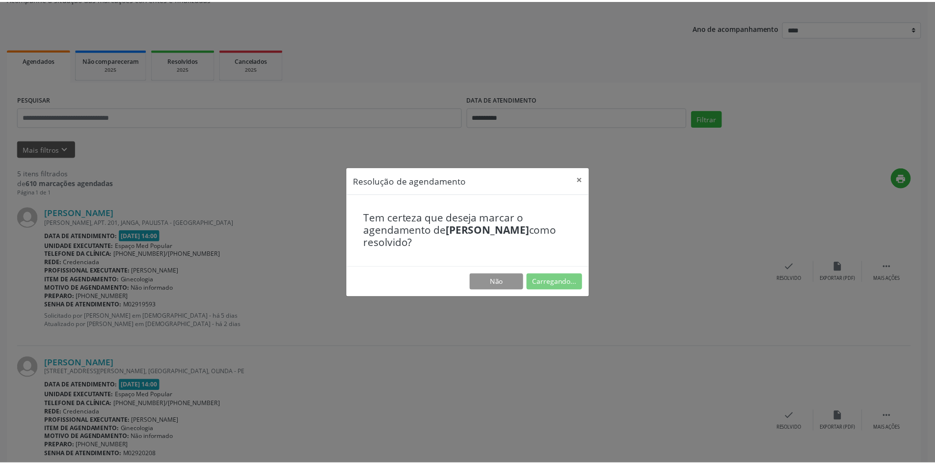
scroll to position [0, 0]
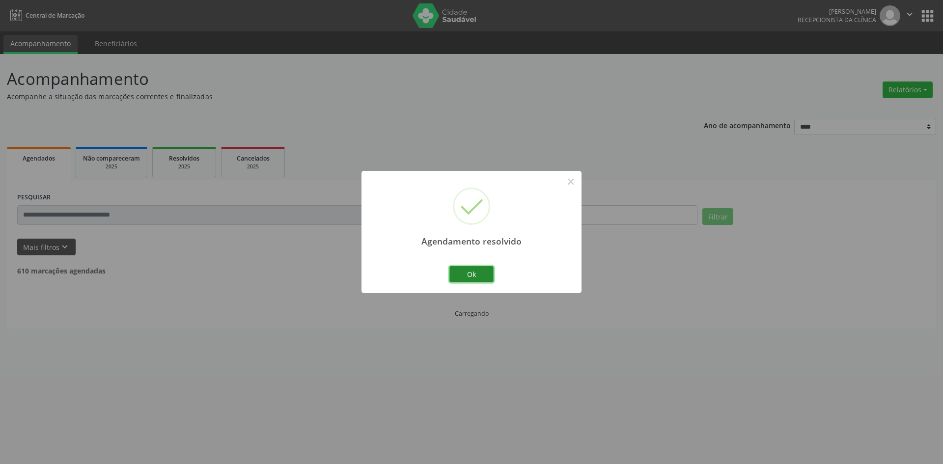
click at [468, 273] on button "Ok" at bounding box center [471, 274] width 44 height 17
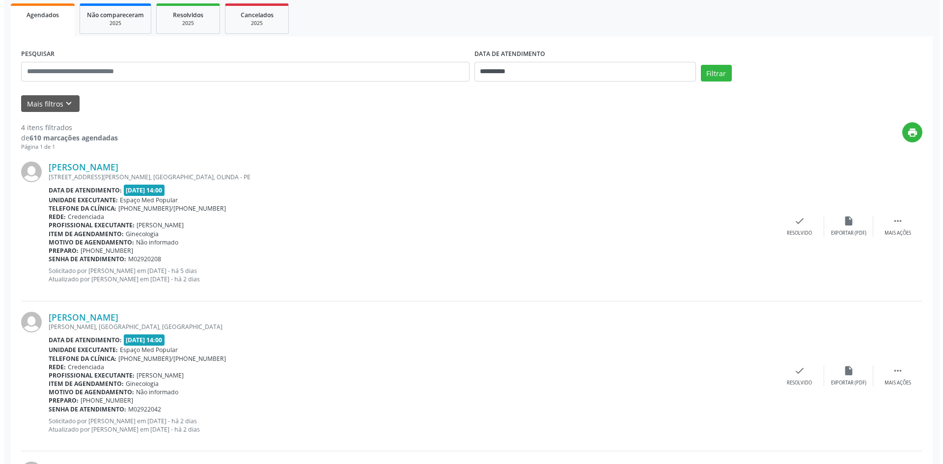
scroll to position [147, 0]
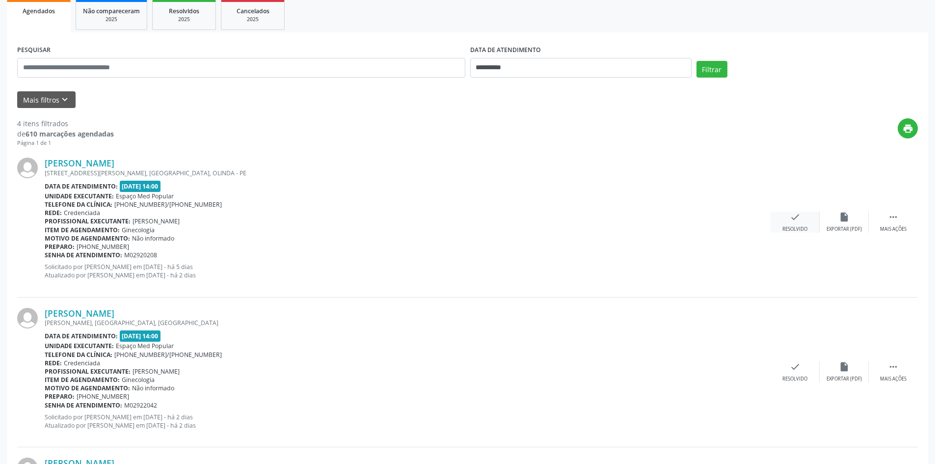
click at [796, 225] on div "check Resolvido" at bounding box center [795, 222] width 49 height 21
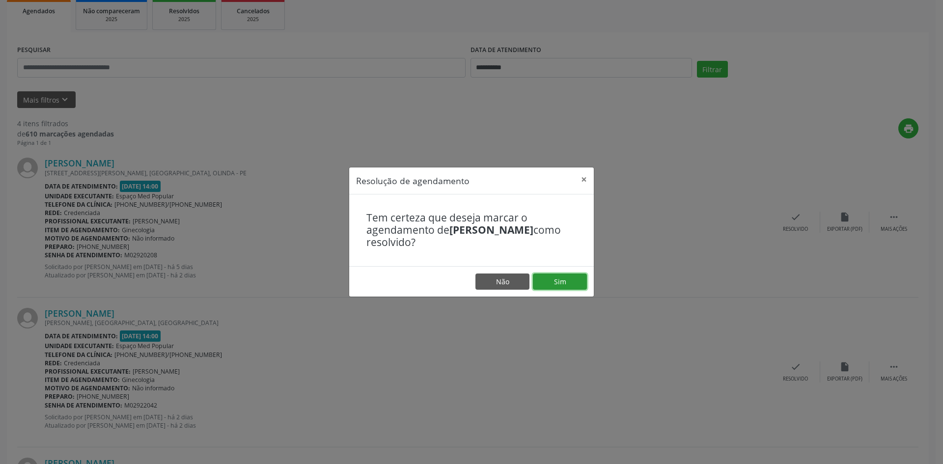
click at [562, 278] on button "Sim" at bounding box center [560, 281] width 54 height 17
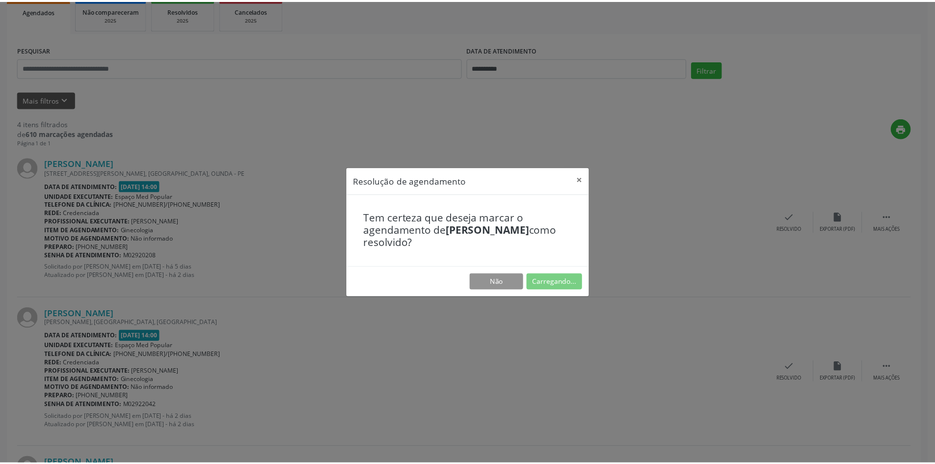
scroll to position [0, 0]
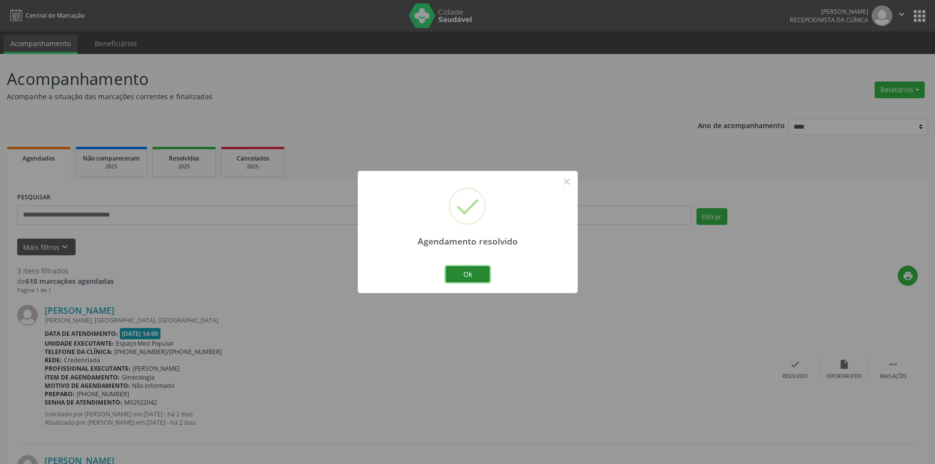
click at [472, 275] on button "Ok" at bounding box center [468, 274] width 44 height 17
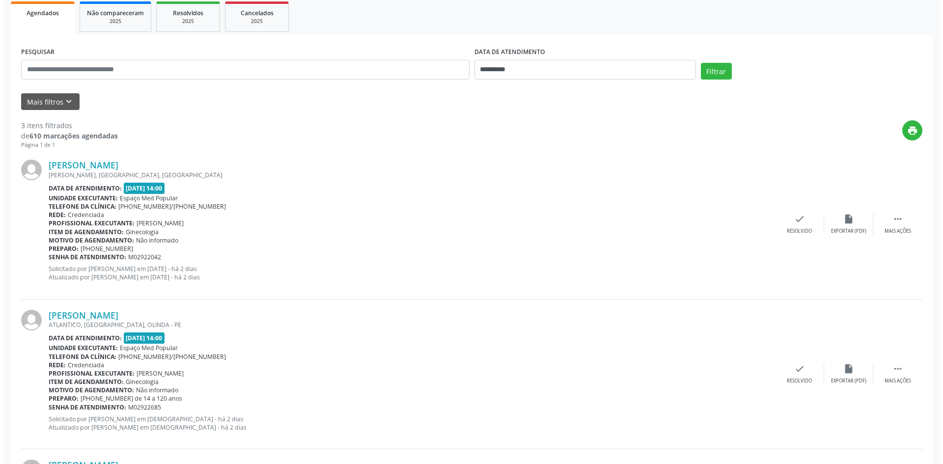
scroll to position [147, 0]
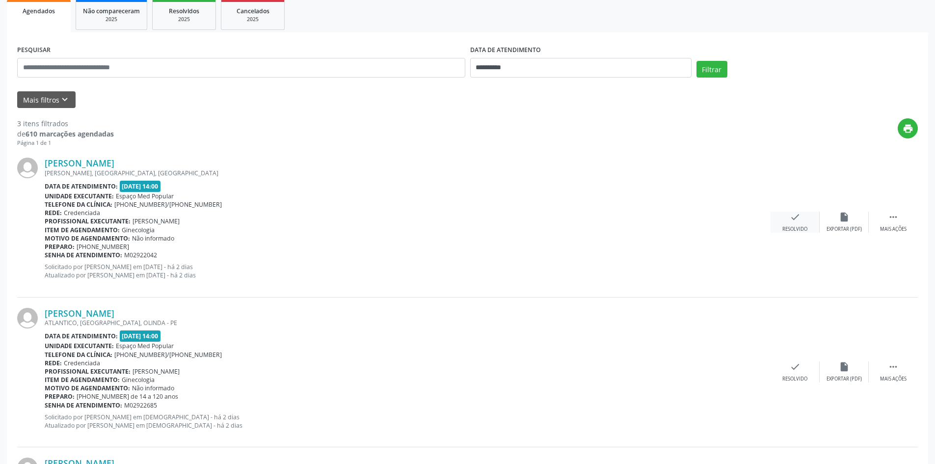
click at [793, 221] on icon "check" at bounding box center [795, 217] width 11 height 11
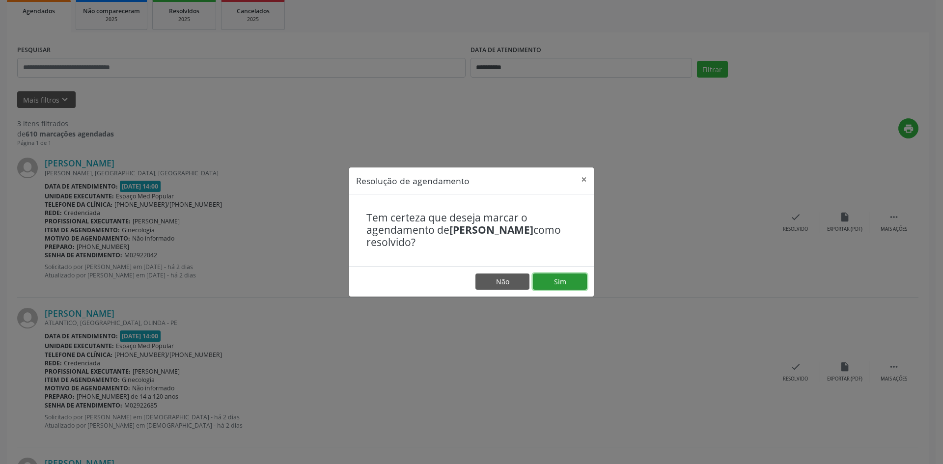
click at [549, 277] on button "Sim" at bounding box center [560, 281] width 54 height 17
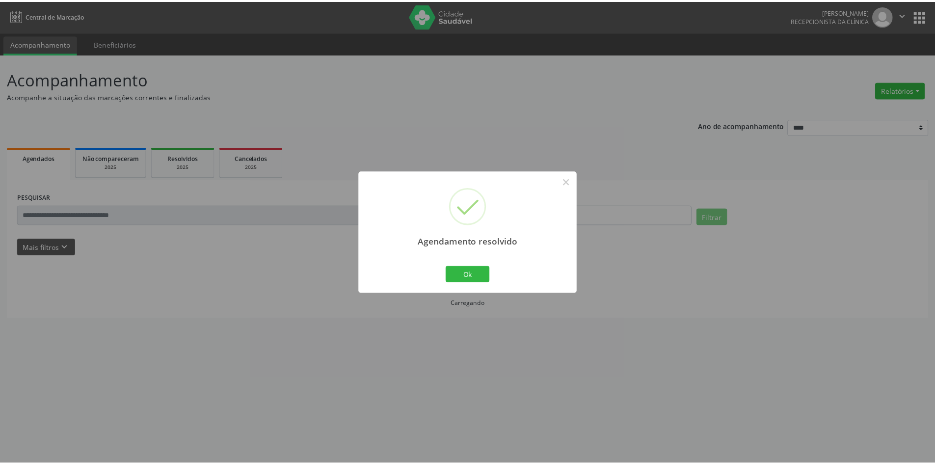
scroll to position [0, 0]
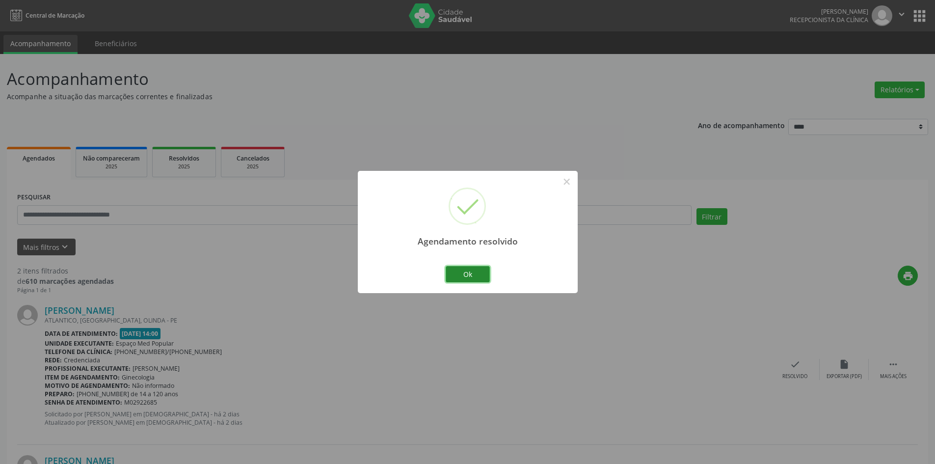
click at [485, 276] on button "Ok" at bounding box center [468, 274] width 44 height 17
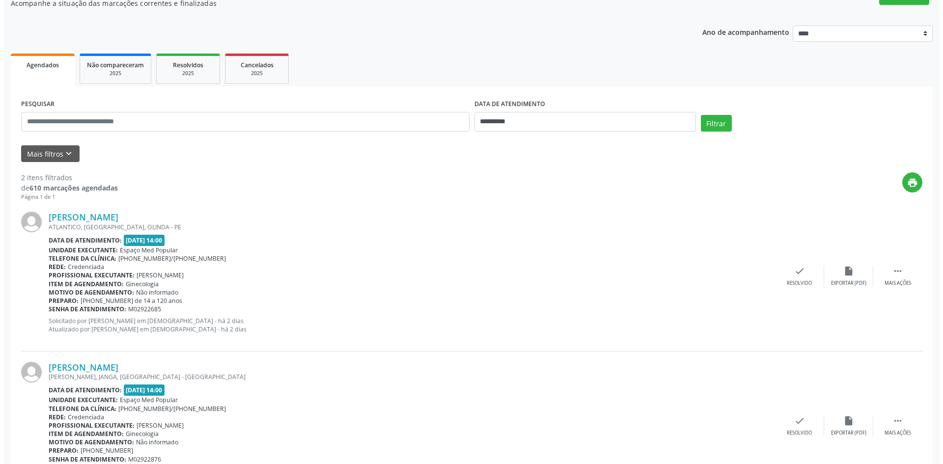
scroll to position [98, 0]
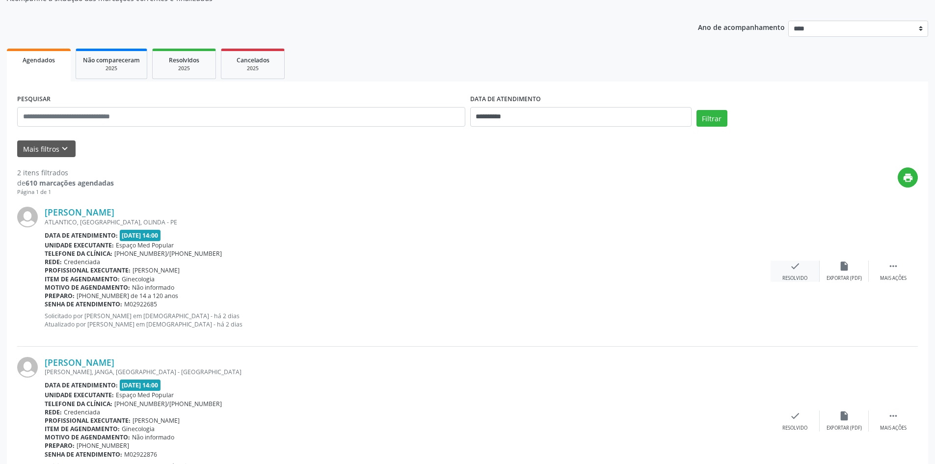
click at [787, 271] on div "check Resolvido" at bounding box center [795, 271] width 49 height 21
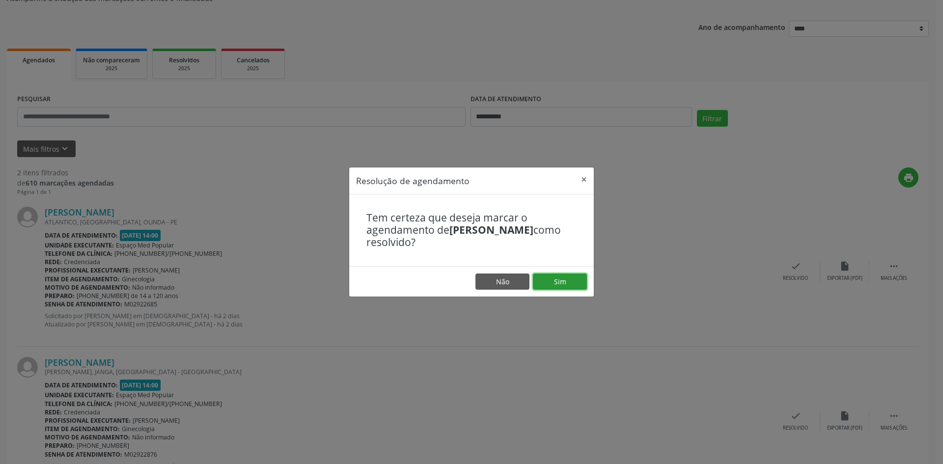
click at [579, 279] on button "Sim" at bounding box center [560, 281] width 54 height 17
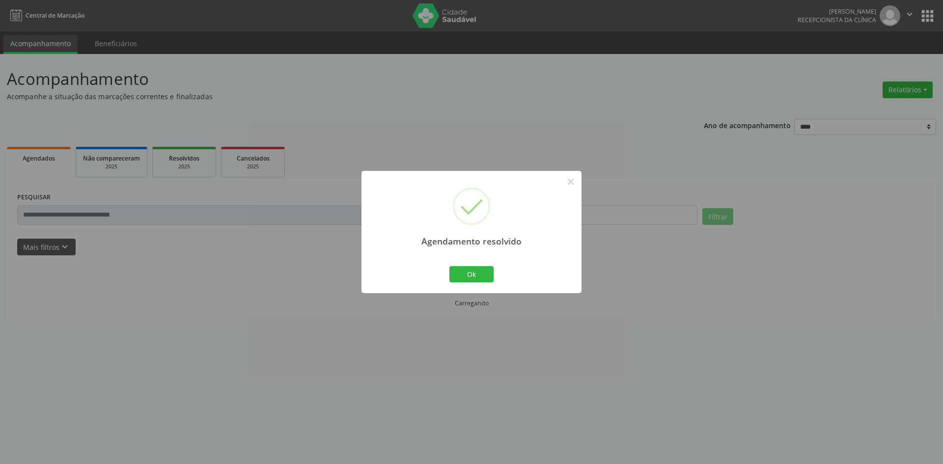
scroll to position [0, 0]
click at [481, 276] on button "Ok" at bounding box center [471, 274] width 44 height 17
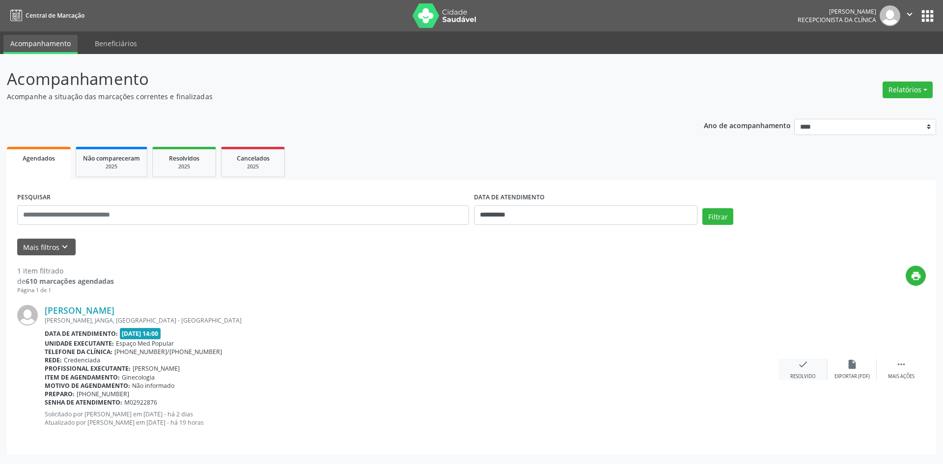
click at [806, 375] on div "Resolvido" at bounding box center [802, 376] width 25 height 7
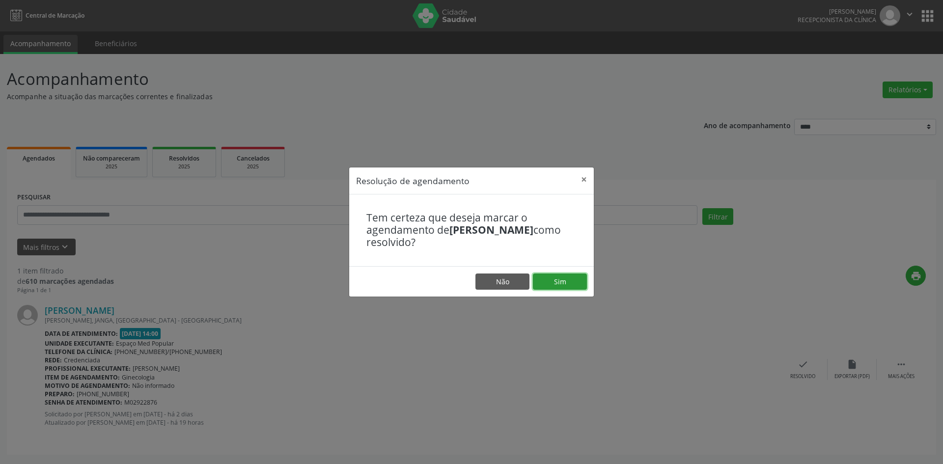
click at [563, 286] on button "Sim" at bounding box center [560, 281] width 54 height 17
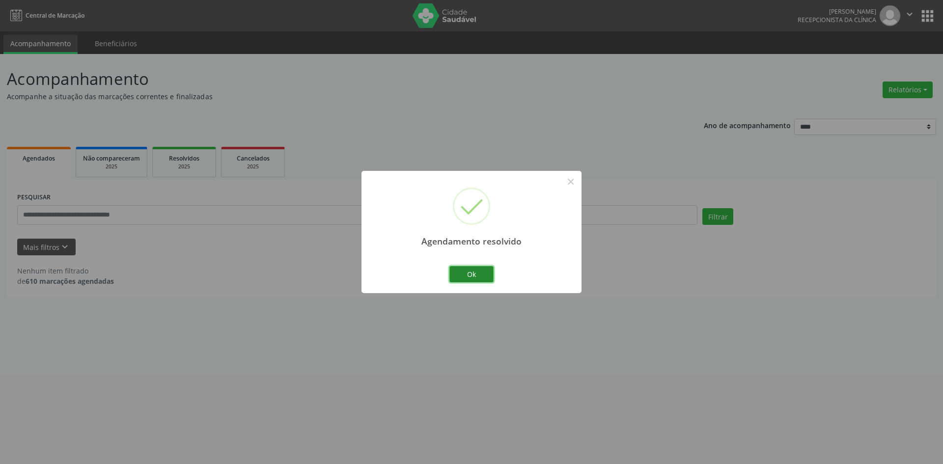
click at [486, 276] on button "Ok" at bounding box center [471, 274] width 44 height 17
